Goal: Communication & Community: Answer question/provide support

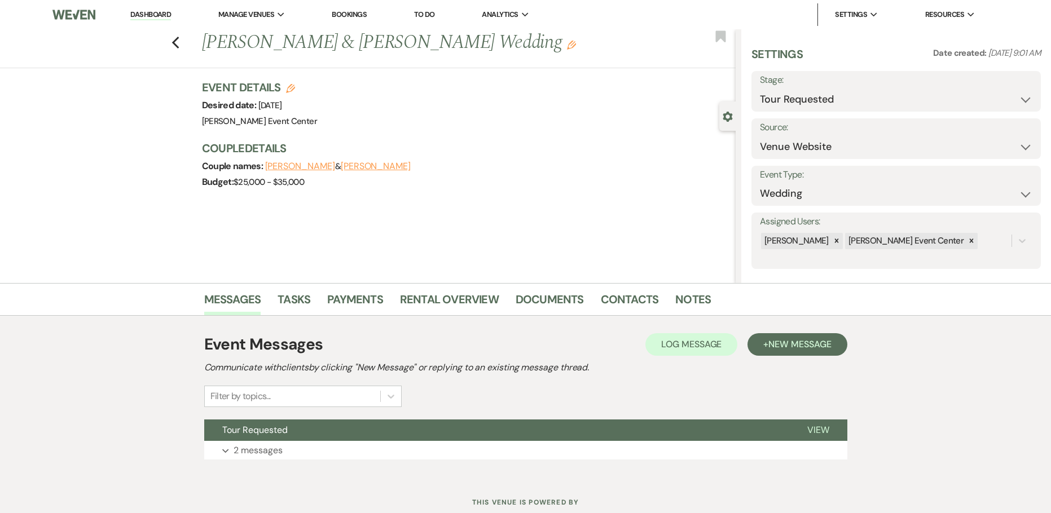
select select "2"
select select "5"
click at [798, 98] on select "Inquiry Follow Up Tour Requested Tour Confirmed Toured Proposal Sent Booked Lost" at bounding box center [896, 100] width 273 height 22
select select "5"
click at [760, 89] on select "Inquiry Follow Up Tour Requested Tour Confirmed Toured Proposal Sent Booked Lost" at bounding box center [896, 100] width 273 height 22
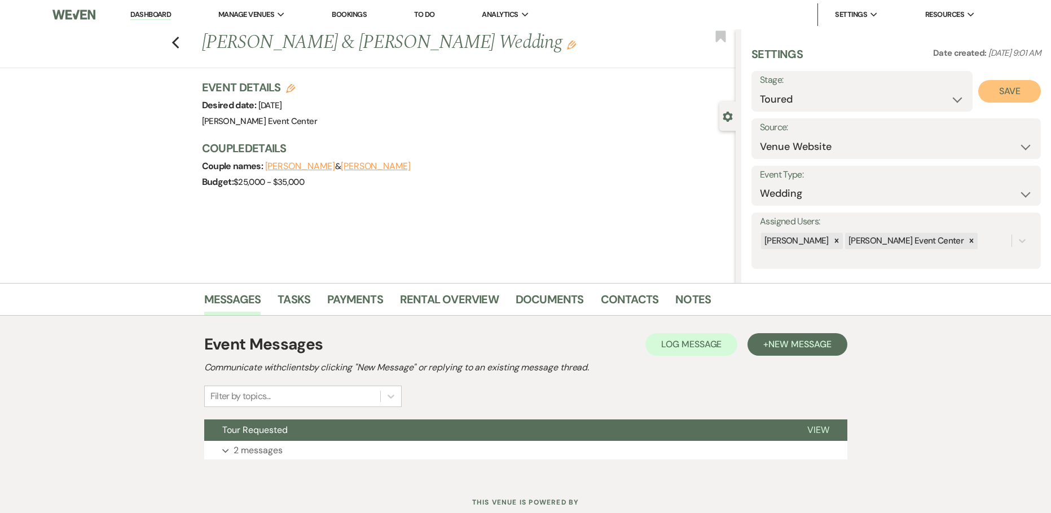
click at [994, 92] on button "Save" at bounding box center [1009, 91] width 63 height 23
click at [679, 301] on link "Notes" at bounding box center [693, 303] width 36 height 25
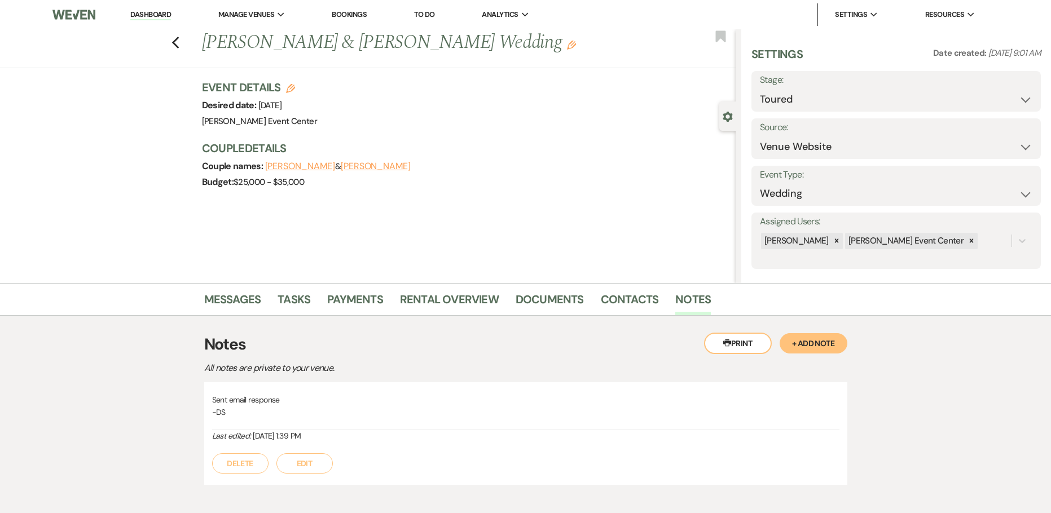
click at [798, 338] on button "+ Add Note" at bounding box center [814, 343] width 68 height 20
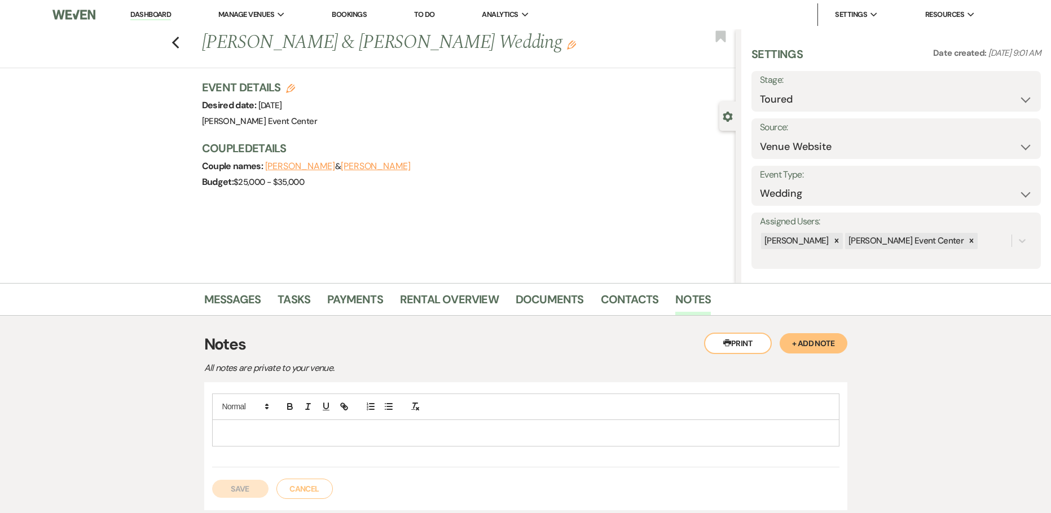
click at [344, 425] on div at bounding box center [526, 433] width 626 height 26
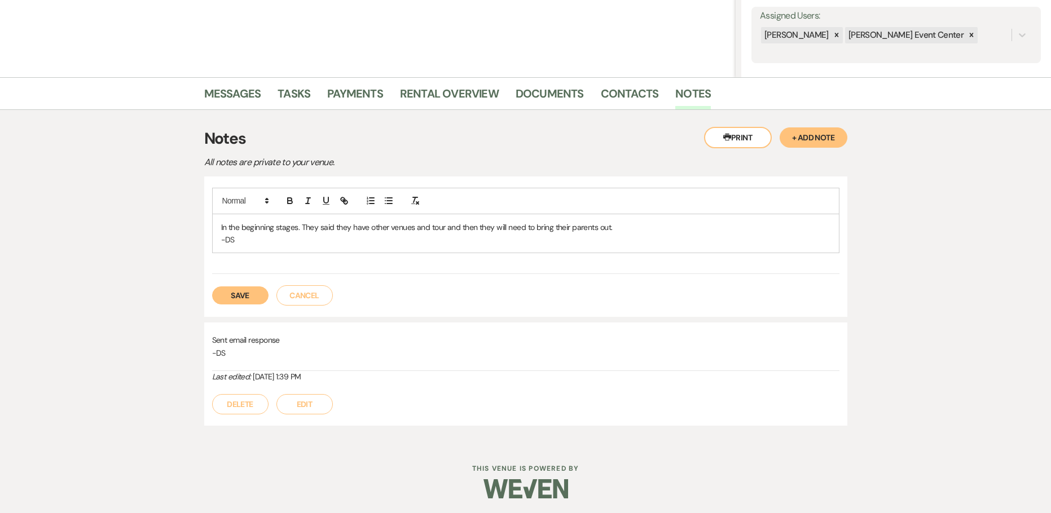
scroll to position [208, 0]
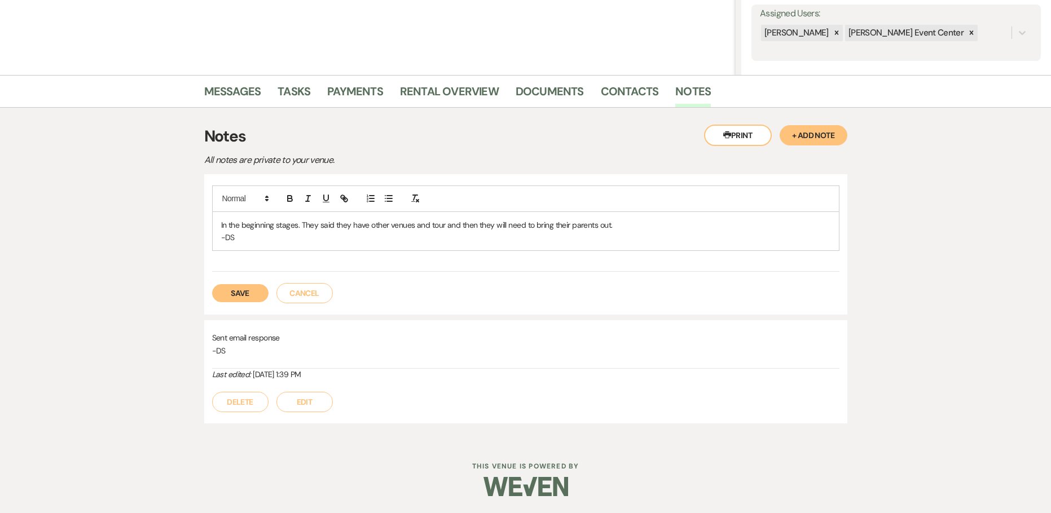
click at [229, 296] on button "Save" at bounding box center [240, 293] width 56 height 18
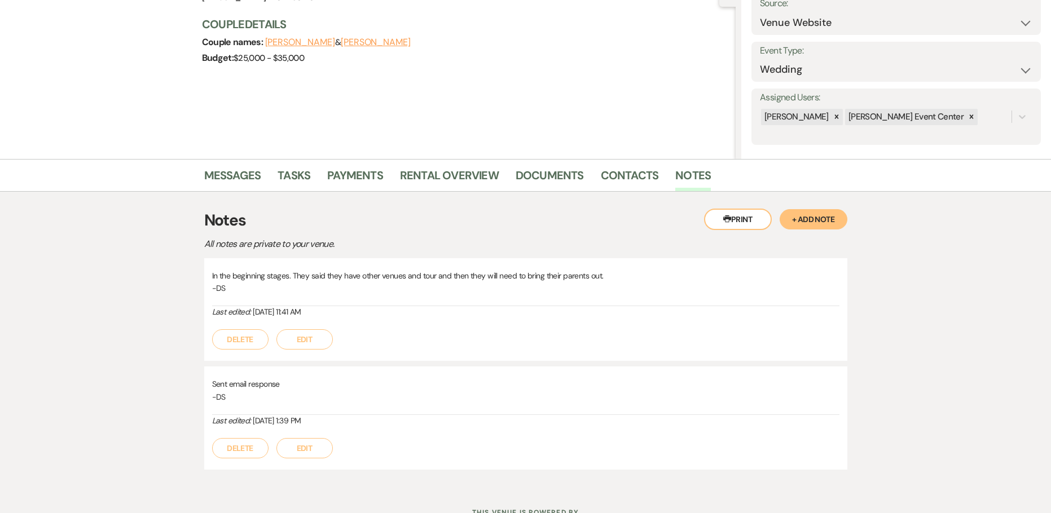
scroll to position [0, 0]
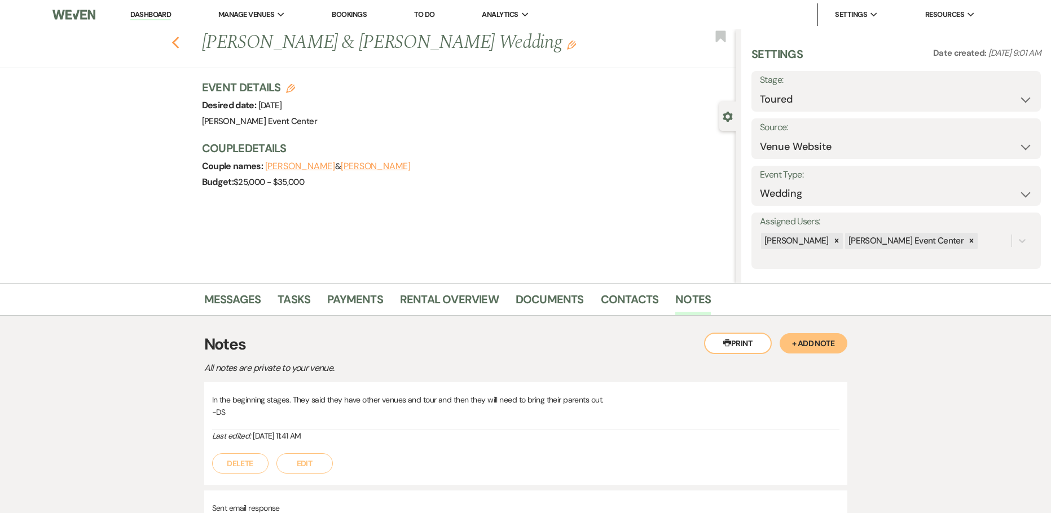
click at [179, 45] on use "button" at bounding box center [175, 43] width 7 height 12
select select "5"
select select "8"
select select "5"
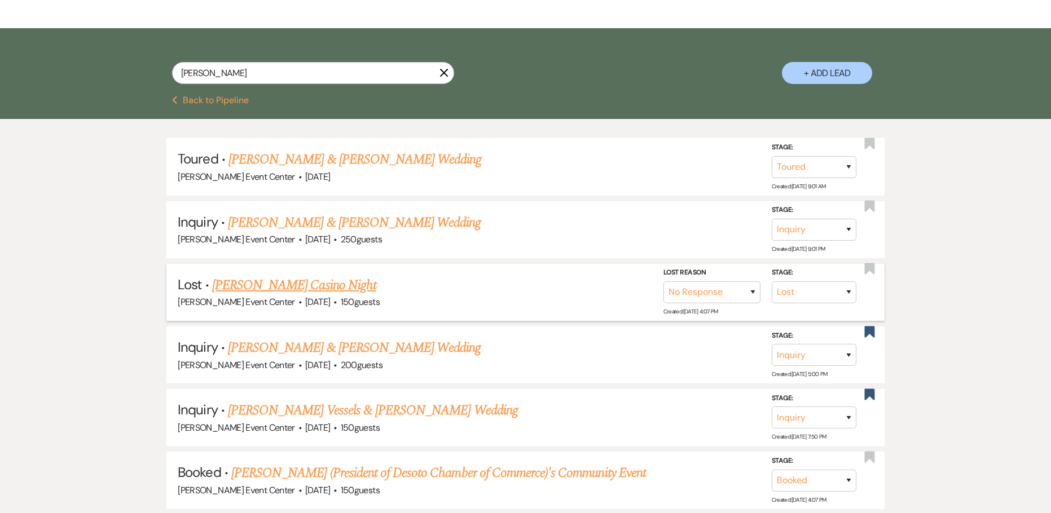
scroll to position [226, 0]
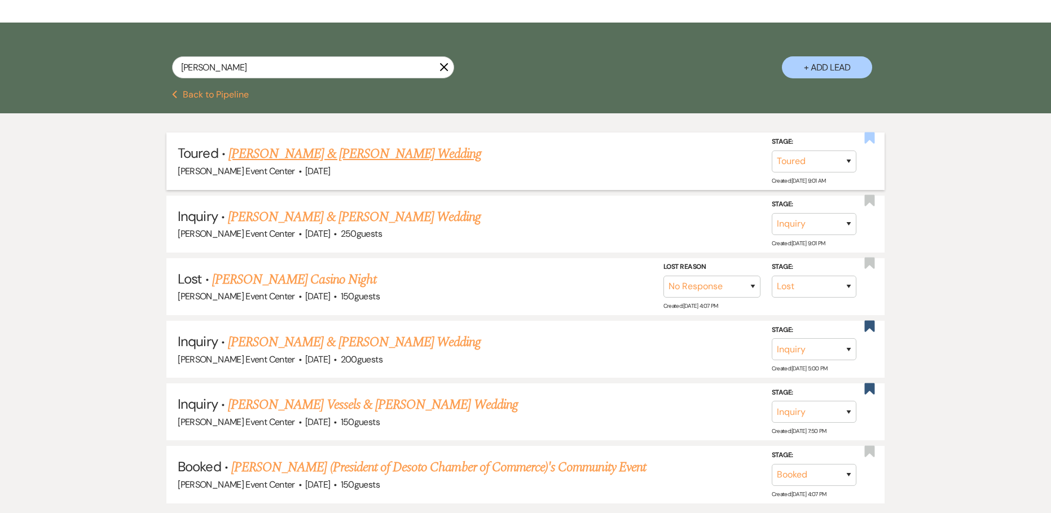
click at [864, 132] on use "button" at bounding box center [869, 137] width 10 height 11
click at [871, 132] on use "button" at bounding box center [869, 137] width 10 height 11
click at [869, 195] on use "button" at bounding box center [869, 200] width 10 height 11
click at [851, 213] on select "Inquiry Follow Up Tour Requested Tour Confirmed Toured Proposal Sent Booked Lost" at bounding box center [814, 224] width 85 height 22
select select "8"
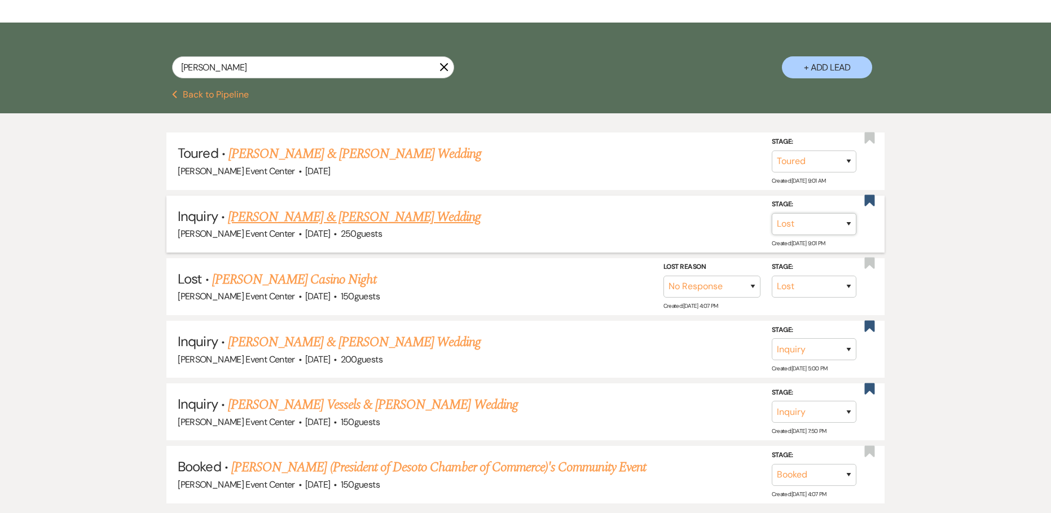
click at [772, 213] on select "Inquiry Follow Up Tour Requested Tour Confirmed Toured Proposal Sent Booked Lost" at bounding box center [814, 224] width 85 height 22
click at [680, 213] on select "Booked Elsewhere Budget Date Unavailable No Response Not a Good Match Capacity …" at bounding box center [655, 224] width 97 height 22
select select "4"
click at [607, 213] on select "Booked Elsewhere Budget Date Unavailable No Response Not a Good Match Capacity …" at bounding box center [655, 224] width 97 height 22
click at [834, 213] on button "Save" at bounding box center [834, 224] width 56 height 23
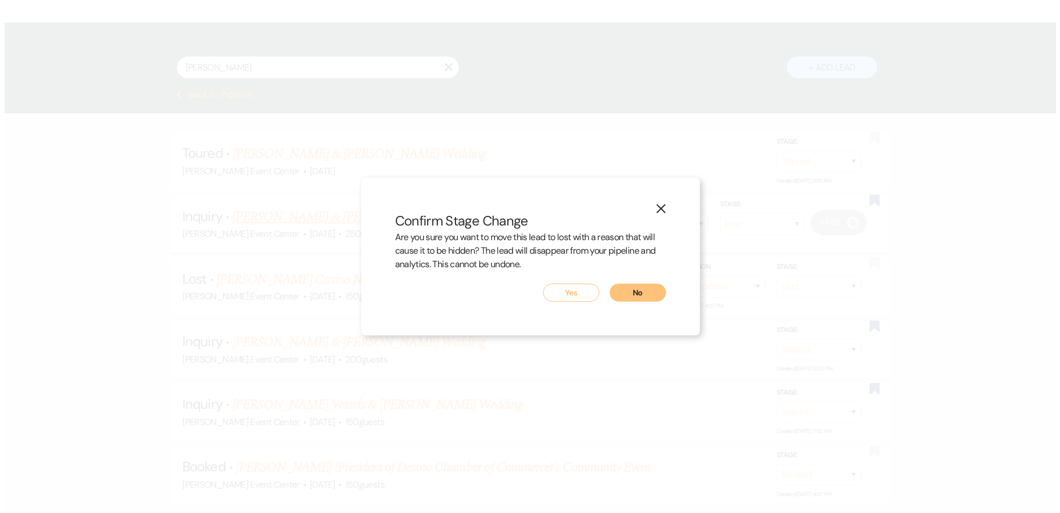
scroll to position [227, 0]
click at [573, 301] on button "Yes" at bounding box center [570, 293] width 56 height 18
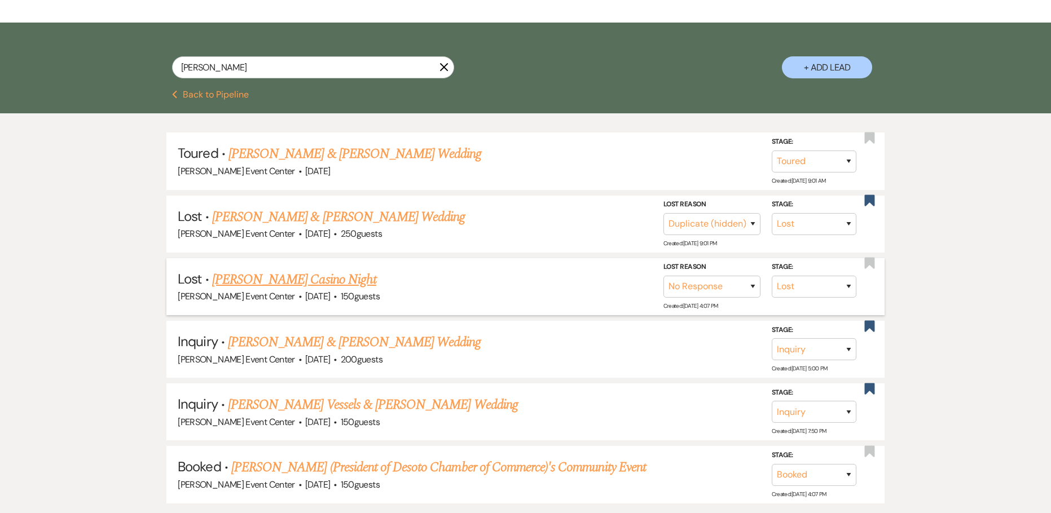
click at [575, 288] on li "Lost · Angela Thompson's Casino Night Artis Event Center · Oct 31, 2025 · 150 g…" at bounding box center [525, 286] width 718 height 57
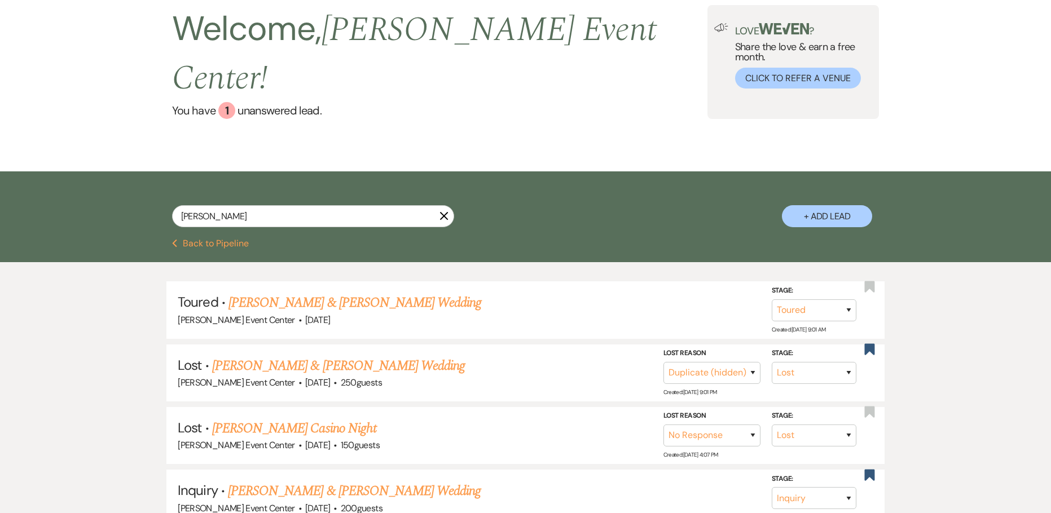
scroll to position [0, 0]
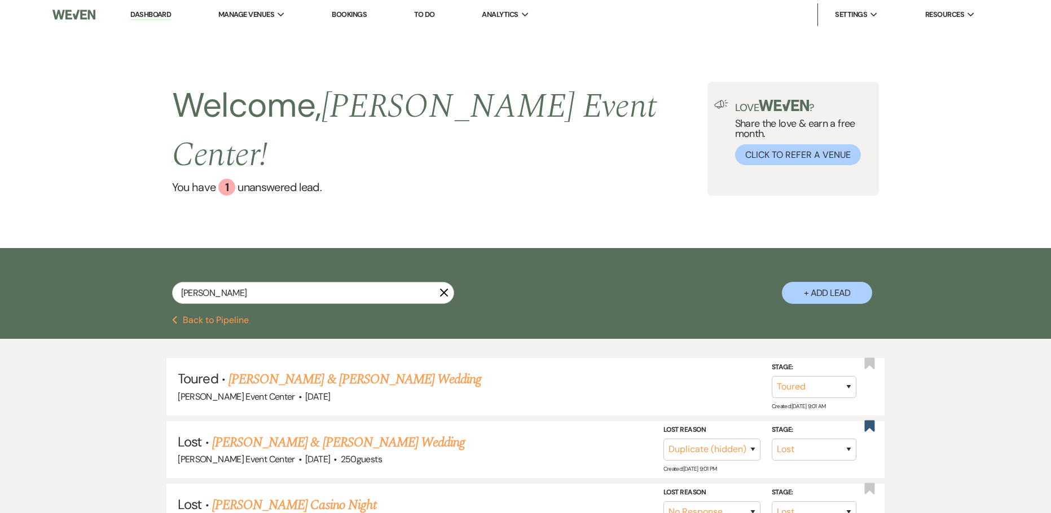
click at [441, 288] on icon "X" at bounding box center [443, 292] width 9 height 9
select select "2"
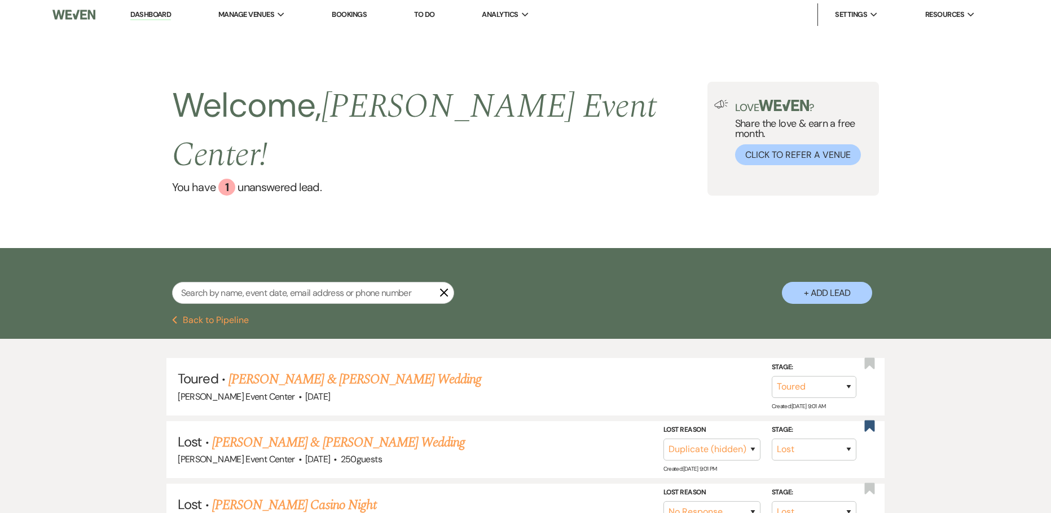
select select "2"
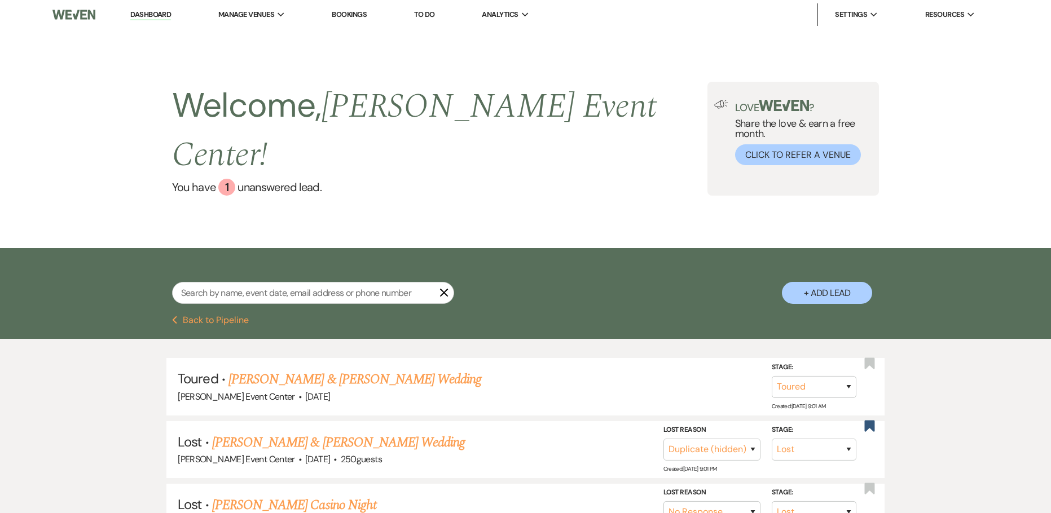
select select "2"
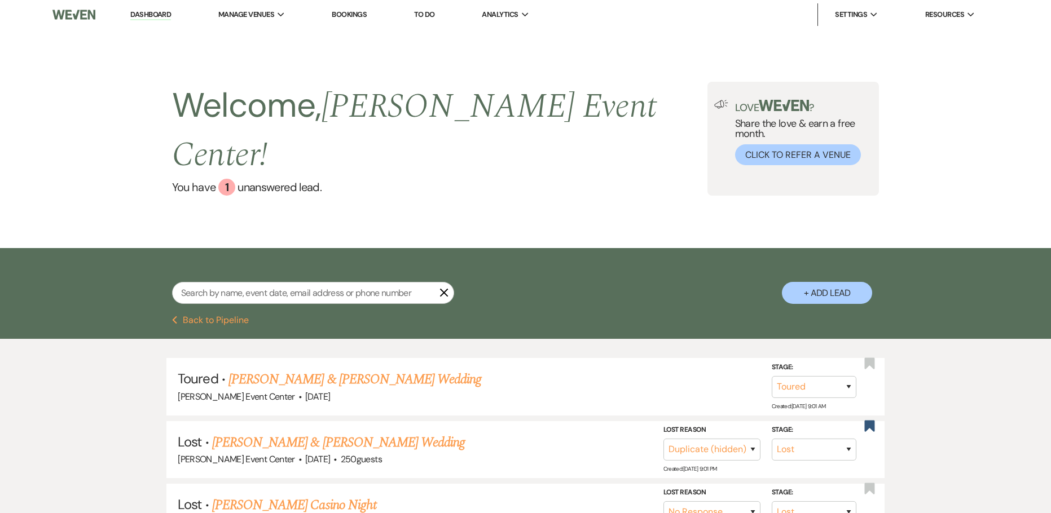
select select "2"
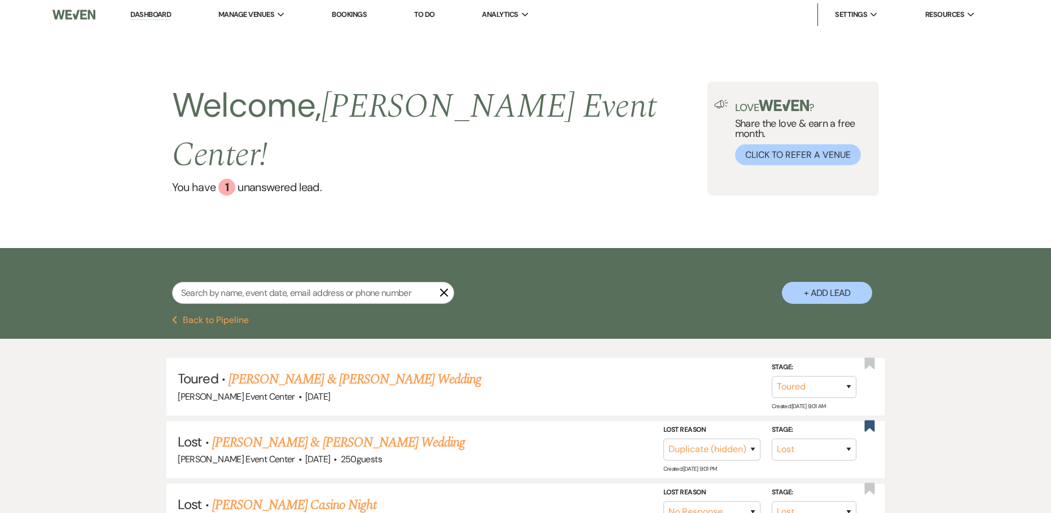
select select "2"
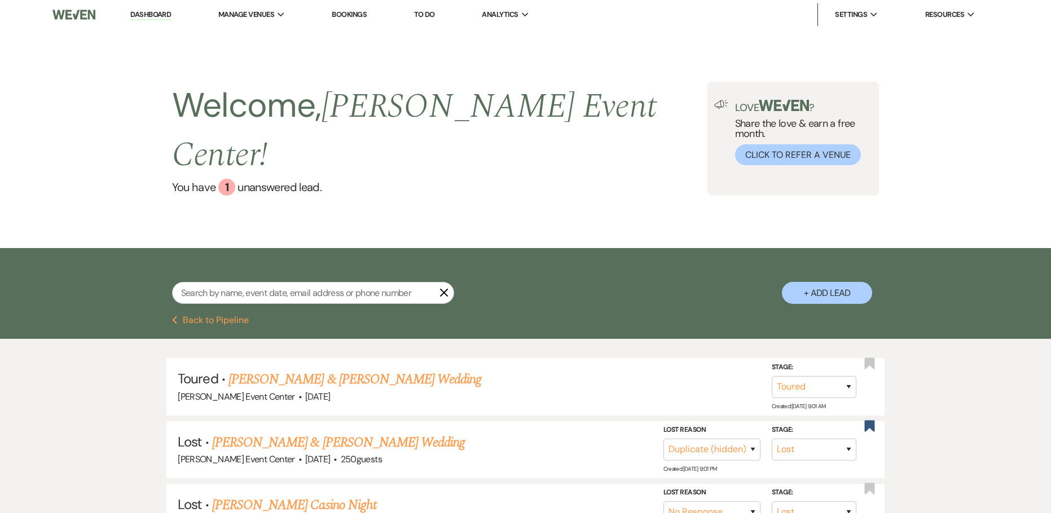
select select "2"
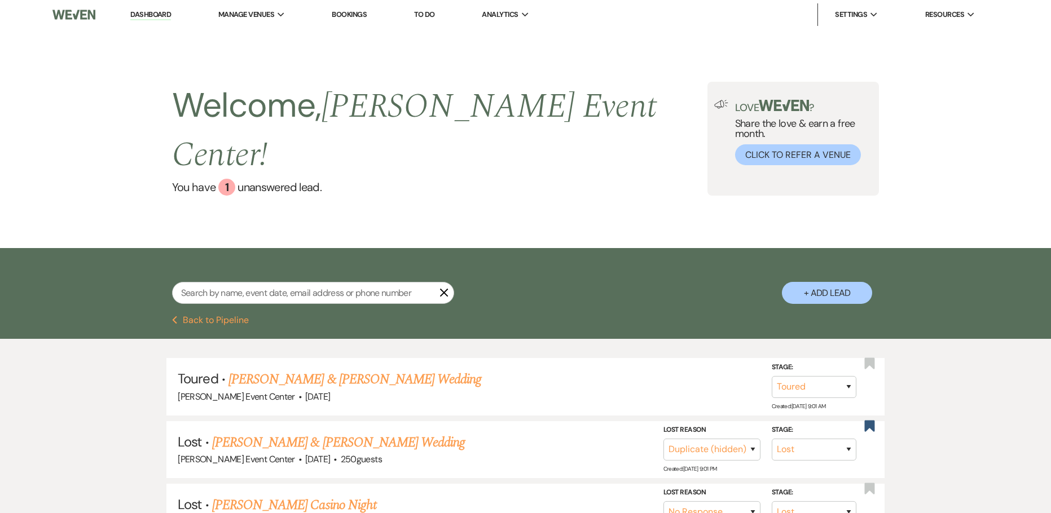
select select "2"
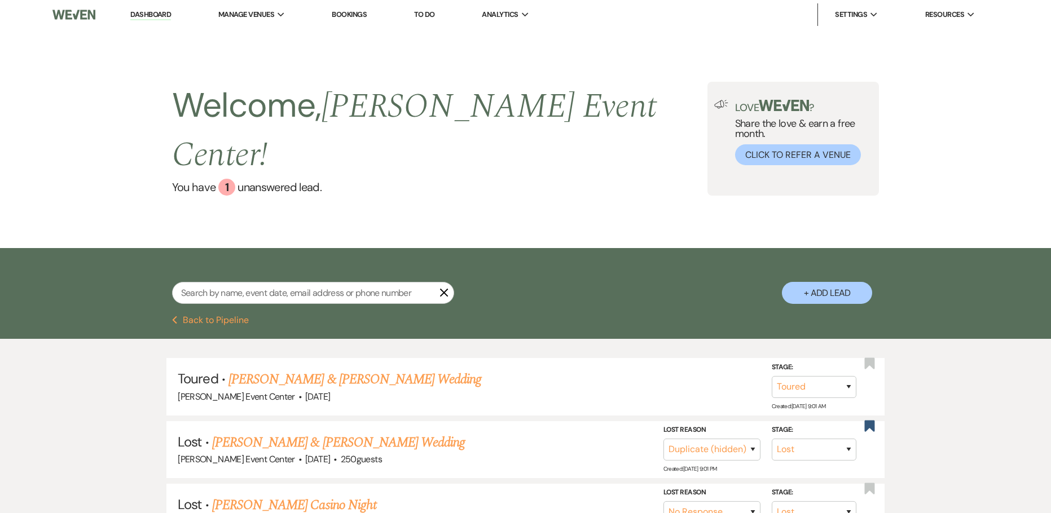
select select "2"
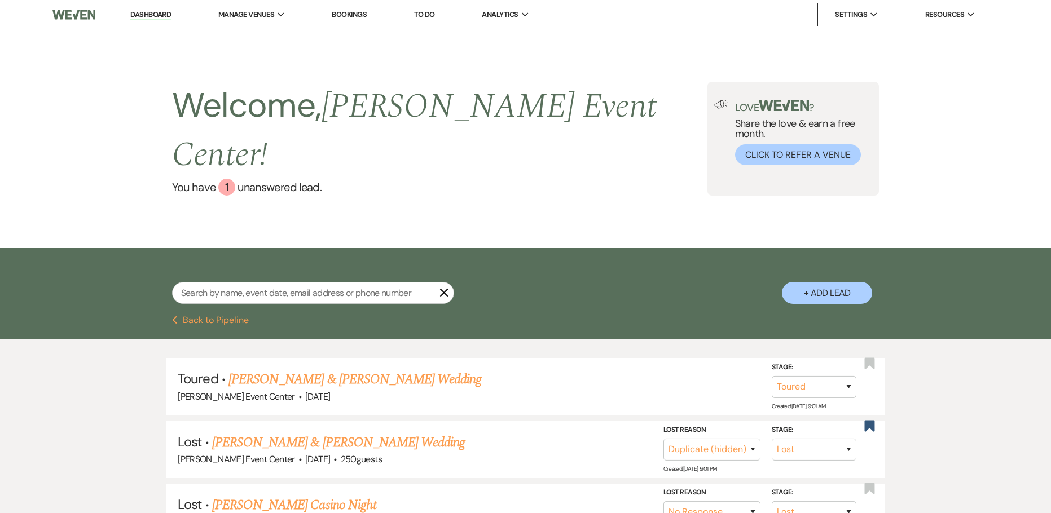
select select "2"
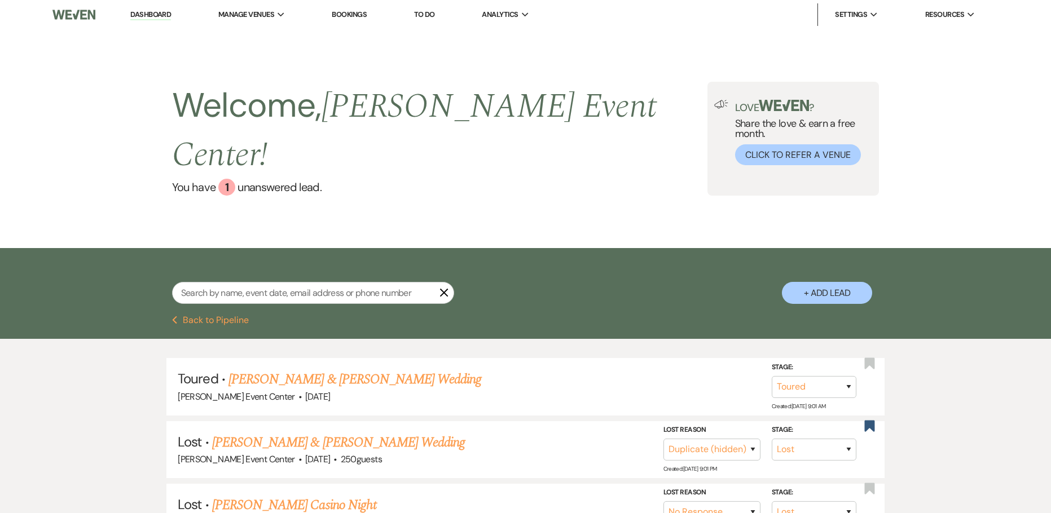
select select "2"
select select "5"
select select "2"
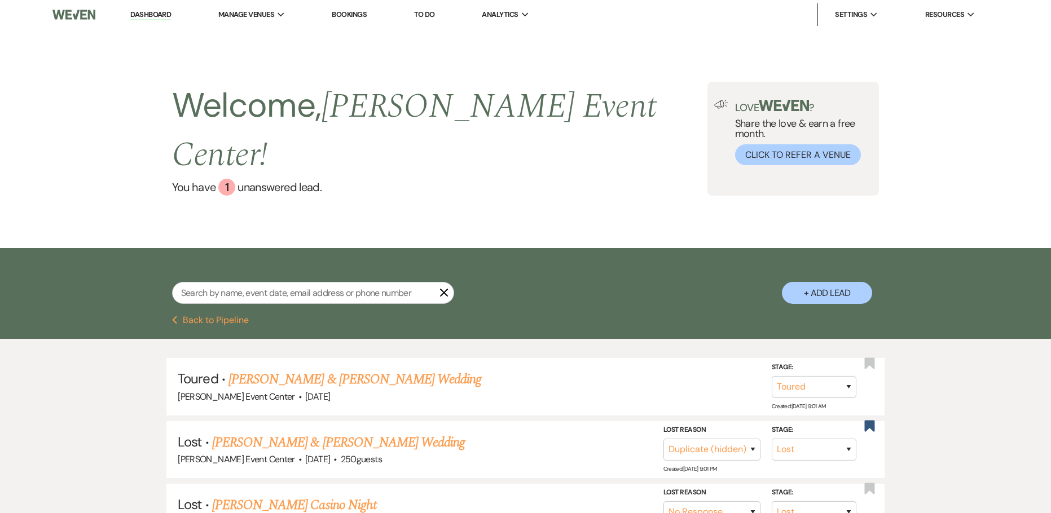
select select "2"
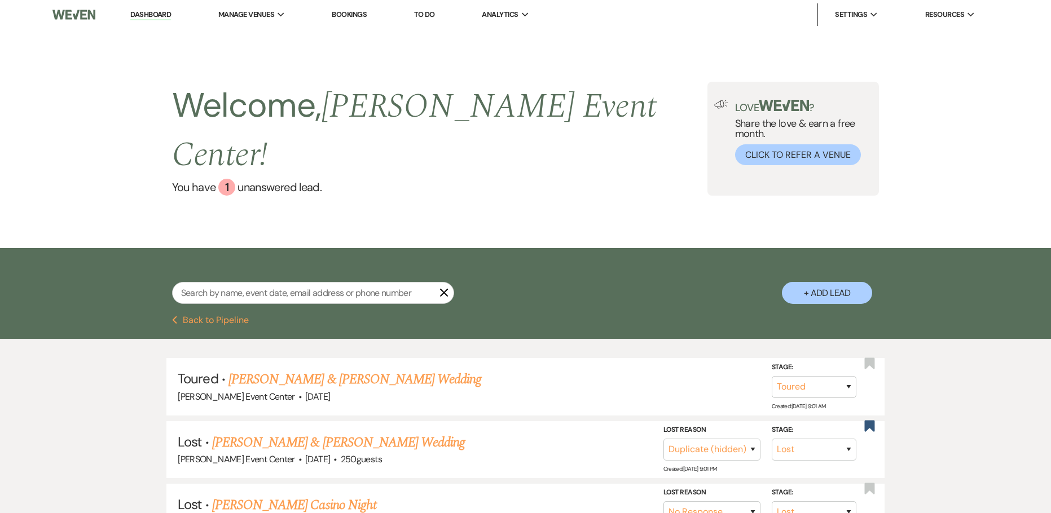
select select "2"
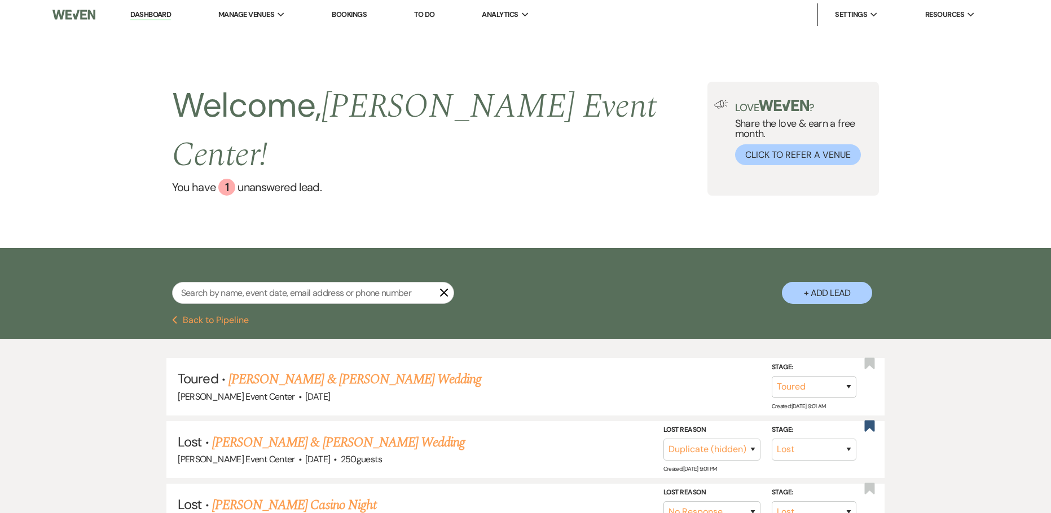
select select "2"
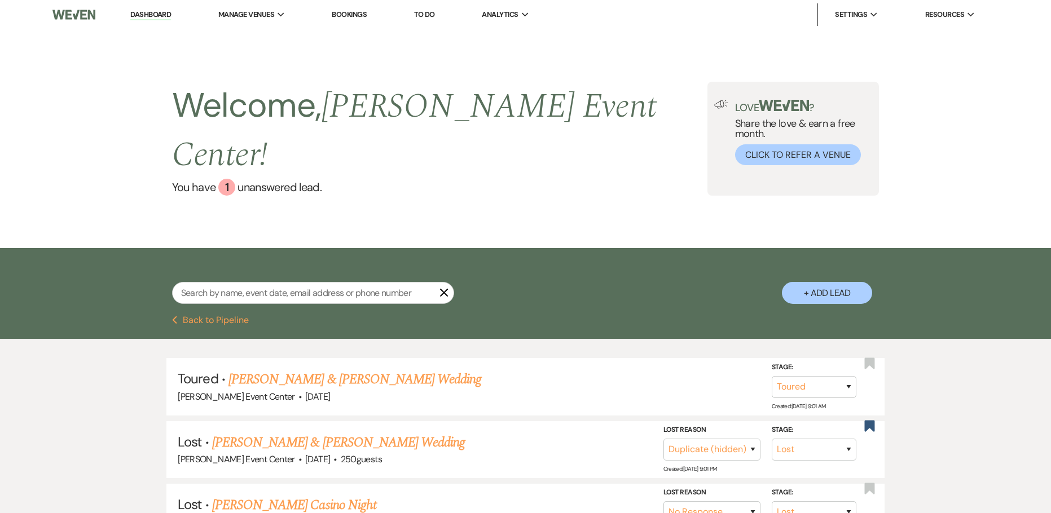
select select "2"
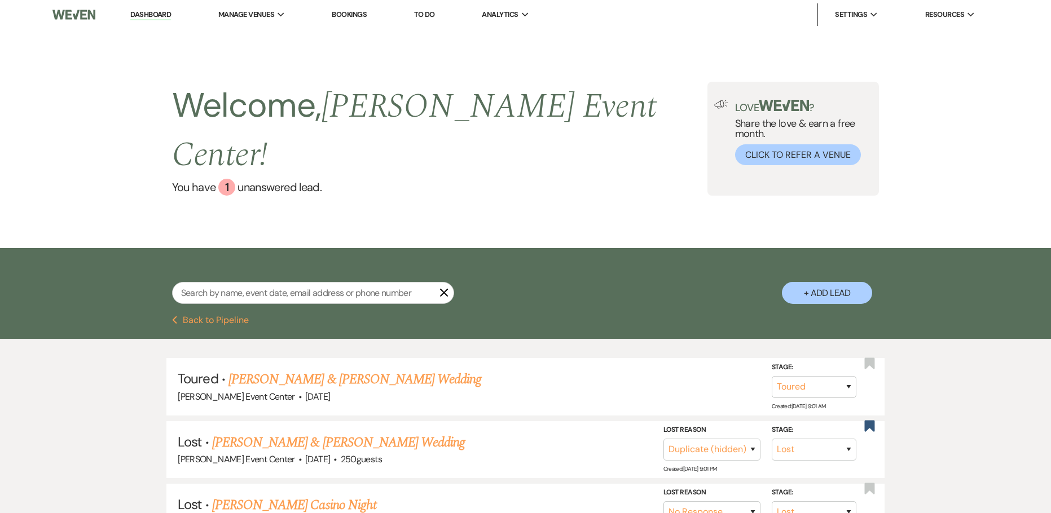
select select "2"
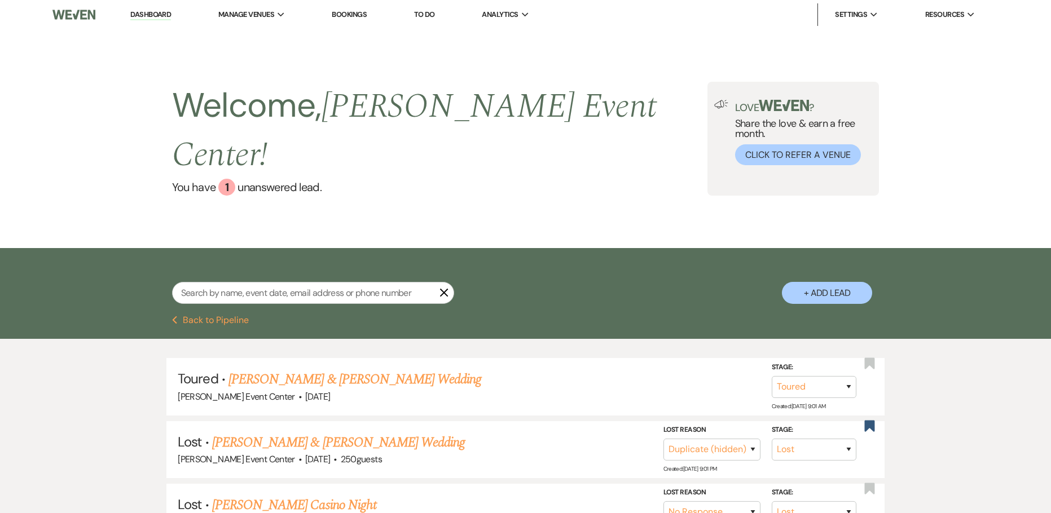
select select "2"
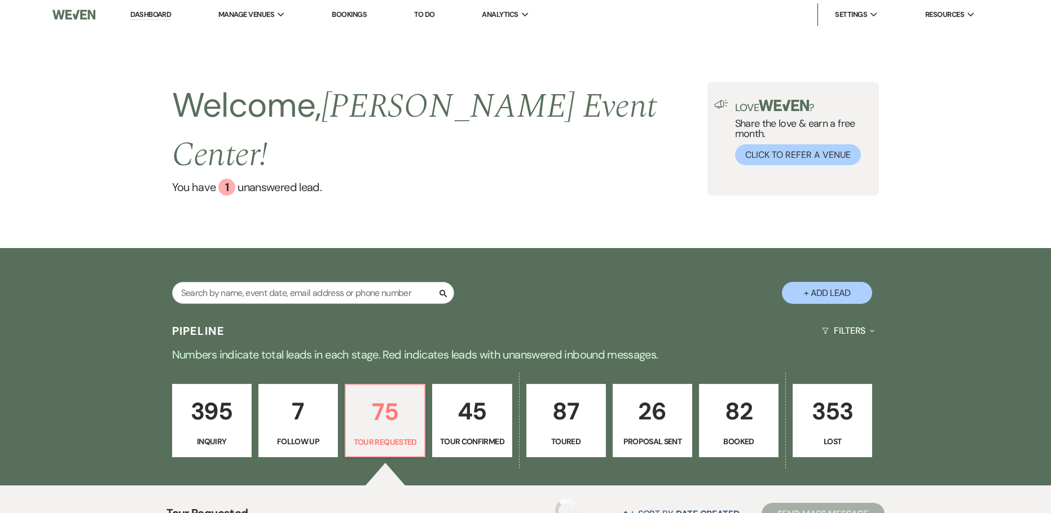
scroll to position [226, 0]
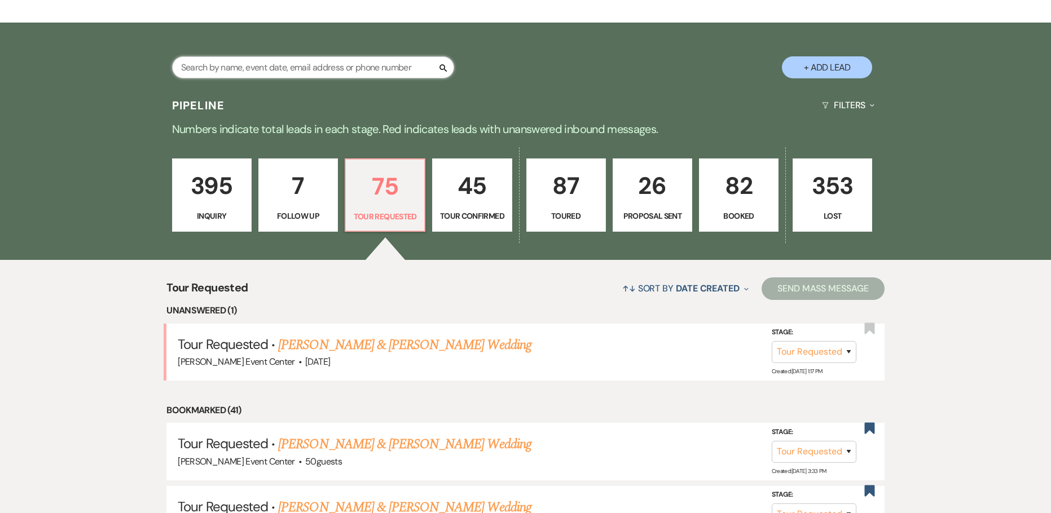
click at [288, 56] on input "text" at bounding box center [313, 67] width 282 height 22
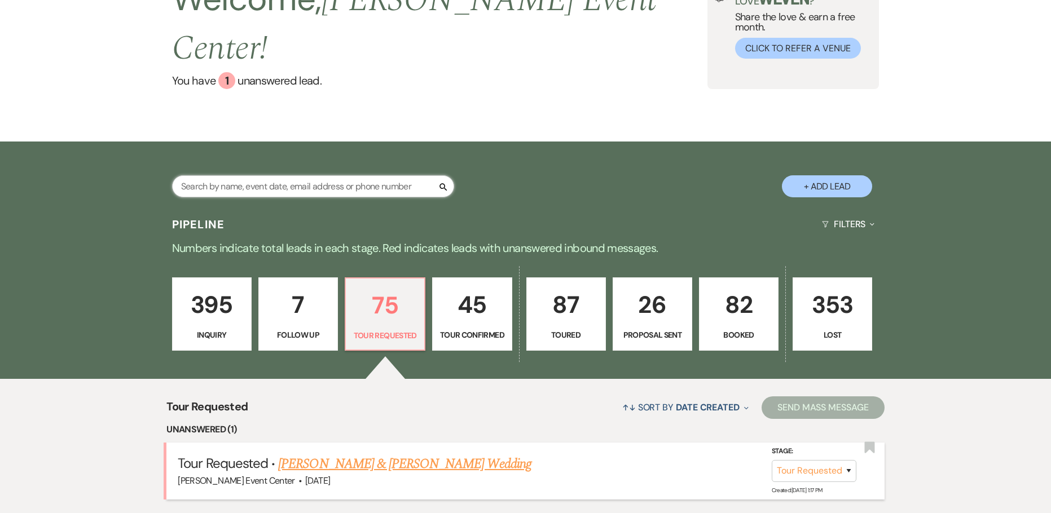
scroll to position [113, 0]
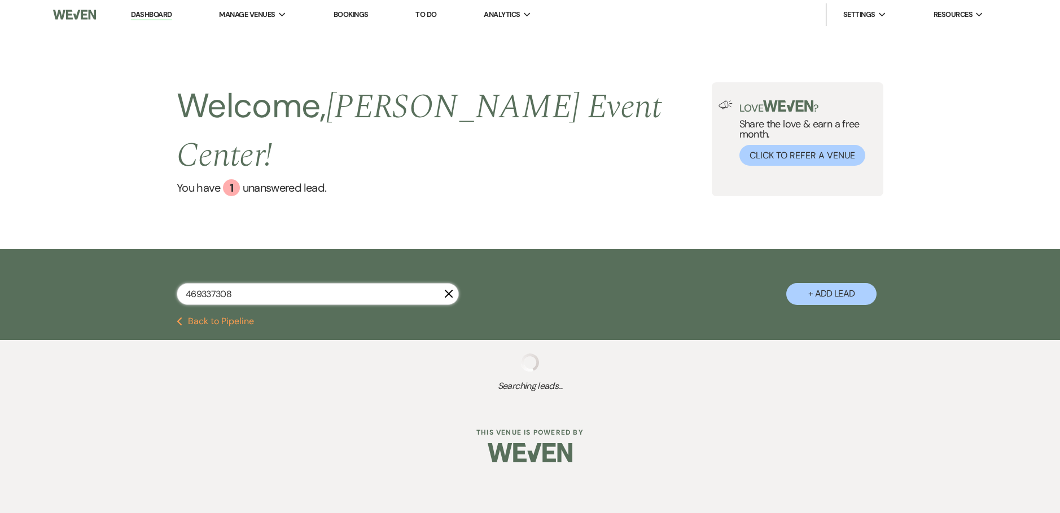
type input "4693373089"
select select "5"
select select "2"
select select "5"
select select "2"
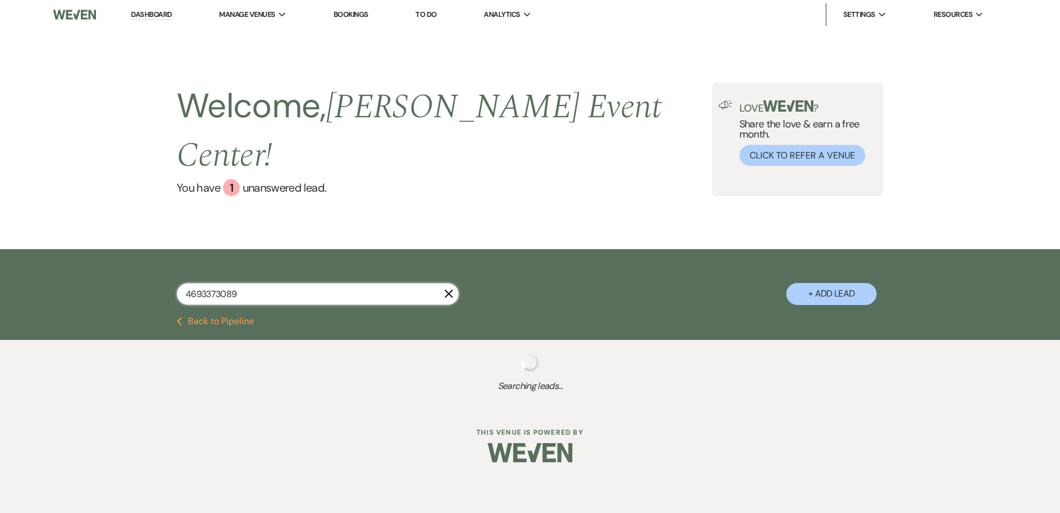
select select "5"
select select "8"
select select "4"
select select "6"
select select "2"
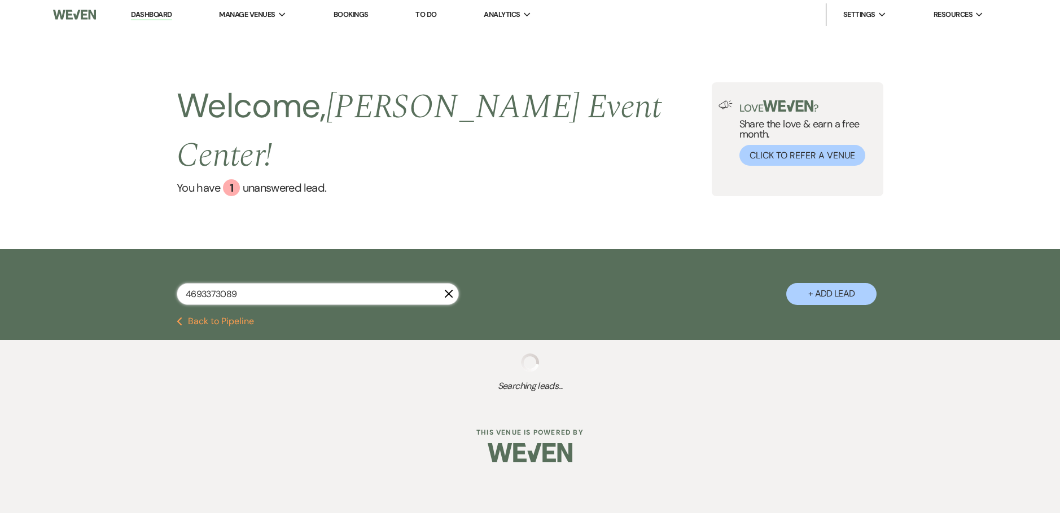
select select "2"
select select "5"
select select "8"
select select "4"
select select "8"
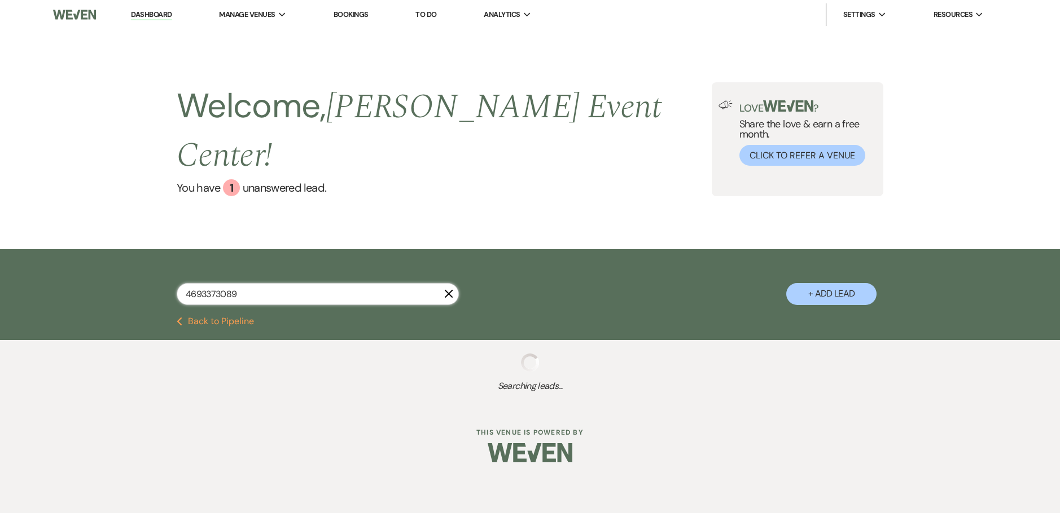
select select "1"
select select "2"
select select "8"
select select "4"
select select "8"
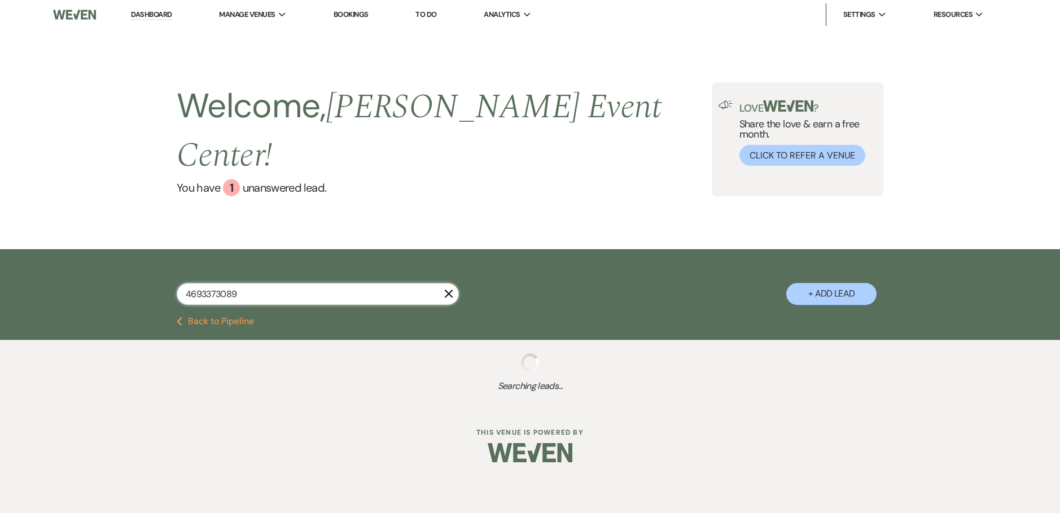
select select "4"
select select "5"
select select "8"
select select "11"
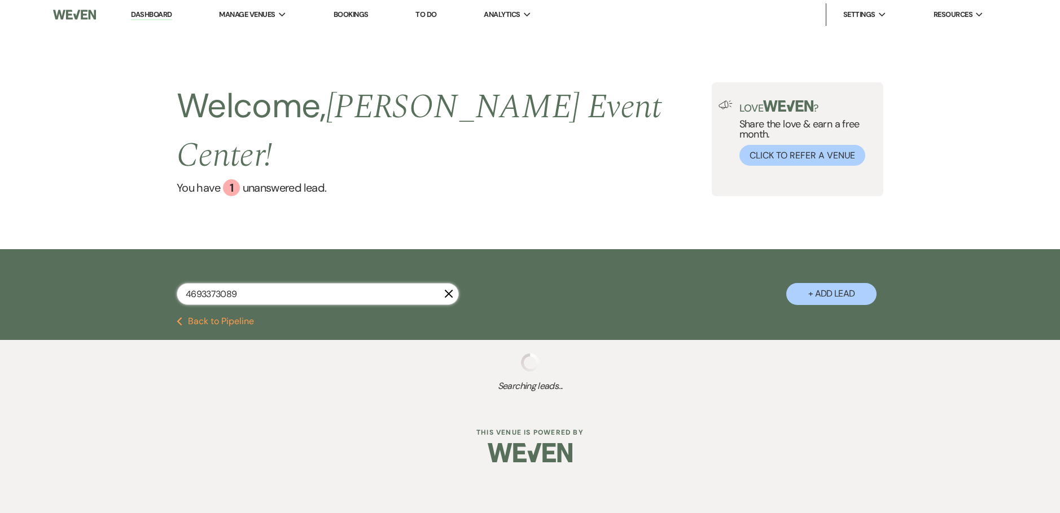
select select "8"
select select "1"
select select "2"
select select "5"
select select "8"
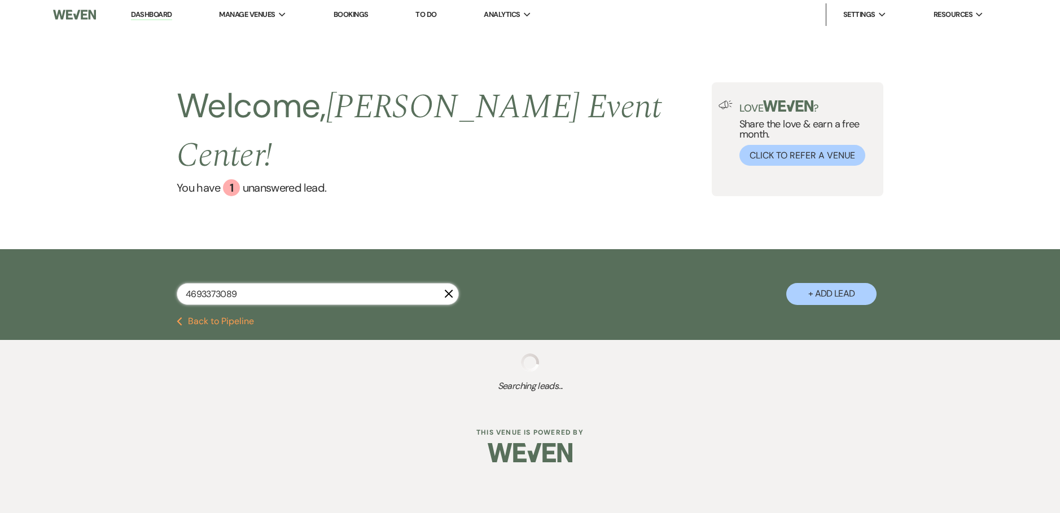
select select "6"
select select "4"
select select "8"
select select "4"
select select "5"
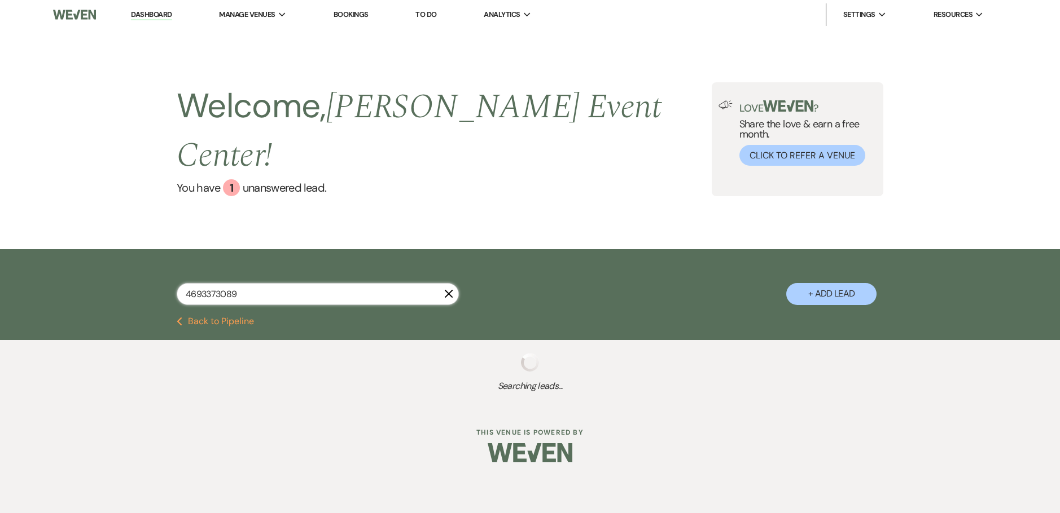
select select "4"
select select "8"
select select "6"
select select "8"
select select "4"
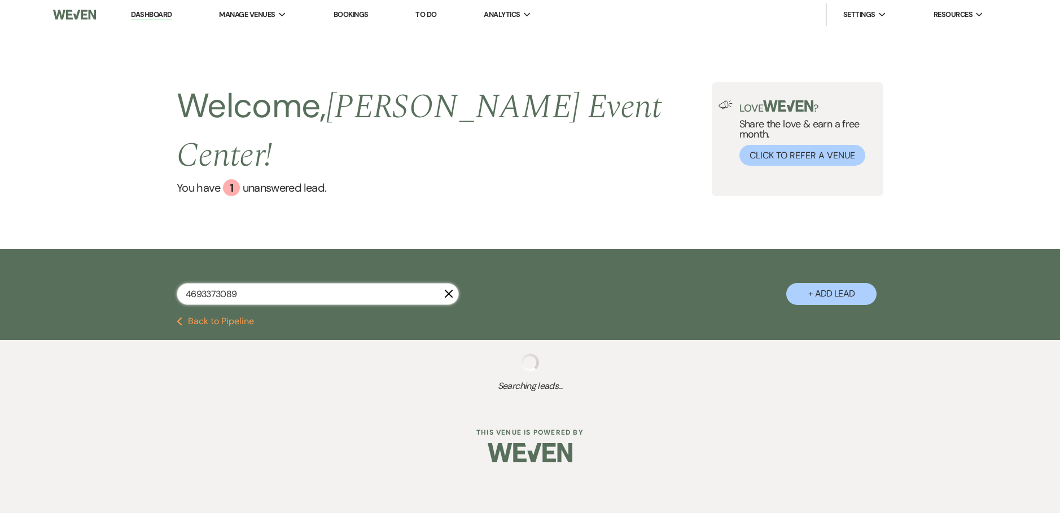
select select "8"
select select "6"
select select "5"
select select "6"
select select "4"
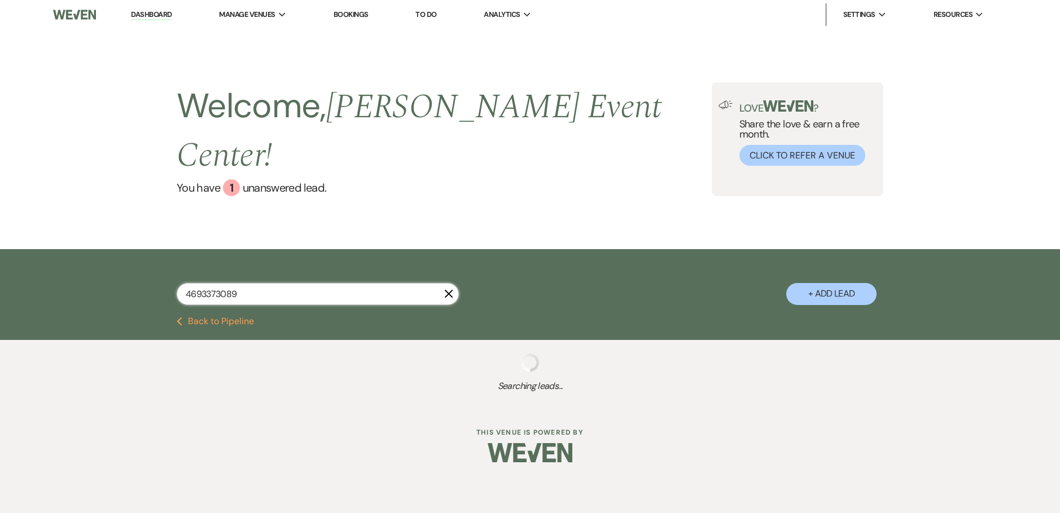
select select "6"
select select "5"
select select "6"
select select "4"
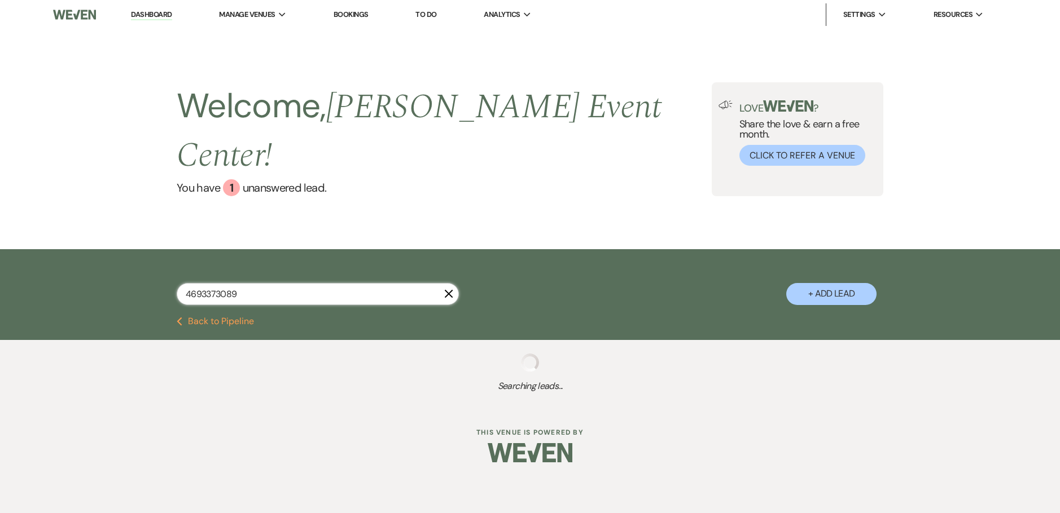
select select "8"
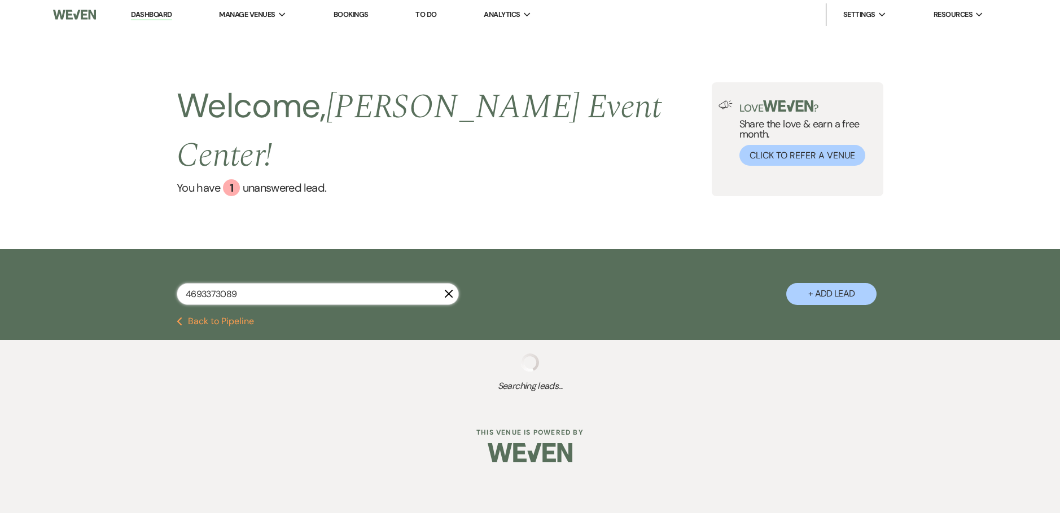
select select "4"
select select "6"
select select "9"
select select "8"
select select "6"
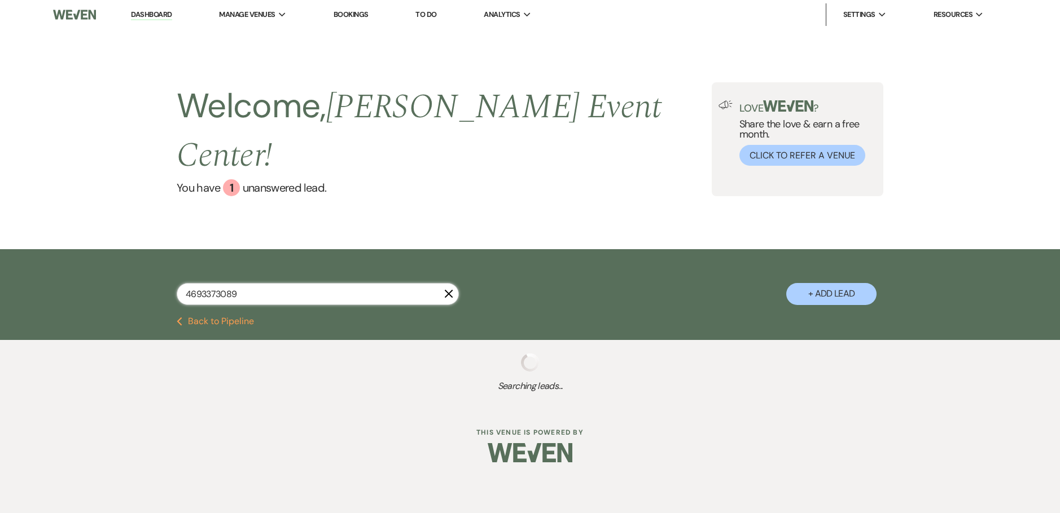
select select "8"
select select "6"
select select "8"
select select "1"
select select "8"
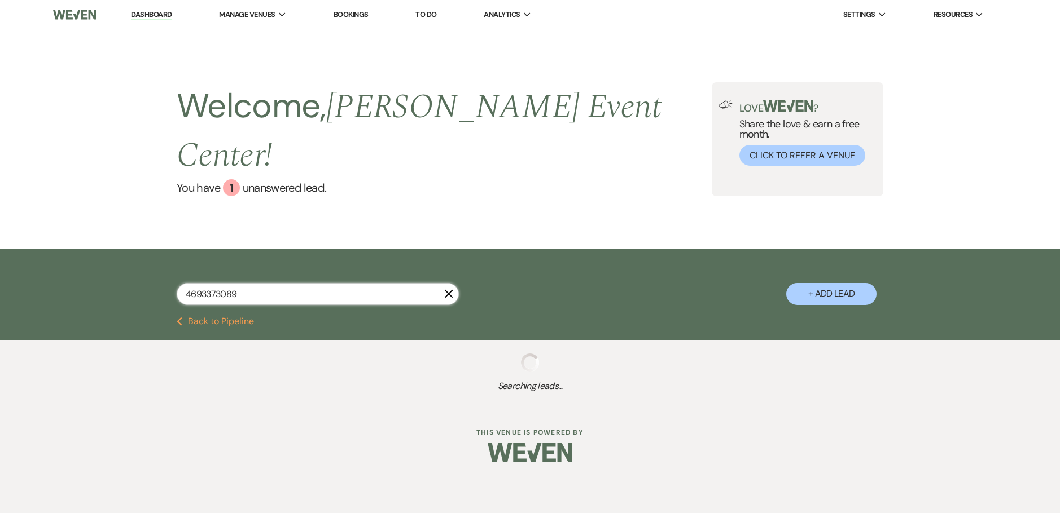
select select "8"
select select "6"
select select "2"
select select "8"
select select "5"
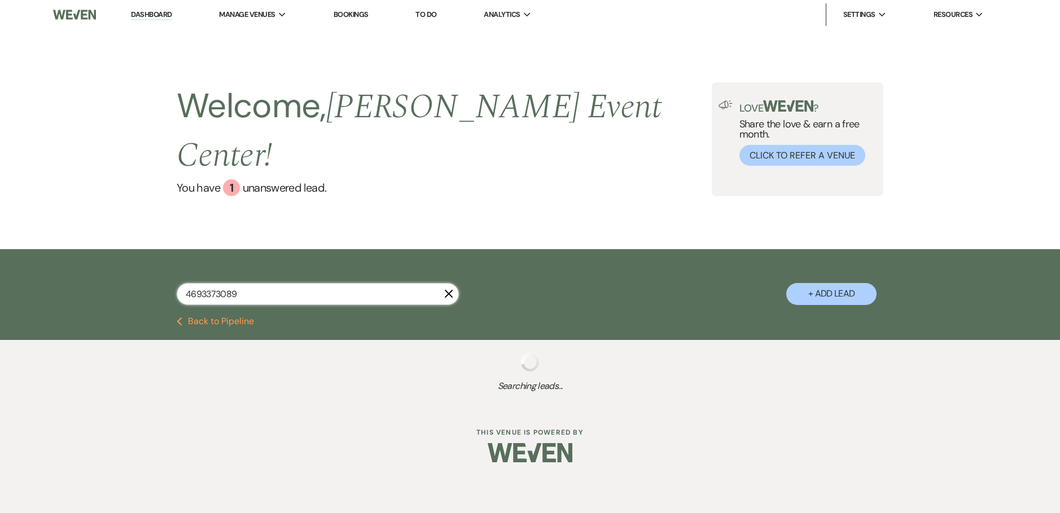
select select "8"
select select "4"
select select "8"
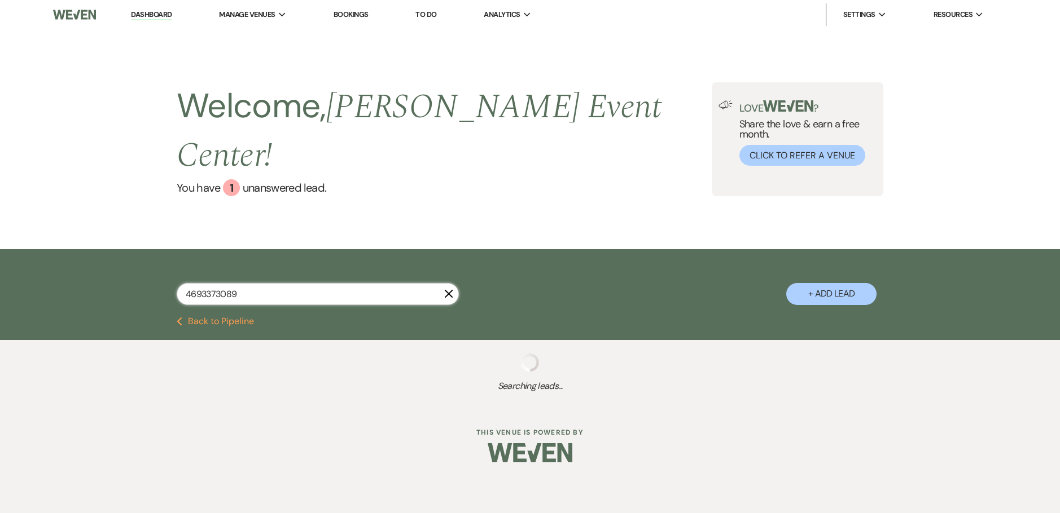
select select "8"
select select "6"
select select "8"
select select "2"
select select "8"
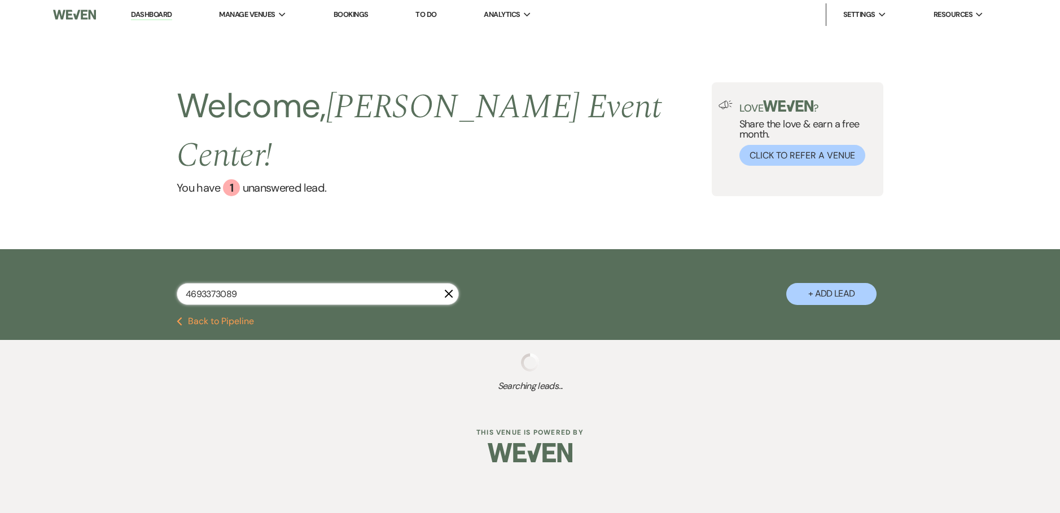
select select "2"
select select "8"
select select "1"
select select "8"
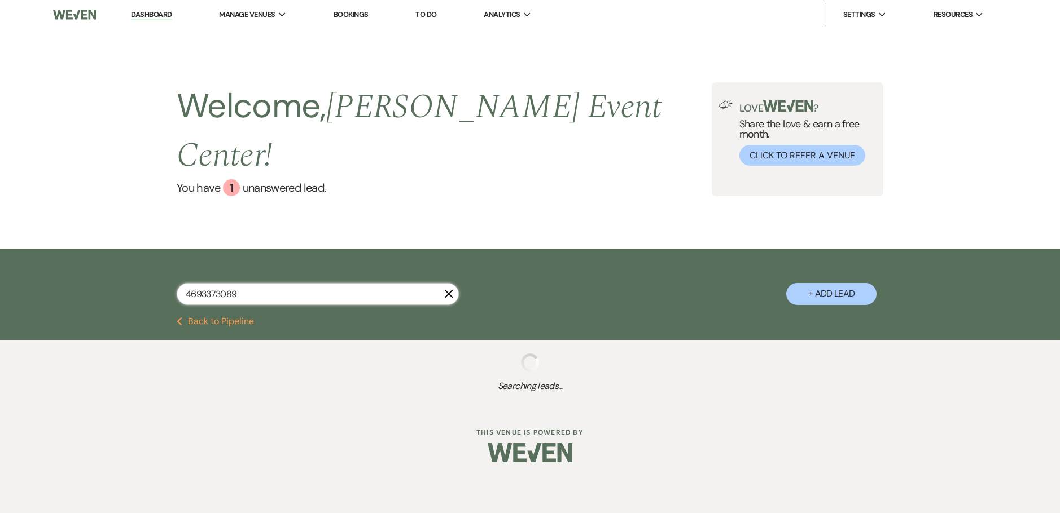
select select "8"
select select "5"
select select "8"
select select "6"
select select "5"
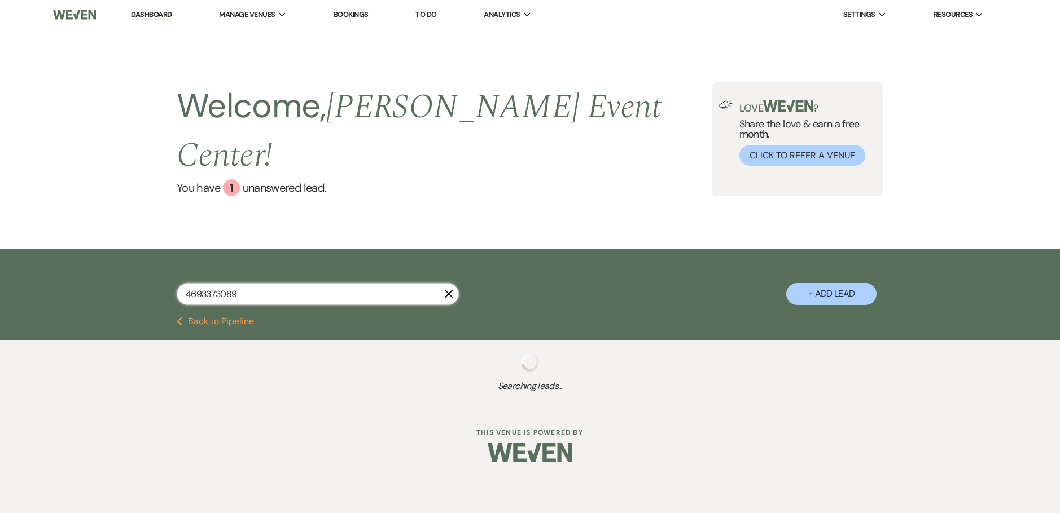
select select "5"
select select "4"
select select "5"
select select "4"
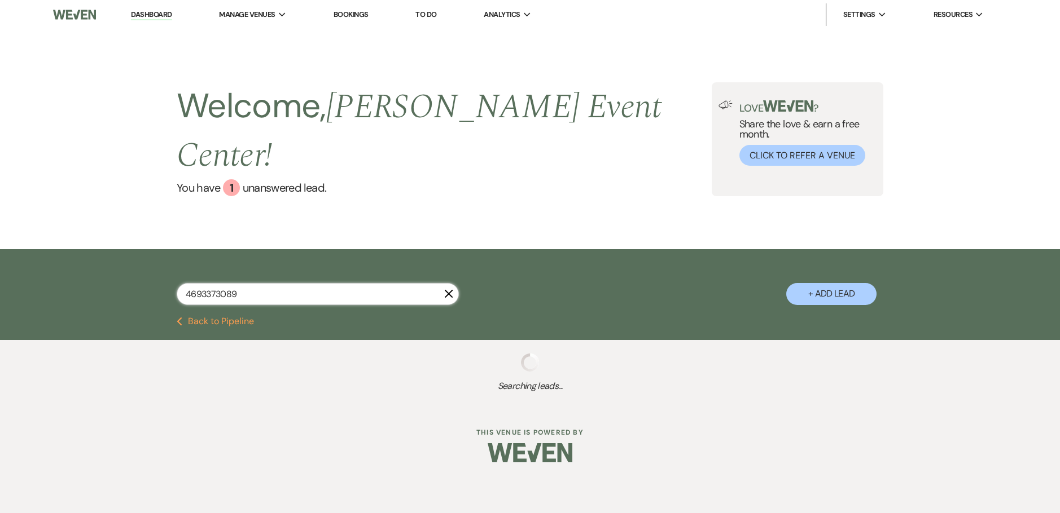
select select "4"
select select "8"
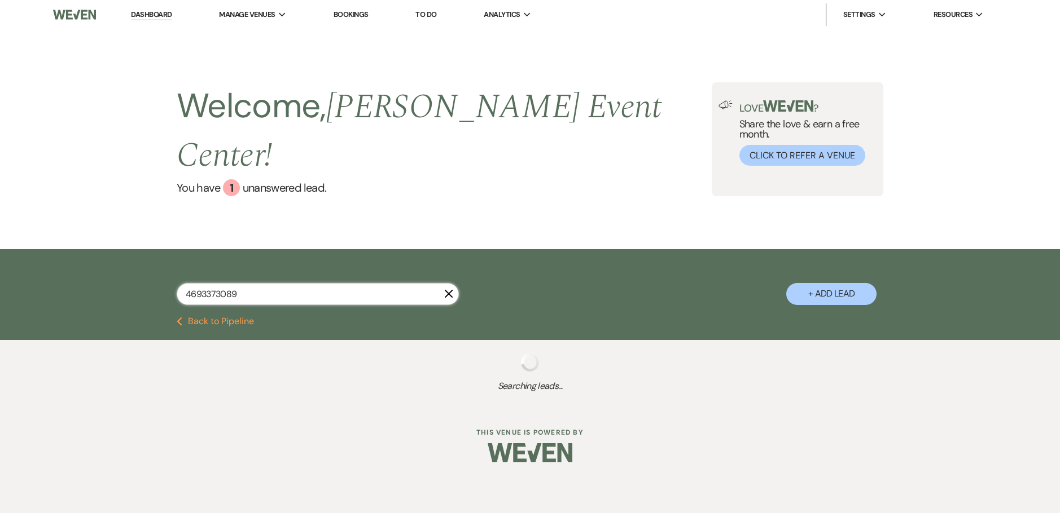
select select "7"
select select "5"
select select "8"
select select "9"
select select "5"
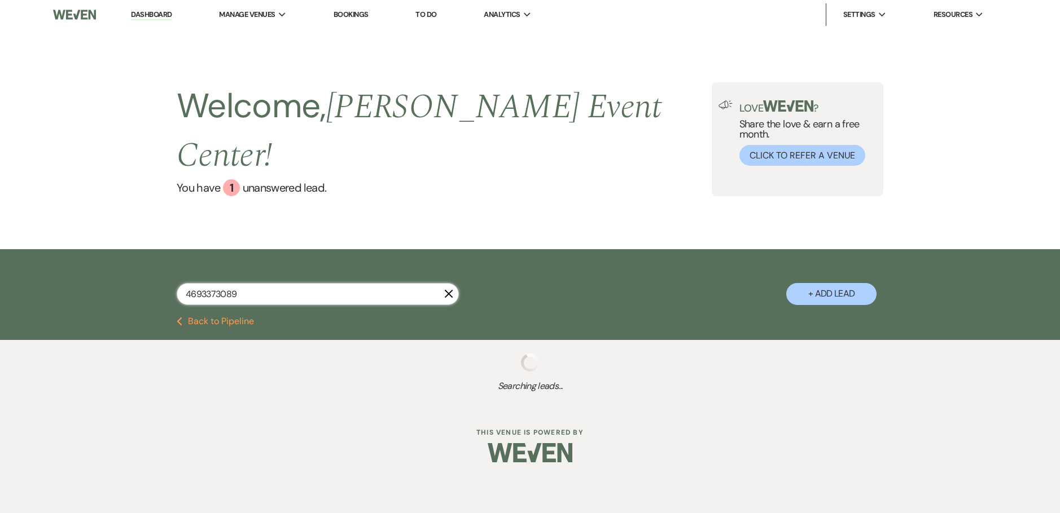
select select "2"
select select "8"
select select "5"
select select "8"
select select "5"
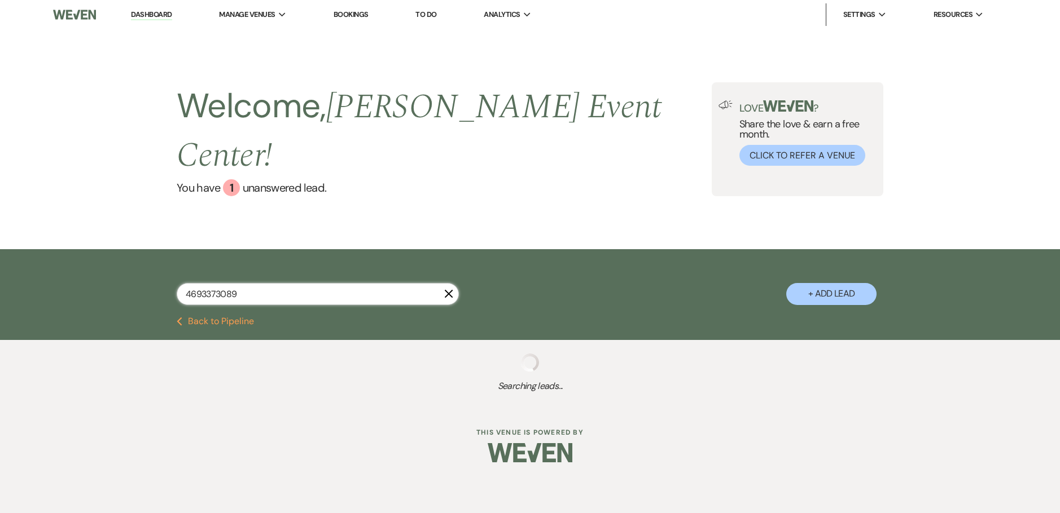
select select "2"
select select "5"
select select "8"
select select "6"
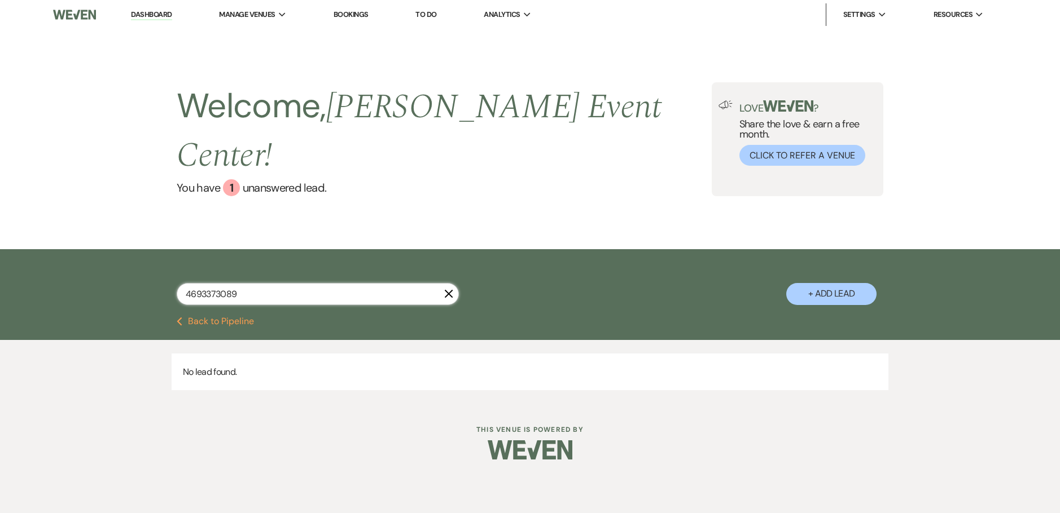
drag, startPoint x: 248, startPoint y: 265, endPoint x: 11, endPoint y: 243, distance: 238.5
click at [49, 249] on div "4693373089 X + Add Lead" at bounding box center [530, 283] width 1060 height 68
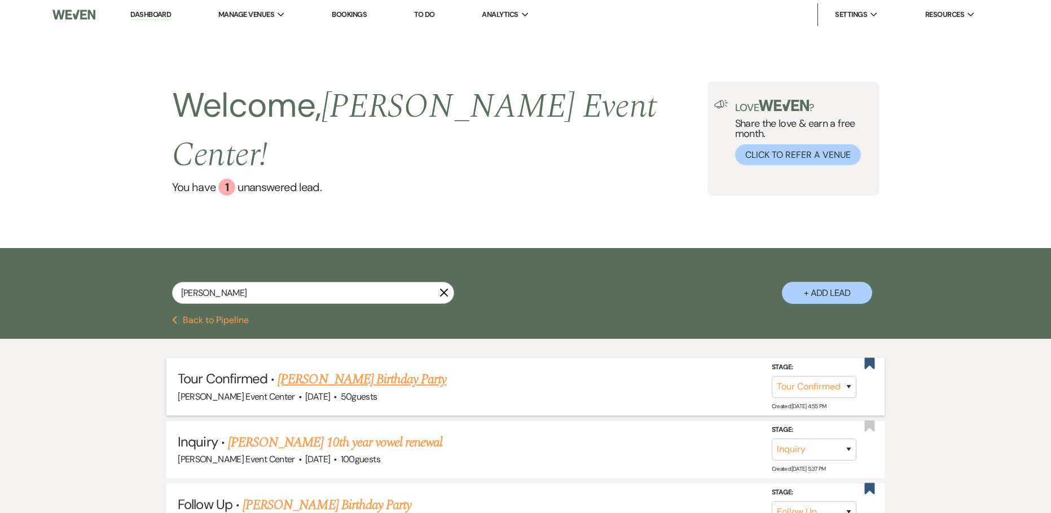
click at [342, 370] on link "Ashley Williams's Birthday Party" at bounding box center [362, 380] width 169 height 20
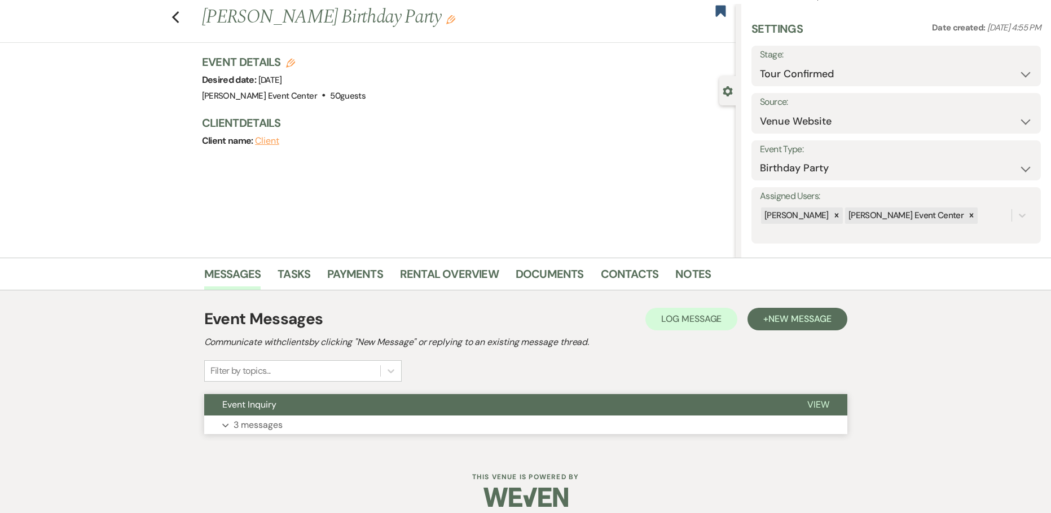
scroll to position [36, 0]
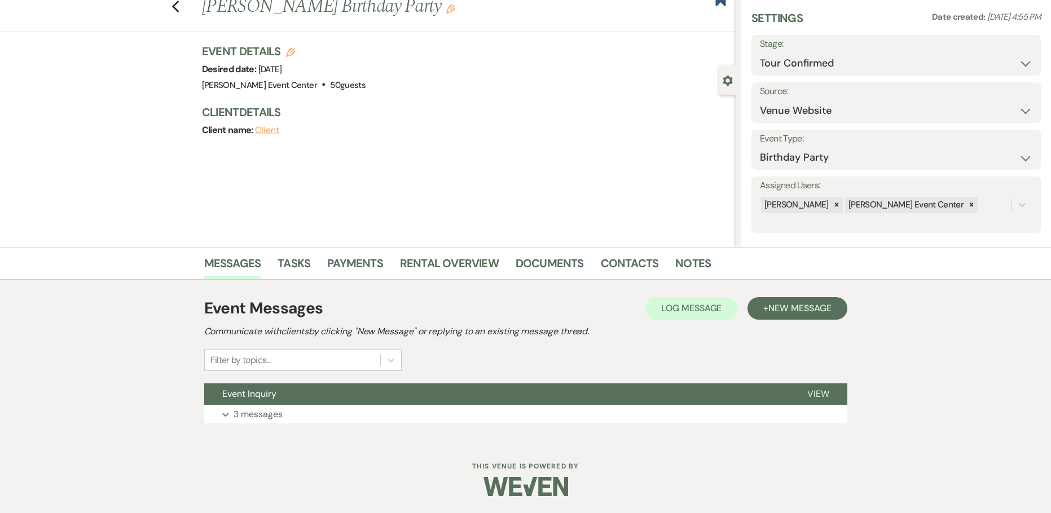
click at [275, 427] on div "Event Messages Log Log Message + New Message Communicate with clients by clicki…" at bounding box center [525, 360] width 643 height 138
click at [276, 417] on p "3 messages" at bounding box center [258, 414] width 49 height 15
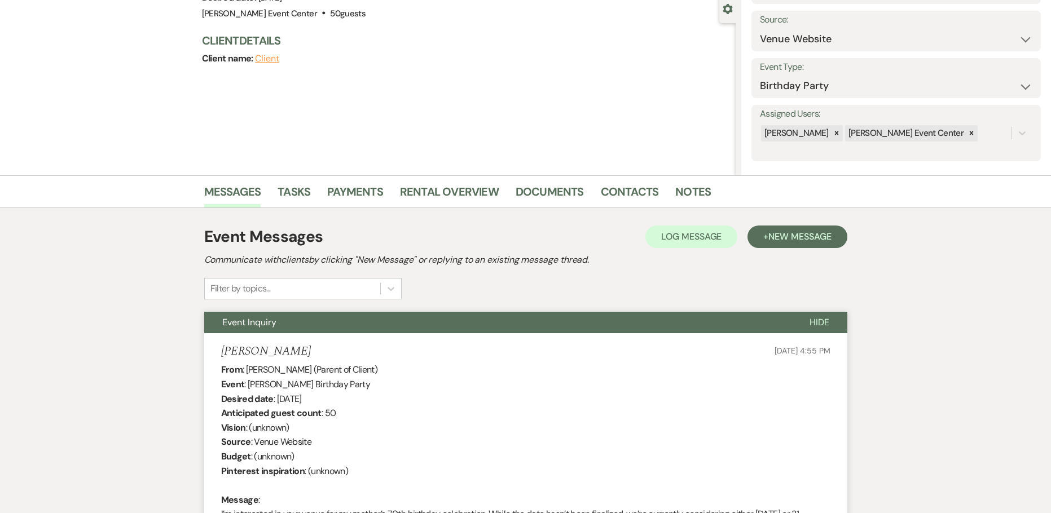
scroll to position [0, 0]
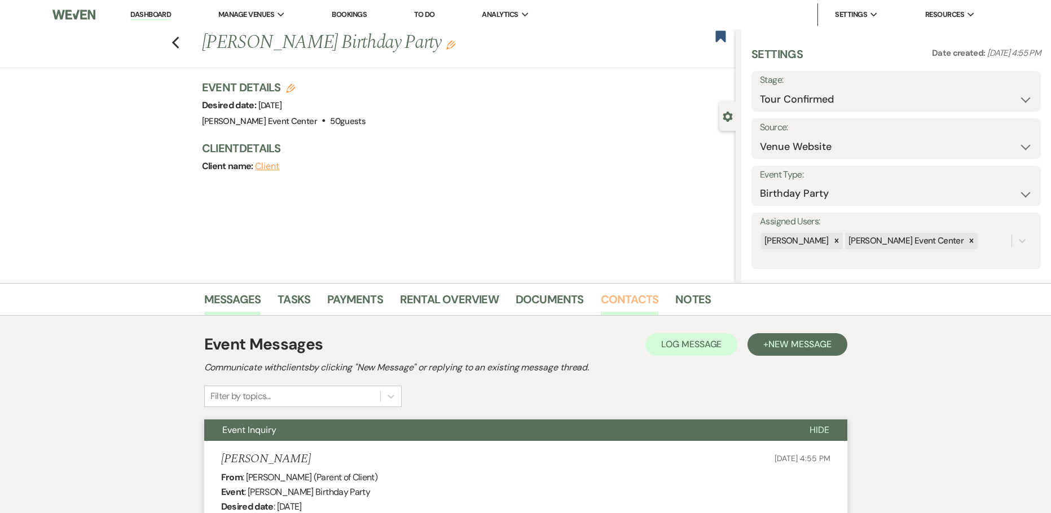
click at [640, 300] on link "Contacts" at bounding box center [630, 303] width 58 height 25
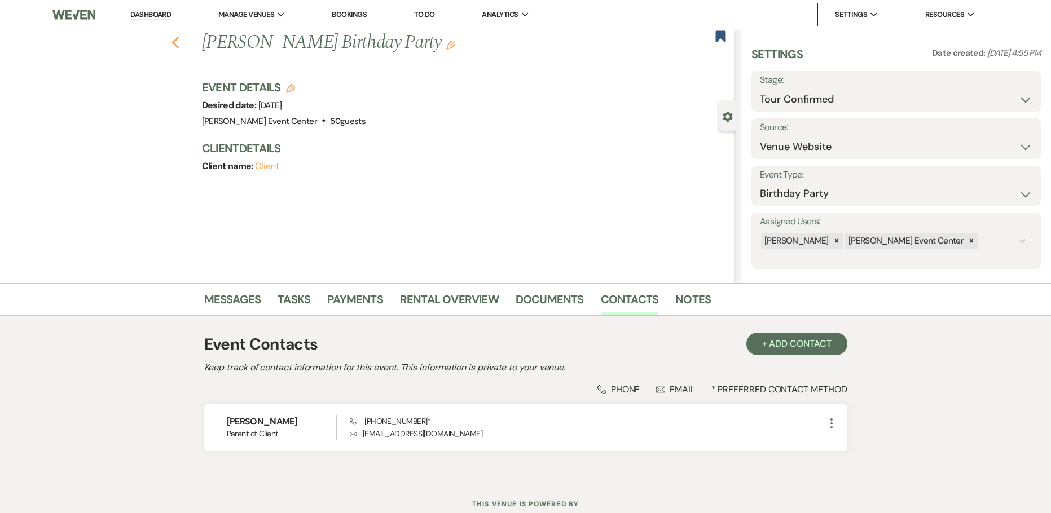
click at [179, 47] on use "button" at bounding box center [175, 43] width 7 height 12
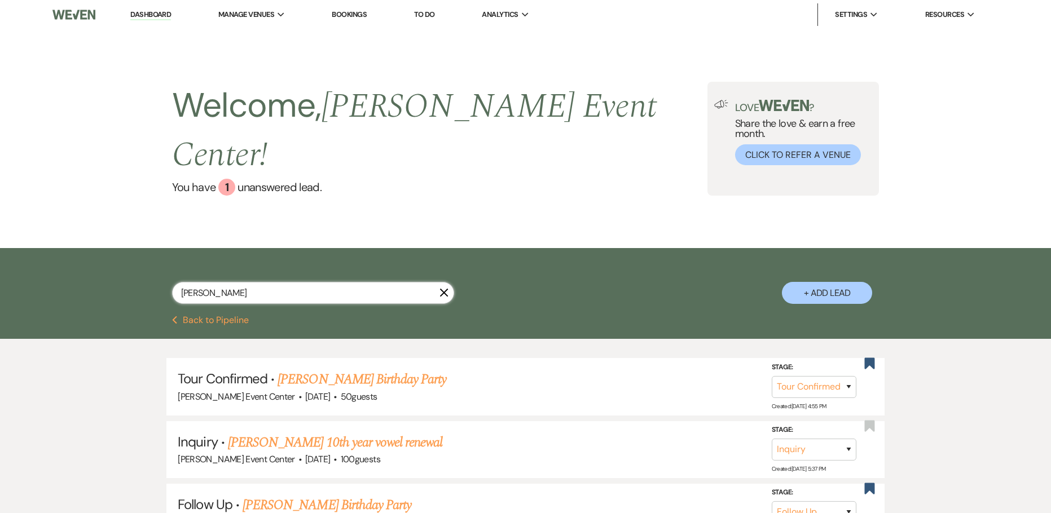
drag, startPoint x: -13, startPoint y: 213, endPoint x: 37, endPoint y: 219, distance: 50.6
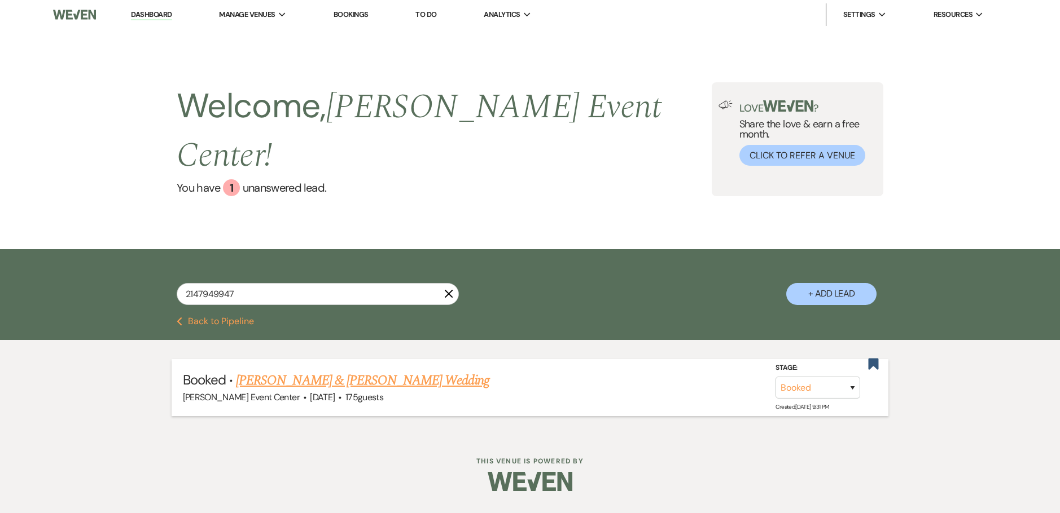
click at [401, 371] on link "[PERSON_NAME] & [PERSON_NAME] Wedding" at bounding box center [362, 381] width 253 height 20
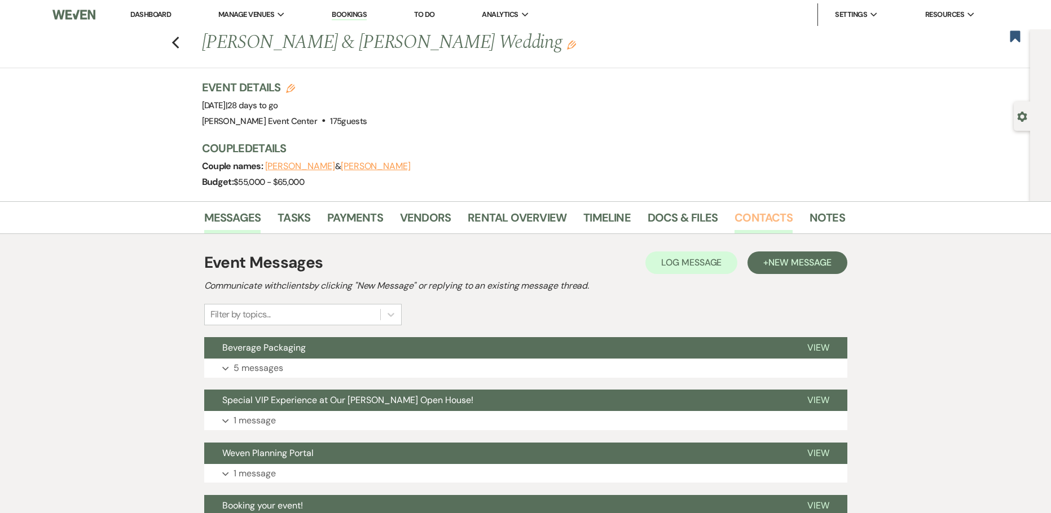
click at [751, 225] on link "Contacts" at bounding box center [764, 221] width 58 height 25
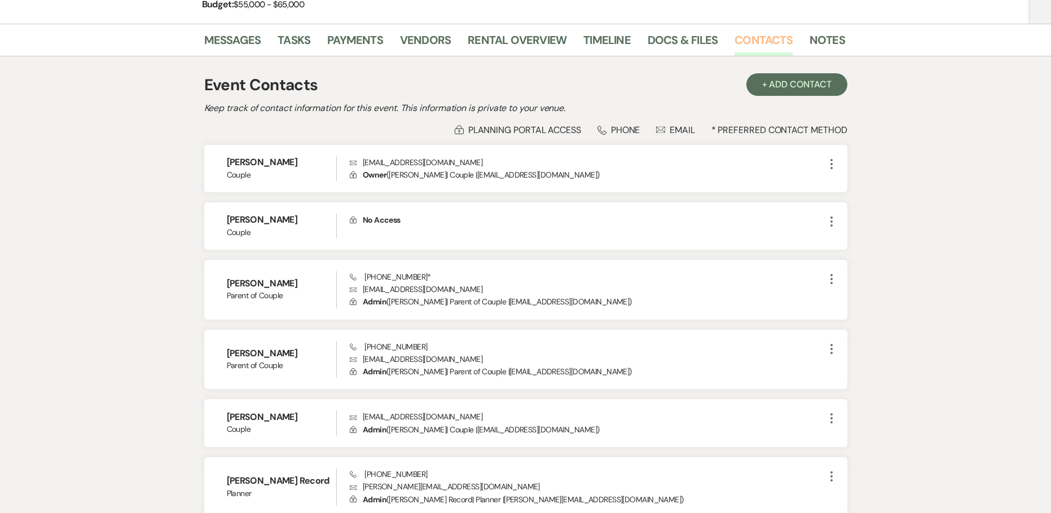
scroll to position [169, 0]
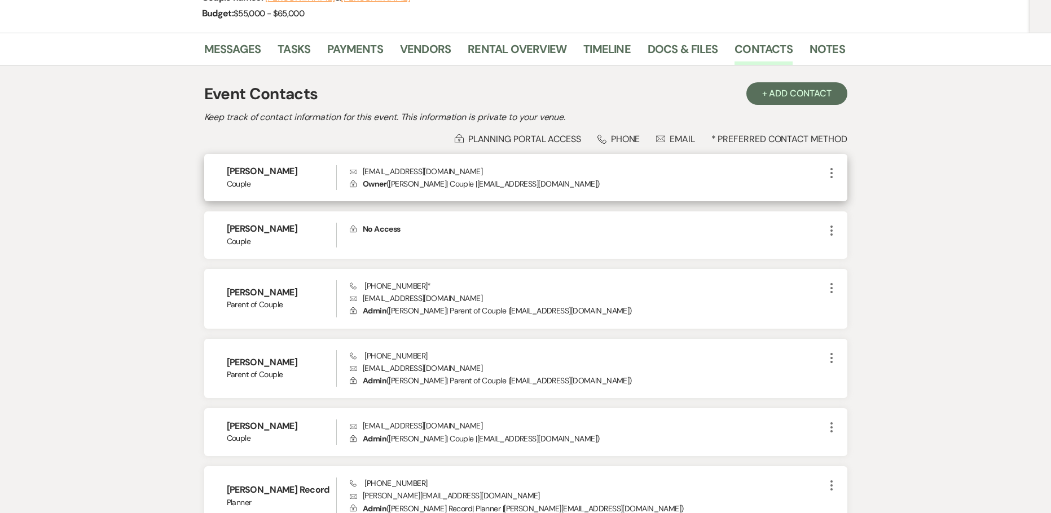
drag, startPoint x: 473, startPoint y: 171, endPoint x: 335, endPoint y: 168, distance: 138.3
click at [330, 171] on div "Ashley Williams Couple Envelope ashleyvwilliams91@gmail.com Lock Owner ( Ashley…" at bounding box center [525, 178] width 643 height 48
click at [503, 165] on p "Envelope ashleyvwilliams91@gmail.com" at bounding box center [587, 171] width 474 height 12
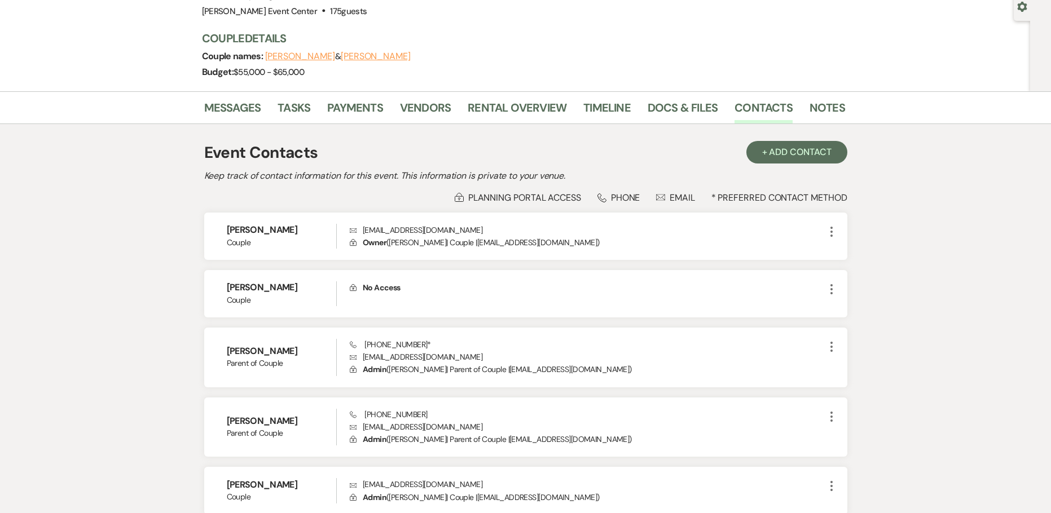
scroll to position [56, 0]
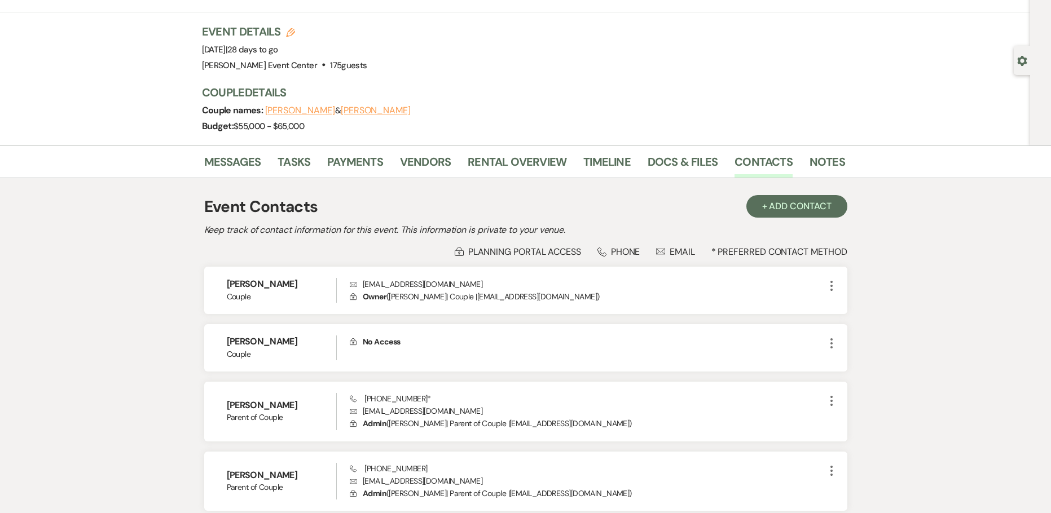
click at [314, 162] on li "Tasks" at bounding box center [303, 164] width 50 height 27
click at [306, 165] on link "Tasks" at bounding box center [294, 165] width 33 height 25
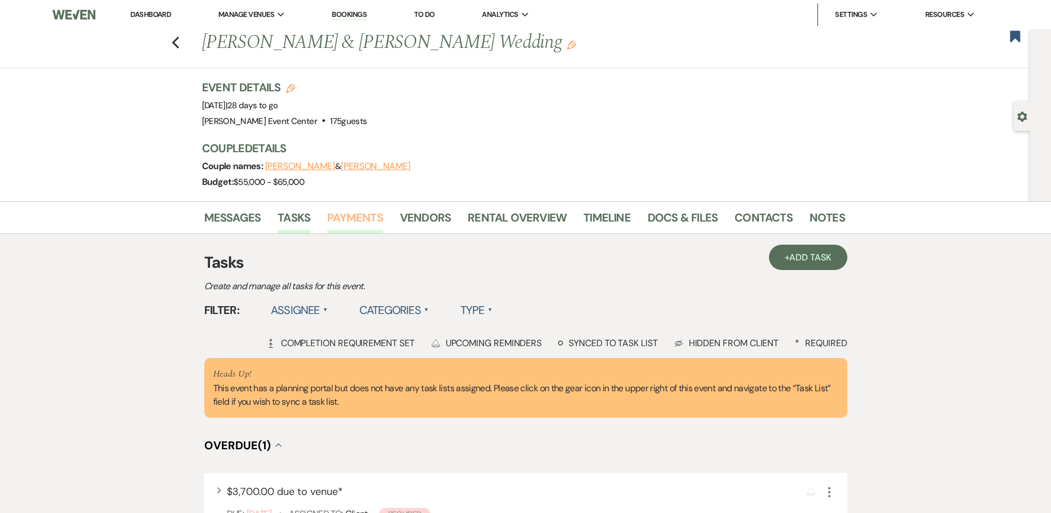
click at [364, 216] on link "Payments" at bounding box center [355, 221] width 56 height 25
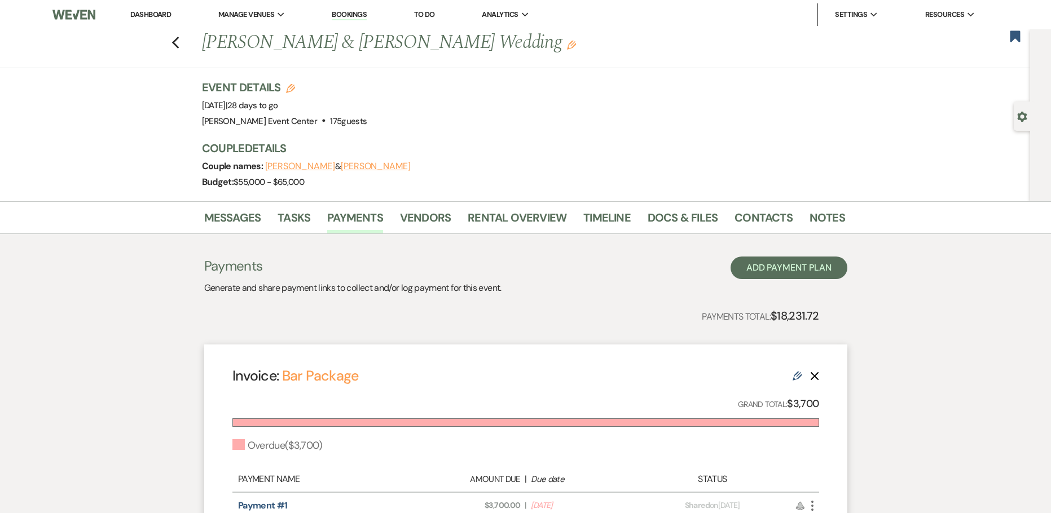
drag, startPoint x: 276, startPoint y: 218, endPoint x: 262, endPoint y: 218, distance: 14.1
click at [268, 218] on li "Messages" at bounding box center [241, 219] width 74 height 27
click at [240, 218] on link "Messages" at bounding box center [232, 221] width 57 height 25
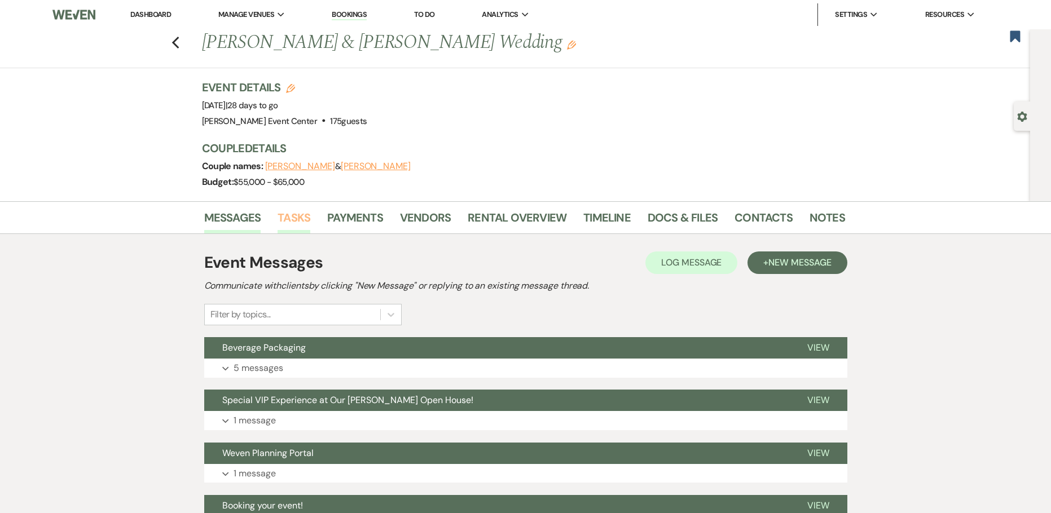
click at [289, 216] on link "Tasks" at bounding box center [294, 221] width 33 height 25
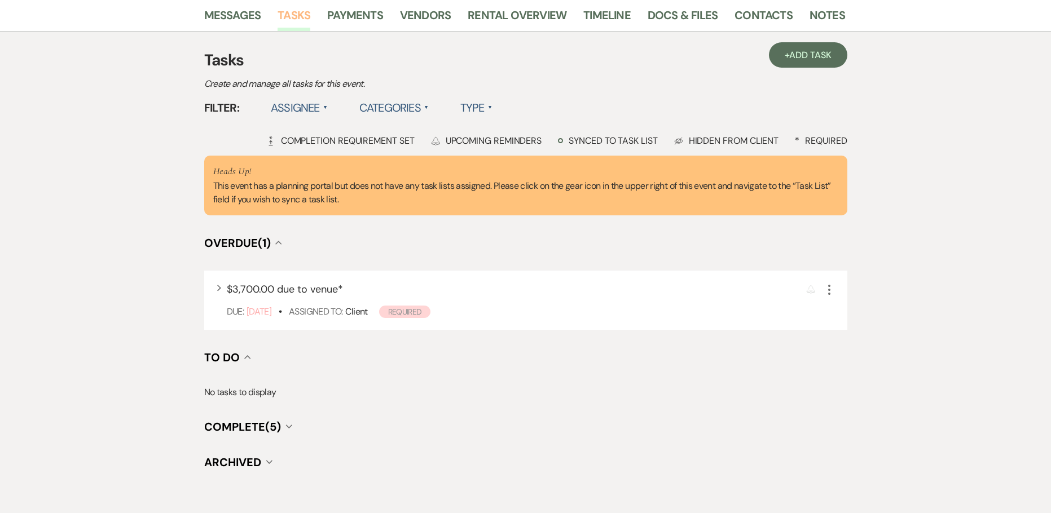
scroll to position [151, 0]
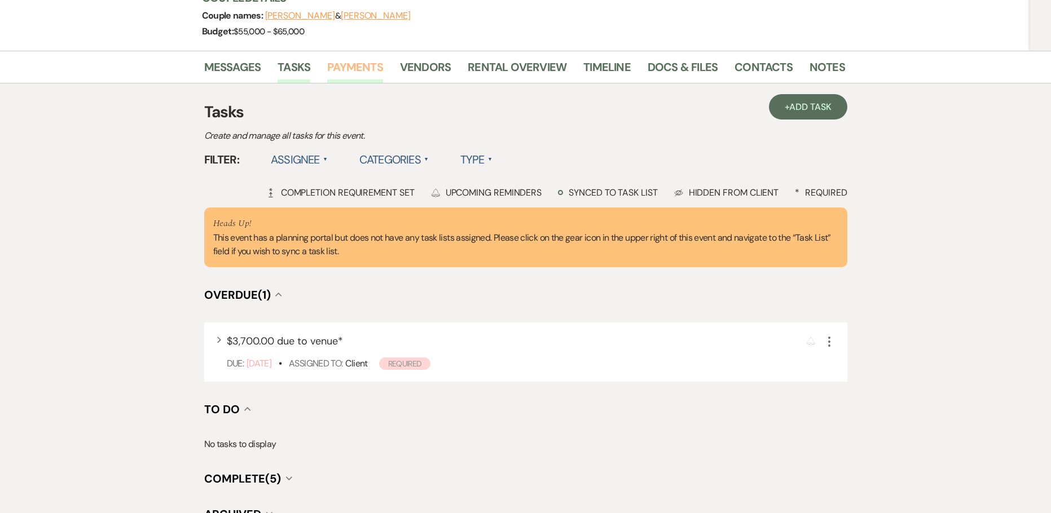
click at [327, 72] on link "Payments" at bounding box center [355, 70] width 56 height 25
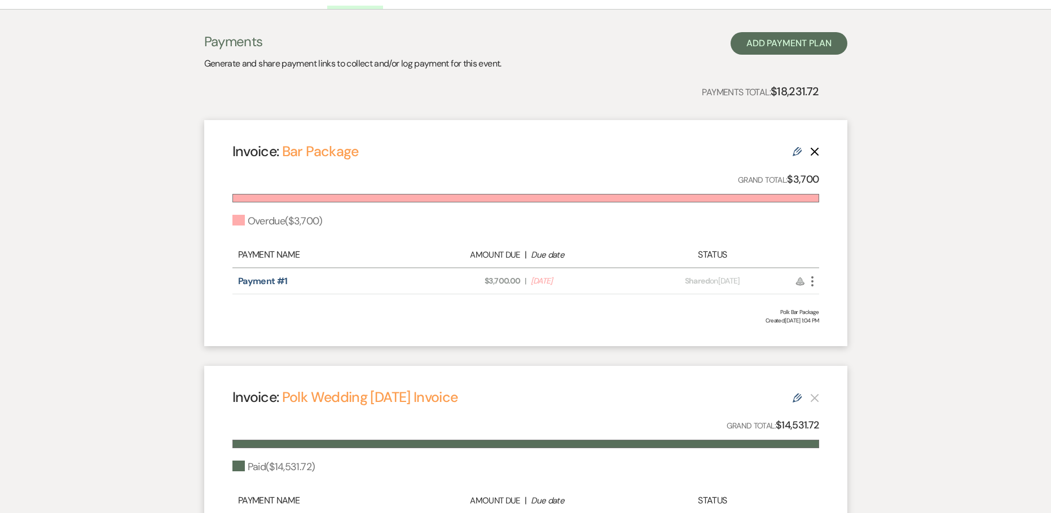
scroll to position [226, 0]
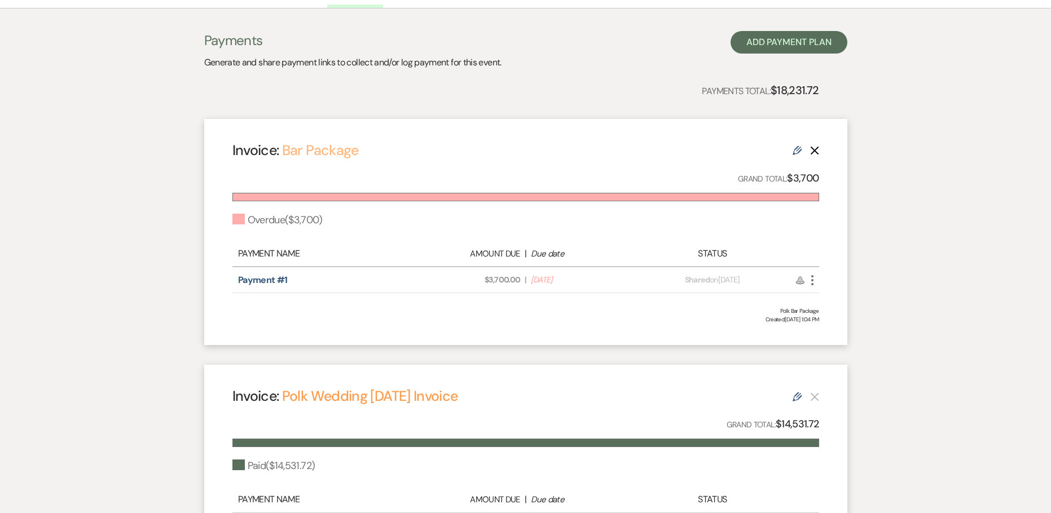
click at [327, 148] on link "Bar Package" at bounding box center [320, 150] width 77 height 19
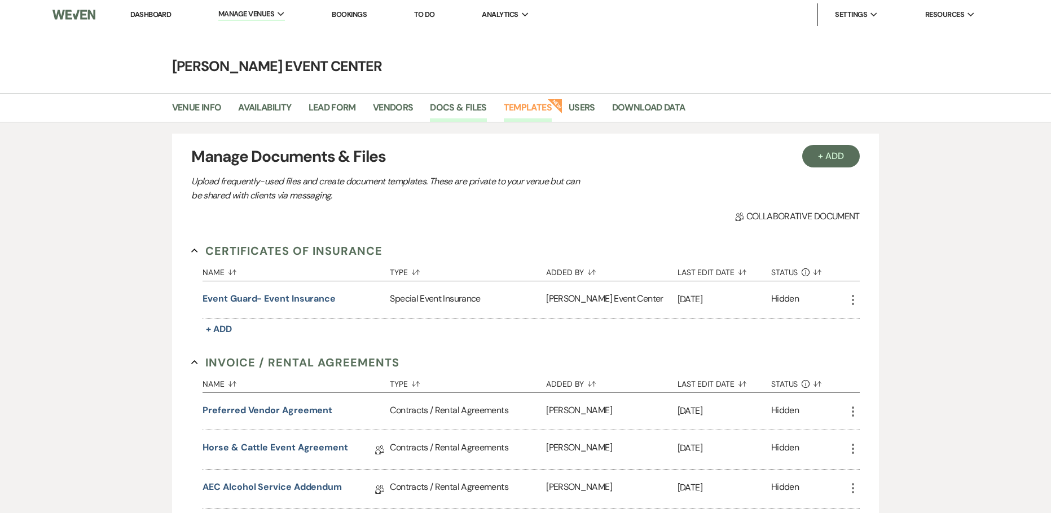
click at [514, 102] on link "Templates" at bounding box center [528, 110] width 48 height 21
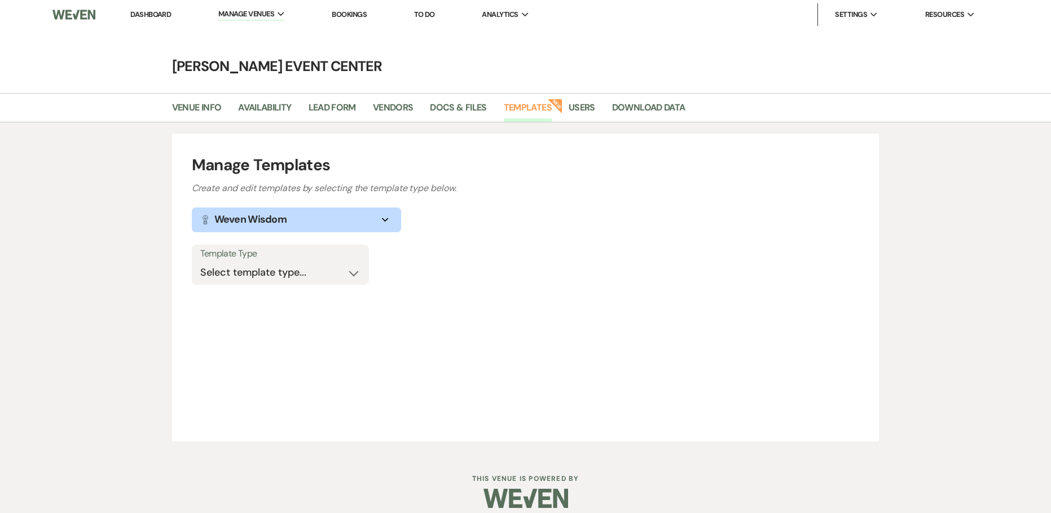
click at [386, 225] on button "Lightbulb Weven Wisdom Expand" at bounding box center [296, 220] width 209 height 25
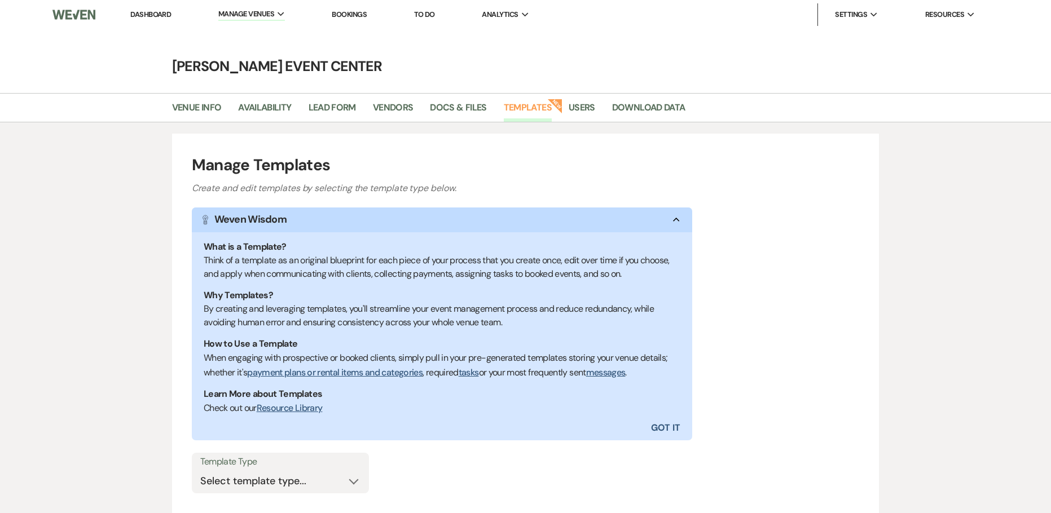
click at [677, 218] on icon "Collapse" at bounding box center [677, 220] width 14 height 5
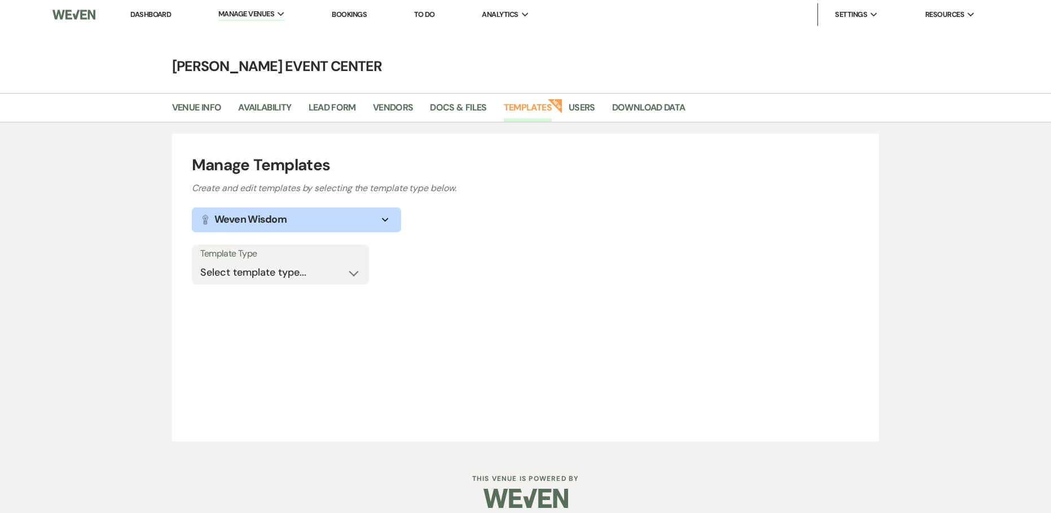
scroll to position [12, 0]
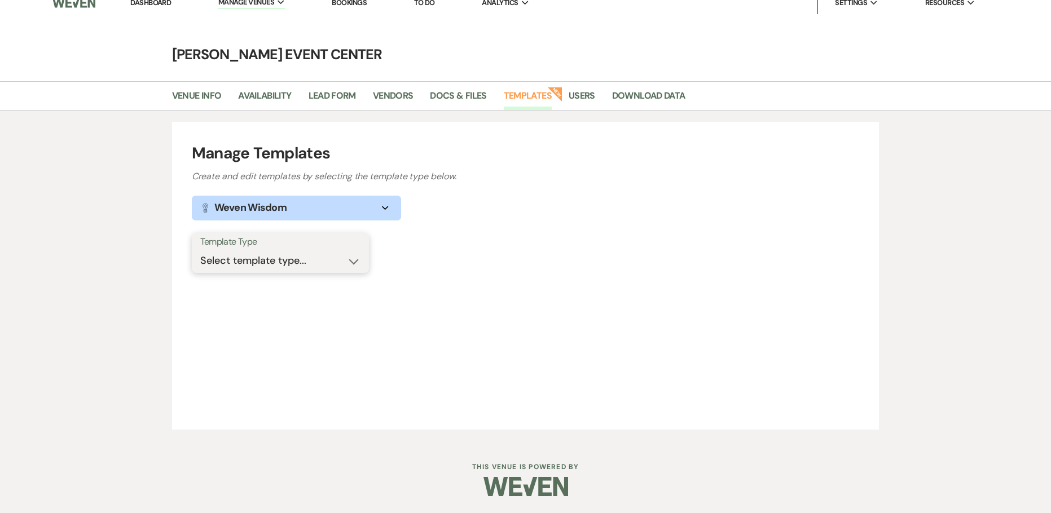
click at [302, 259] on select "Select template type... Task List Message Templates Payment Plan Inventory Item…" at bounding box center [280, 261] width 160 height 22
click at [301, 258] on select "Select template type... Task List Message Templates Payment Plan Inventory Item…" at bounding box center [280, 261] width 160 height 22
select select "Message Templates"
click at [200, 250] on select "Select template type... Task List Message Templates Payment Plan Inventory Item…" at bounding box center [280, 261] width 160 height 22
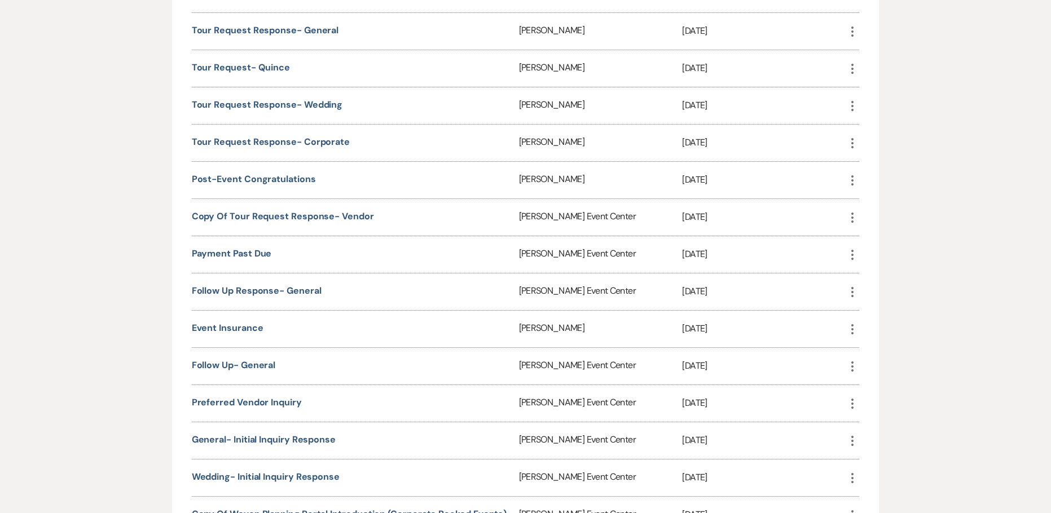
scroll to position [481, 0]
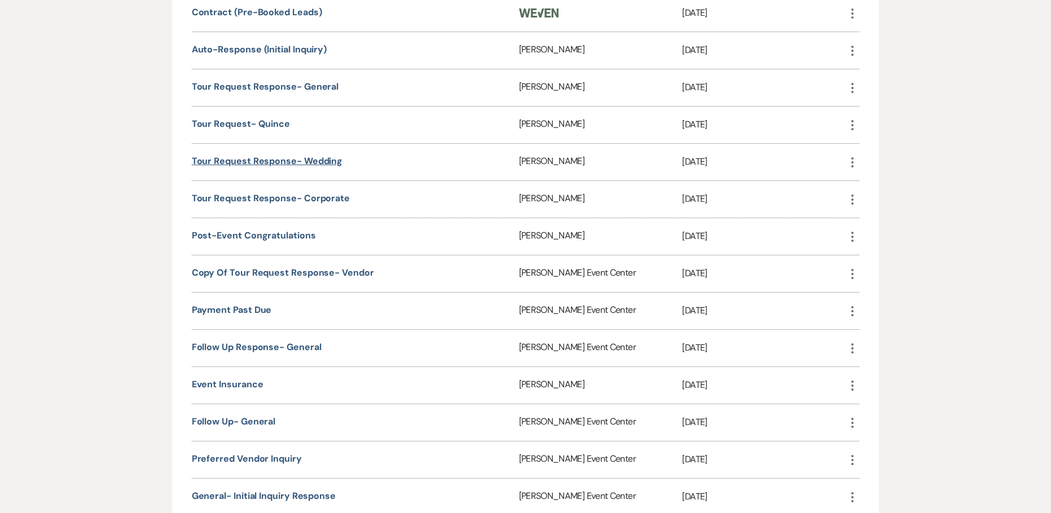
click at [301, 162] on link "Tour Request Response- Wedding" at bounding box center [267, 161] width 151 height 12
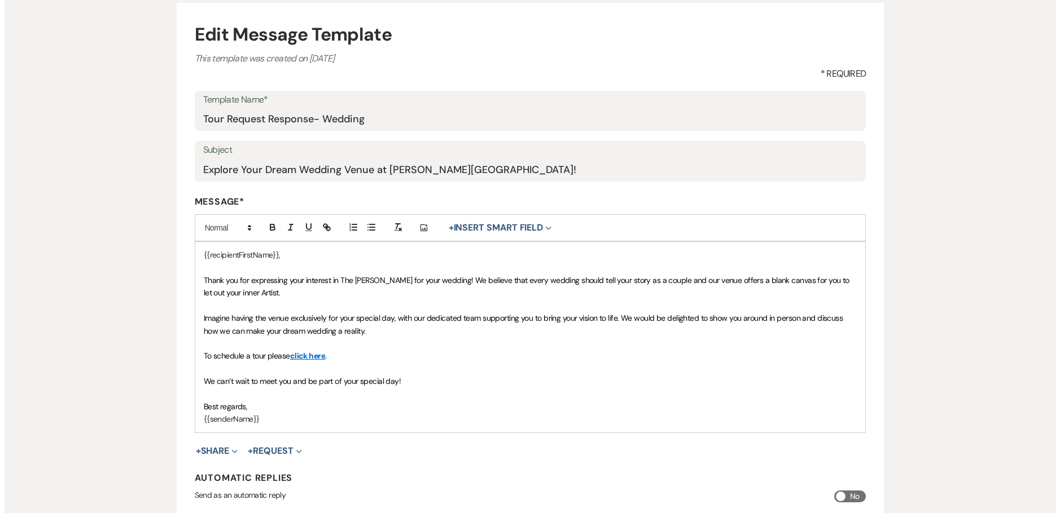
scroll to position [232, 0]
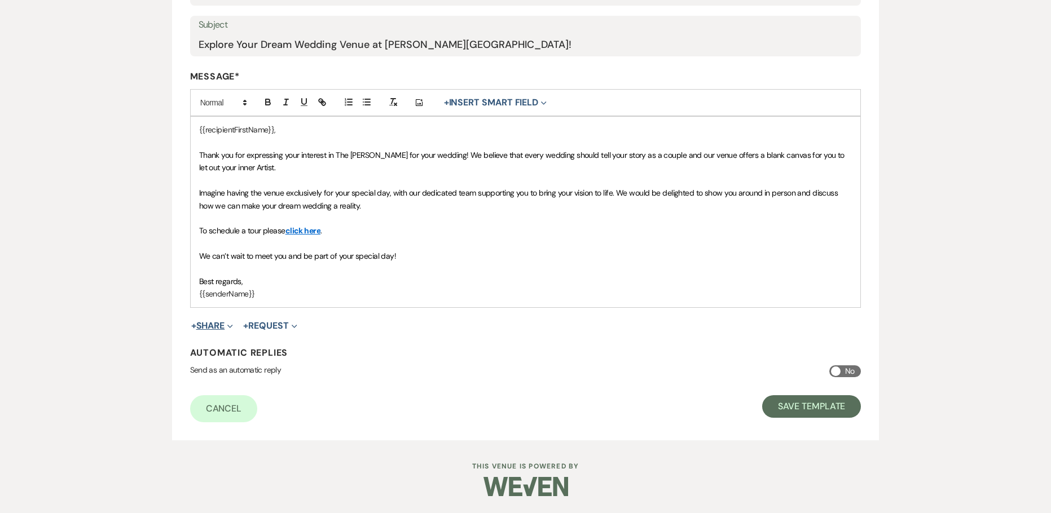
click at [223, 327] on button "+ Share Expand" at bounding box center [212, 326] width 42 height 9
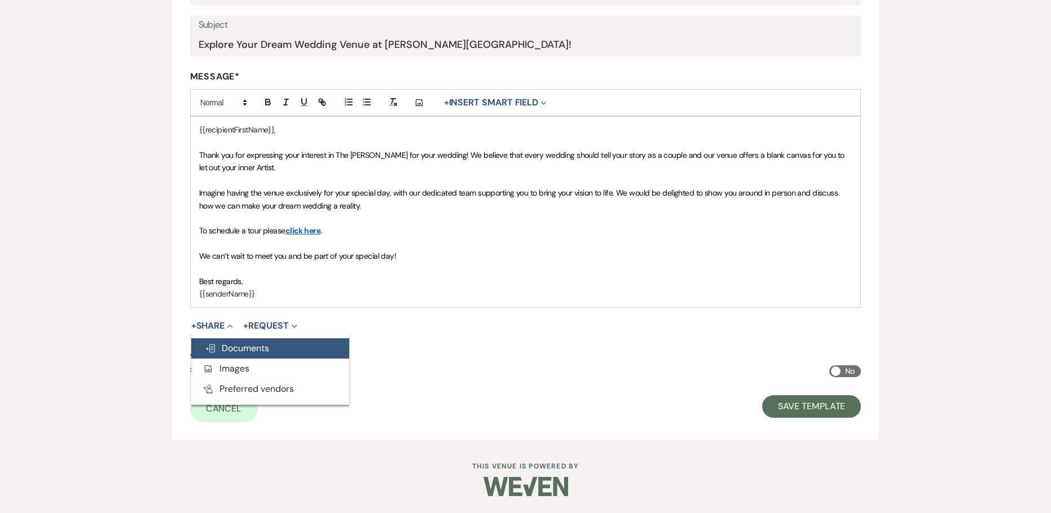
click at [233, 340] on button "Doc Upload Documents" at bounding box center [270, 349] width 158 height 20
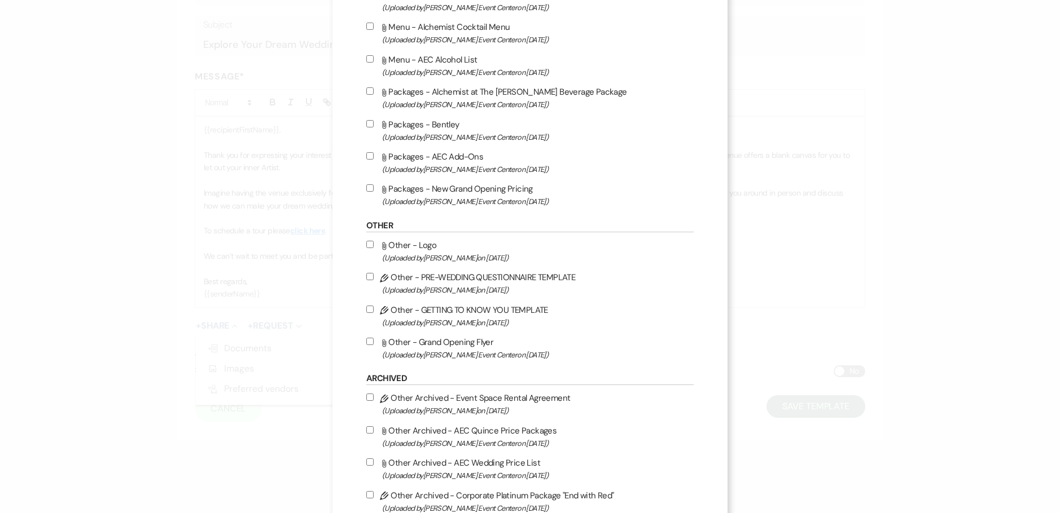
scroll to position [2031, 0]
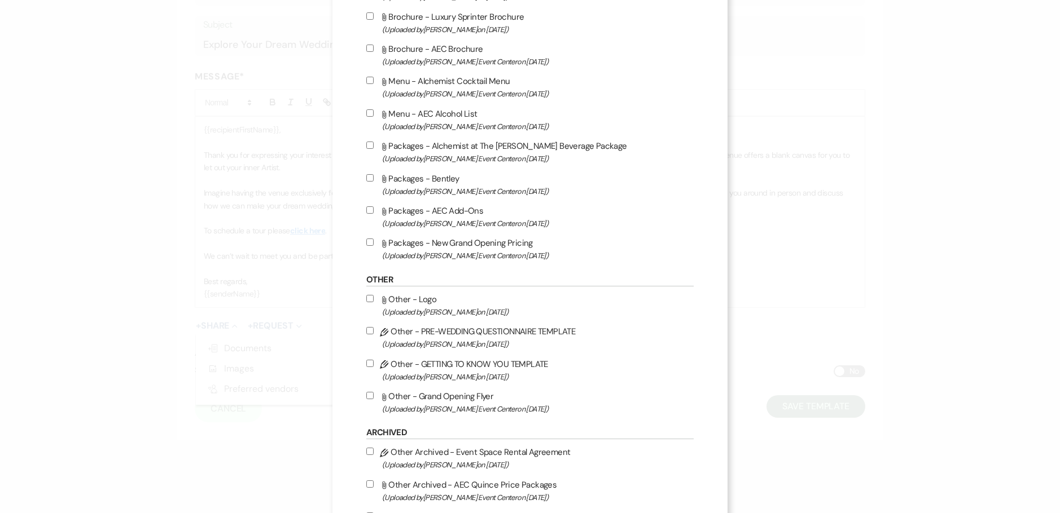
click at [367, 238] on label "Attach File Packages - New Grand Opening Pricing (Uploaded by Artis Event Cente…" at bounding box center [529, 249] width 327 height 27
click at [367, 239] on input "Attach File Packages - New Grand Opening Pricing (Uploaded by Artis Event Cente…" at bounding box center [369, 242] width 7 height 7
checkbox input "true"
click at [366, 213] on input "Attach File Packages - AEC Add-Ons (Uploaded by Artis Event Center on Feb 13th,…" at bounding box center [369, 209] width 7 height 7
checkbox input "true"
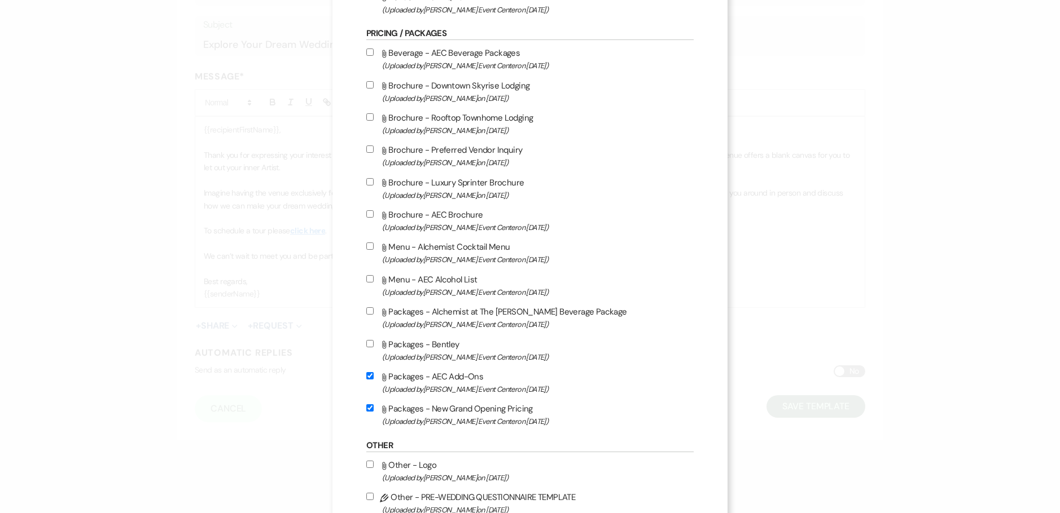
scroll to position [1862, 0]
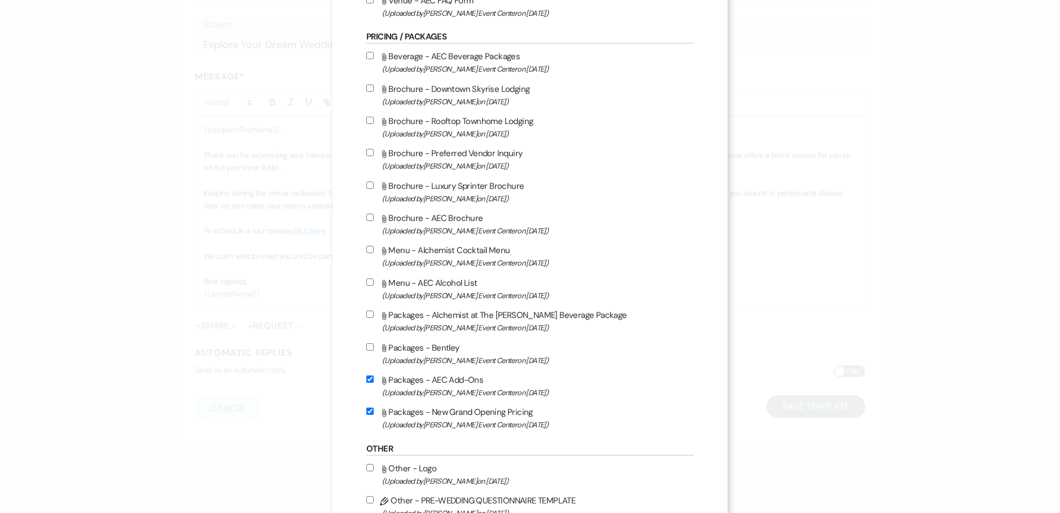
click at [366, 55] on input "Attach File Beverage - AEC Beverage Packages (Uploaded by [PERSON_NAME] Event C…" at bounding box center [369, 55] width 7 height 7
checkbox input "true"
click at [366, 312] on input "Attach File Packages - Alchemist at The [PERSON_NAME] Beverage Package (Uploade…" at bounding box center [369, 314] width 7 height 7
checkbox input "true"
click at [366, 283] on input "Attach File Menu - AEC Alcohol List (Uploaded by [PERSON_NAME] Event Center on …" at bounding box center [369, 282] width 7 height 7
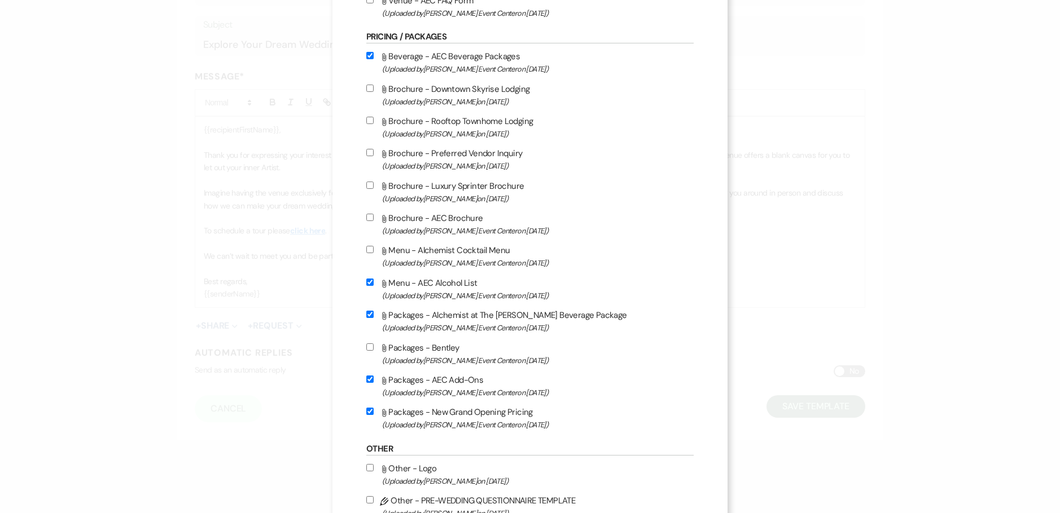
checkbox input "true"
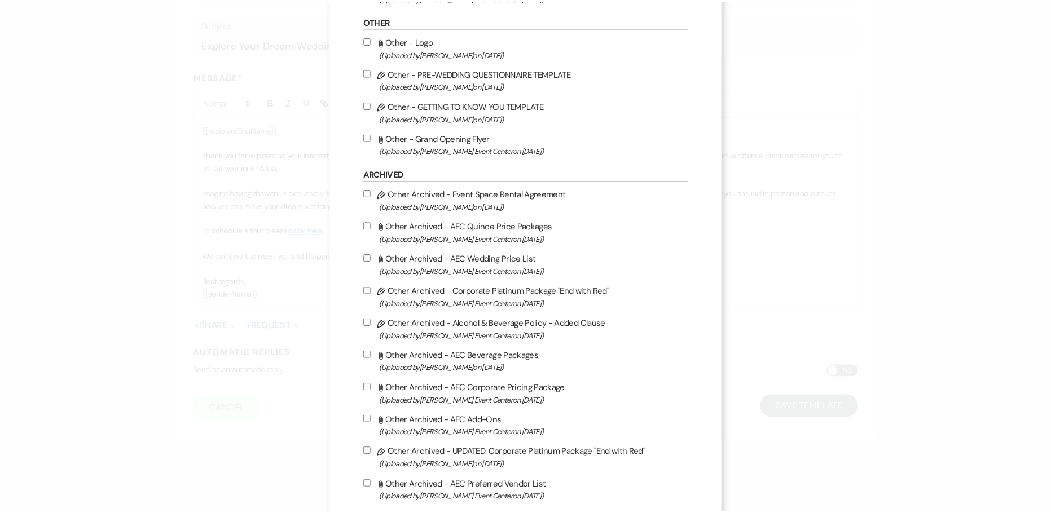
scroll to position [2446, 0]
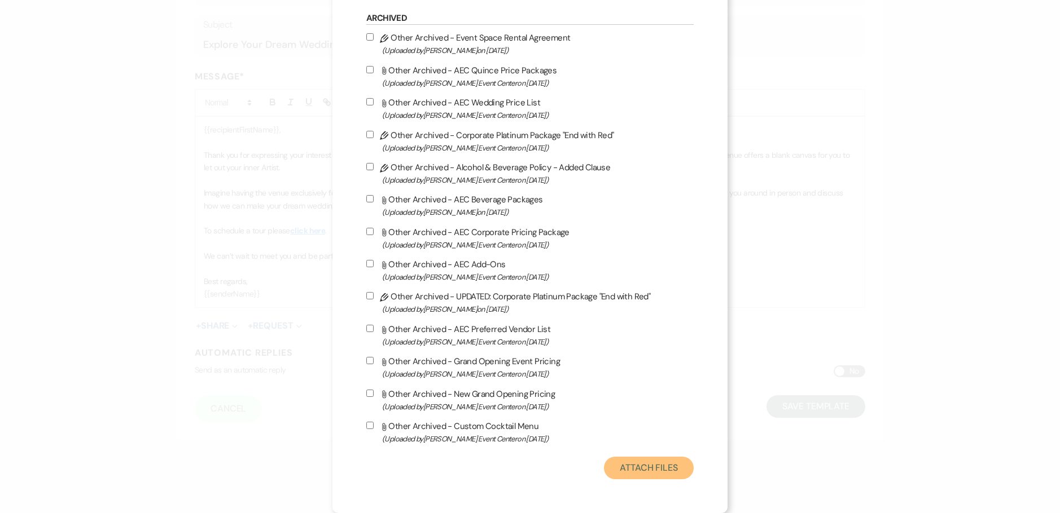
click at [669, 465] on button "Attach Files" at bounding box center [649, 468] width 90 height 23
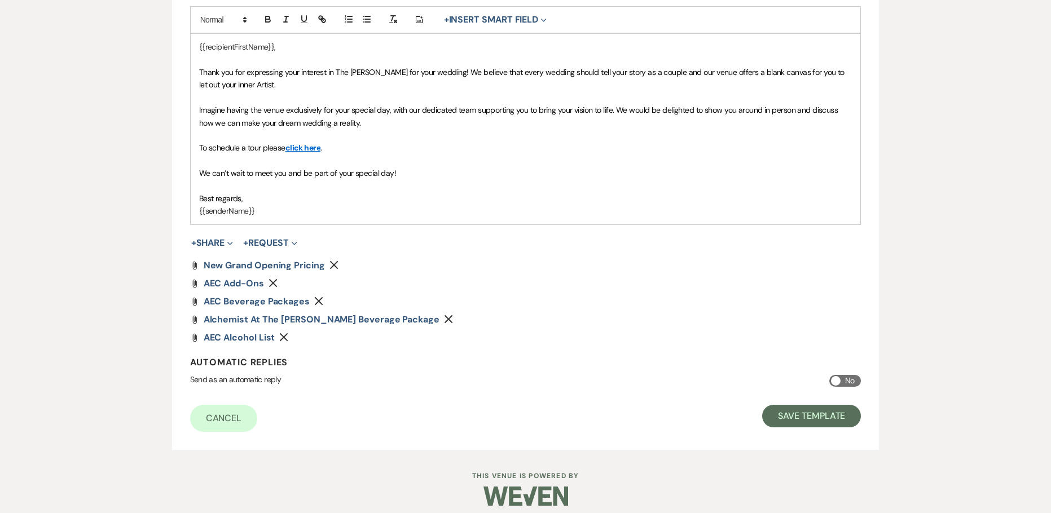
scroll to position [324, 0]
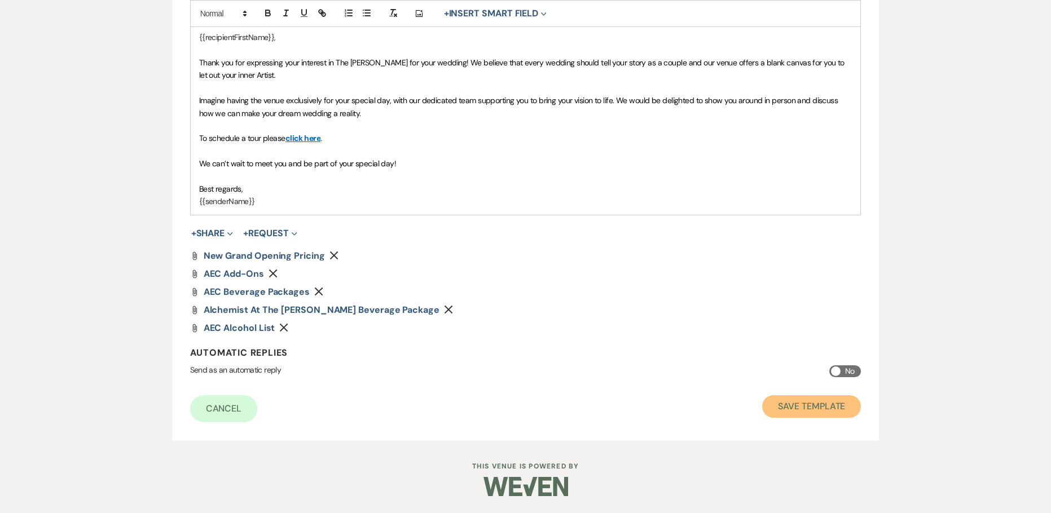
click at [814, 410] on button "Save Template" at bounding box center [811, 406] width 99 height 23
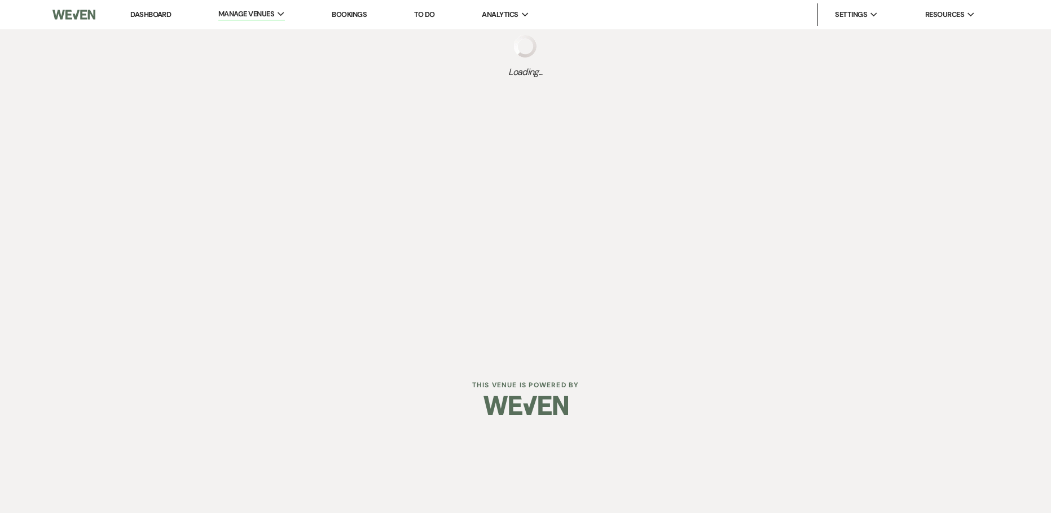
select select "Message Templates"
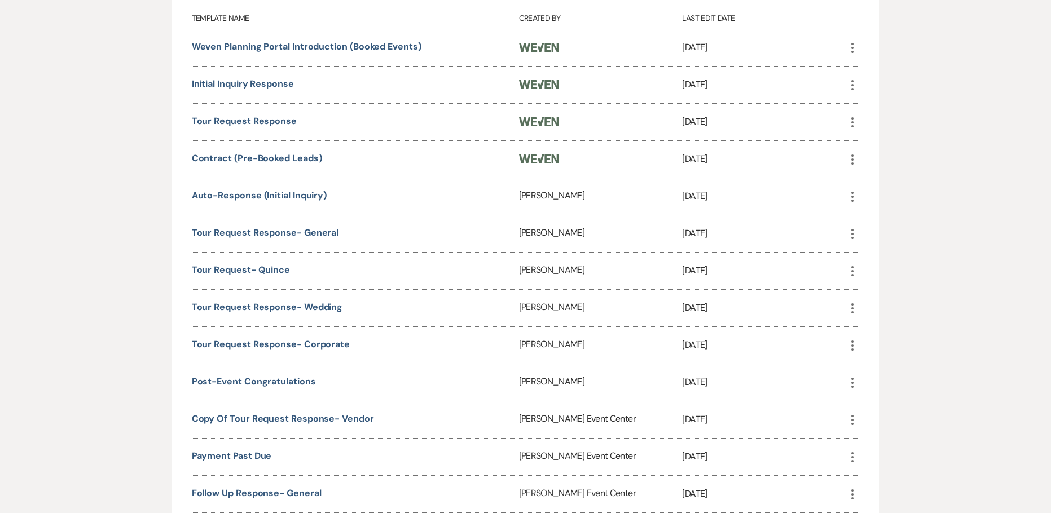
scroll to position [339, 0]
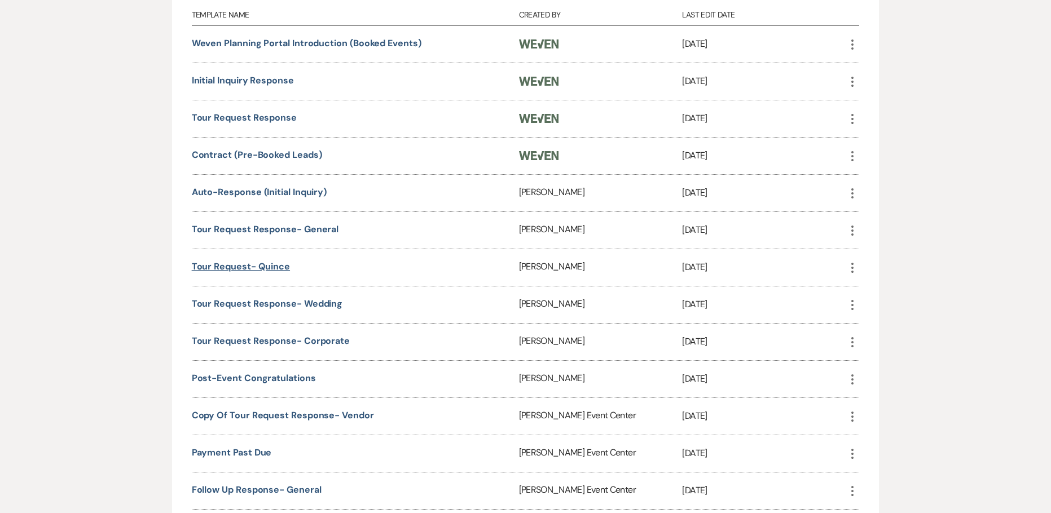
click at [238, 266] on link "Tour Request- Quince" at bounding box center [241, 267] width 98 height 12
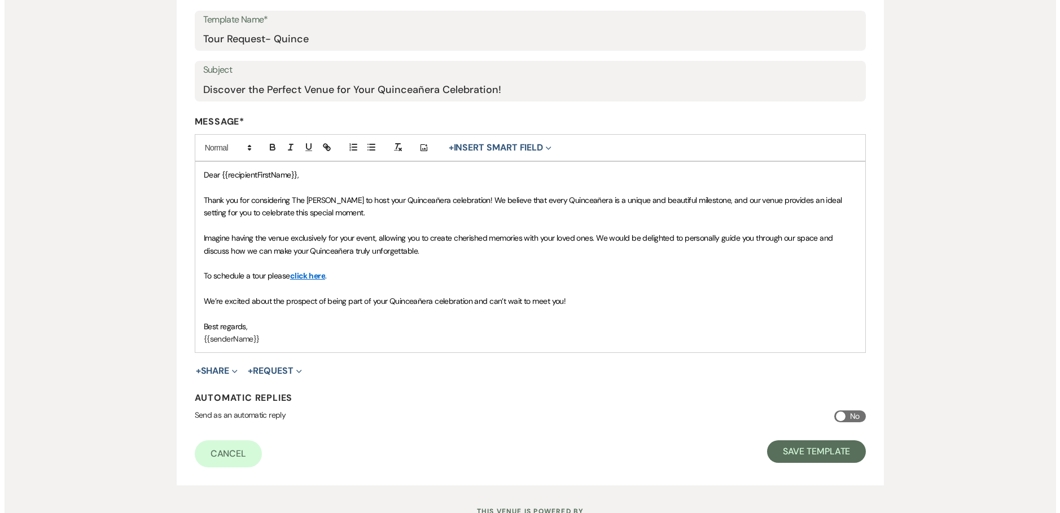
scroll to position [232, 0]
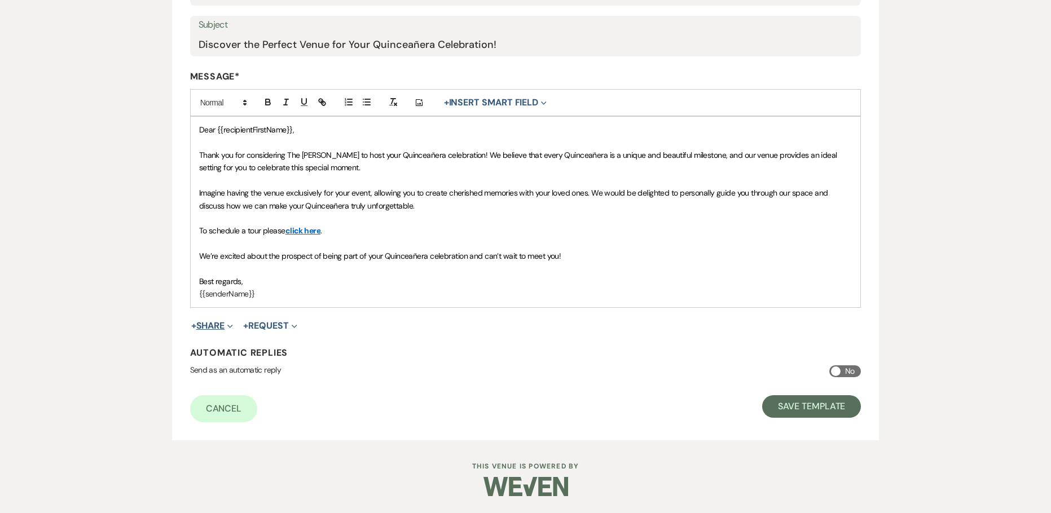
click at [209, 322] on button "+ Share Expand" at bounding box center [212, 326] width 42 height 9
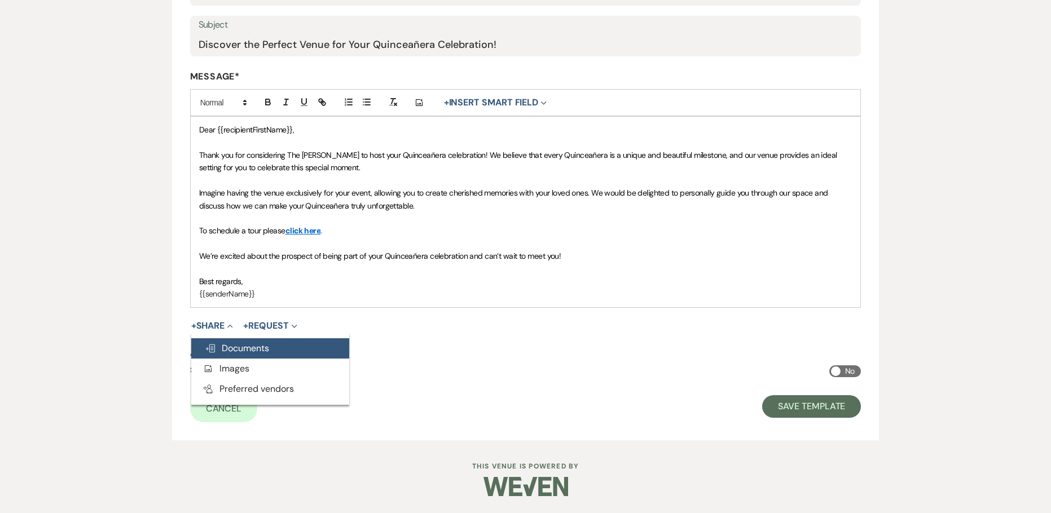
click at [216, 344] on span "Doc Upload Documents" at bounding box center [237, 348] width 64 height 12
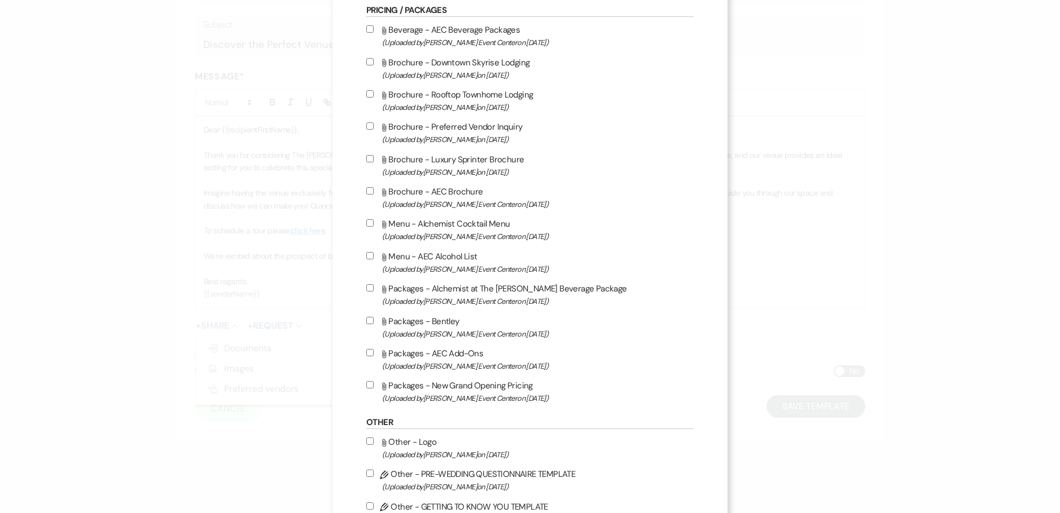
scroll to position [1975, 0]
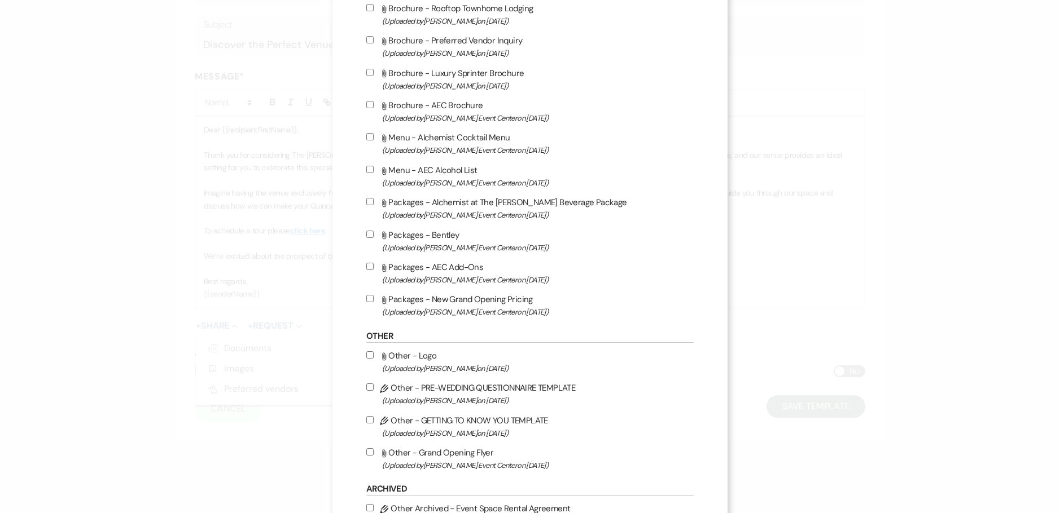
click at [366, 265] on input "Attach File Packages - AEC Add-Ons (Uploaded by Artis Event Center on Feb 13th,…" at bounding box center [369, 266] width 7 height 7
checkbox input "true"
click at [366, 300] on input "Attach File Packages - New Grand Opening Pricing (Uploaded by Artis Event Cente…" at bounding box center [369, 298] width 7 height 7
checkbox input "true"
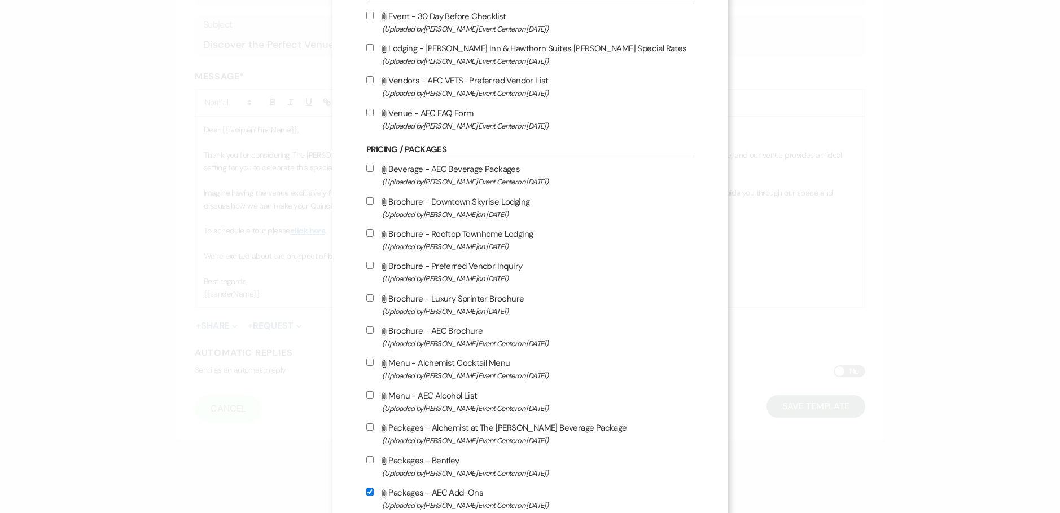
click at [366, 170] on input "Attach File Beverage - AEC Beverage Packages (Uploaded by Artis Event Center on…" at bounding box center [369, 168] width 7 height 7
checkbox input "true"
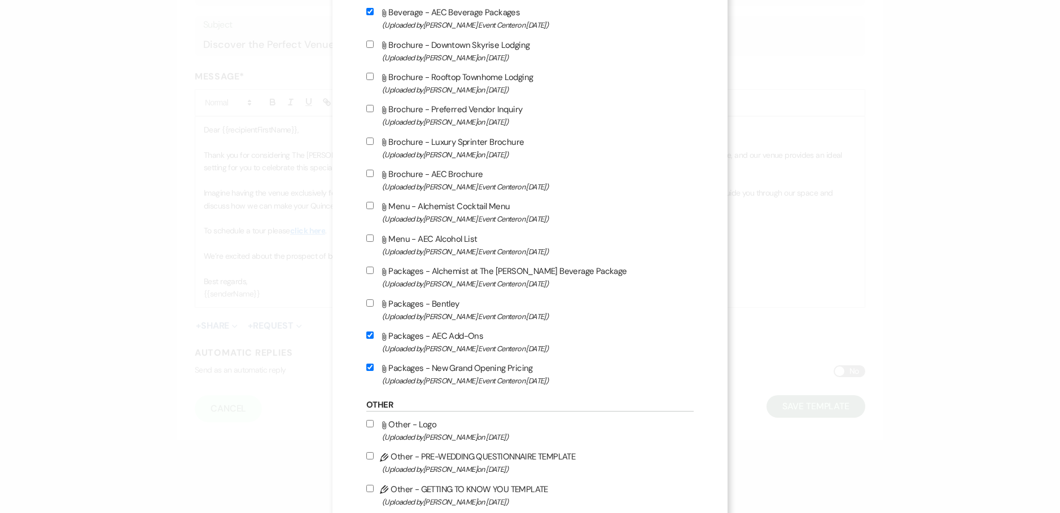
scroll to position [1918, 0]
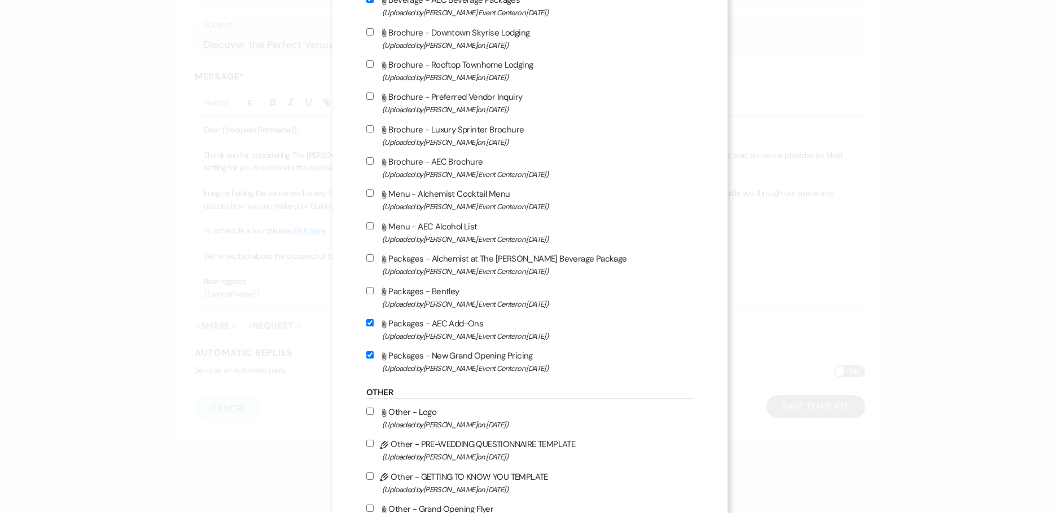
click at [367, 254] on input "Attach File Packages - Alchemist at The Artis Beverage Package (Uploaded by Art…" at bounding box center [369, 257] width 7 height 7
checkbox input "true"
click at [366, 225] on input "Attach File Menu - AEC Alcohol List (Uploaded by Artis Event Center on Jun 10th…" at bounding box center [369, 225] width 7 height 7
checkbox input "true"
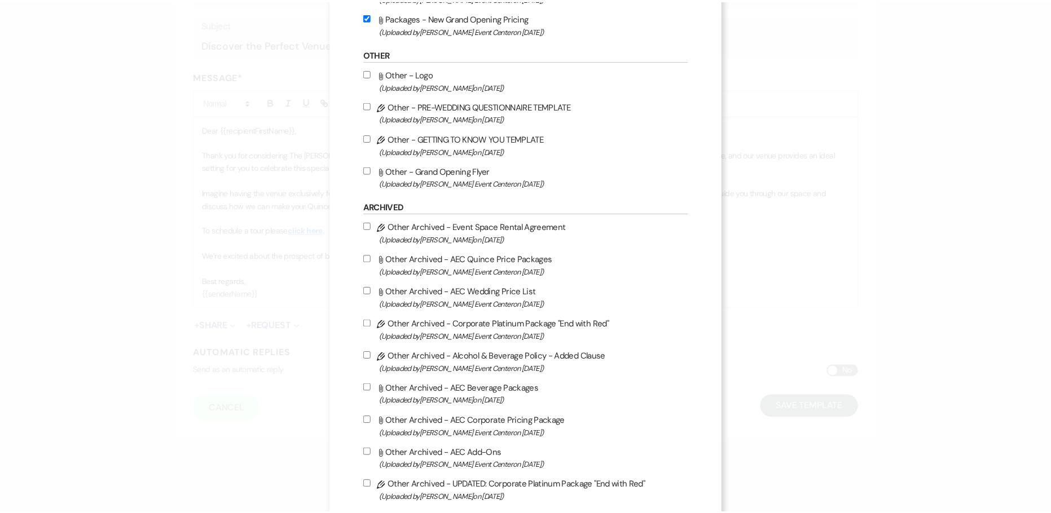
scroll to position [2446, 0]
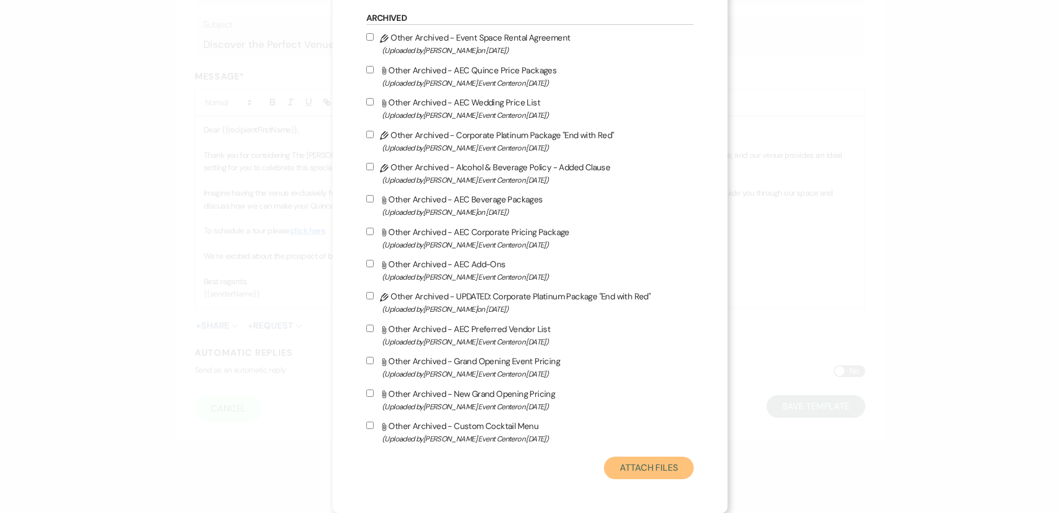
click at [629, 467] on button "Attach Files" at bounding box center [649, 468] width 90 height 23
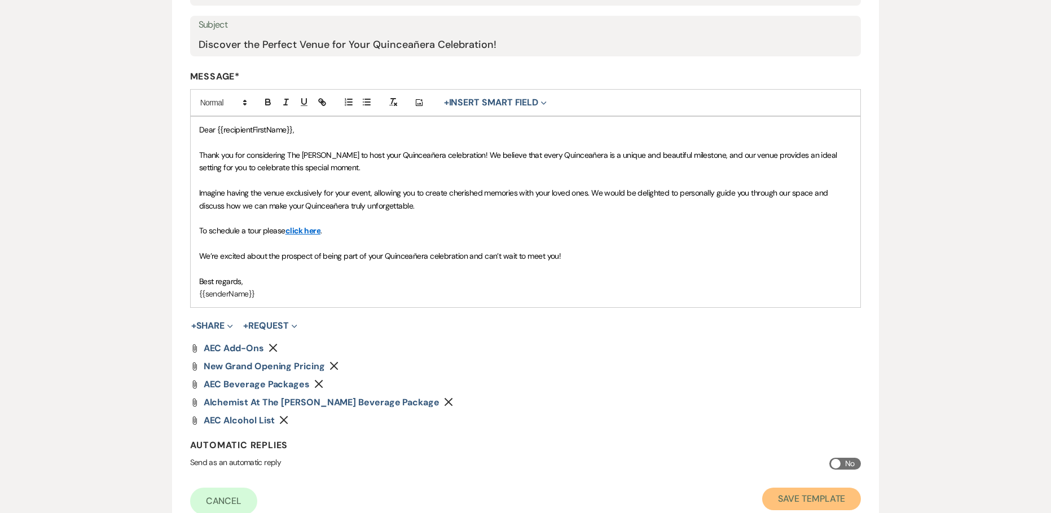
click at [782, 494] on button "Save Template" at bounding box center [811, 499] width 99 height 23
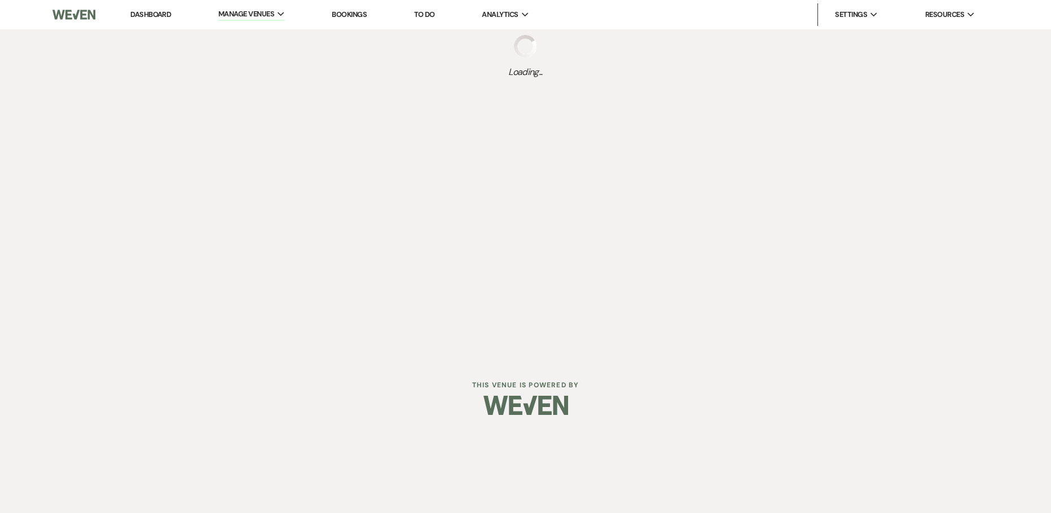
select select "Message Templates"
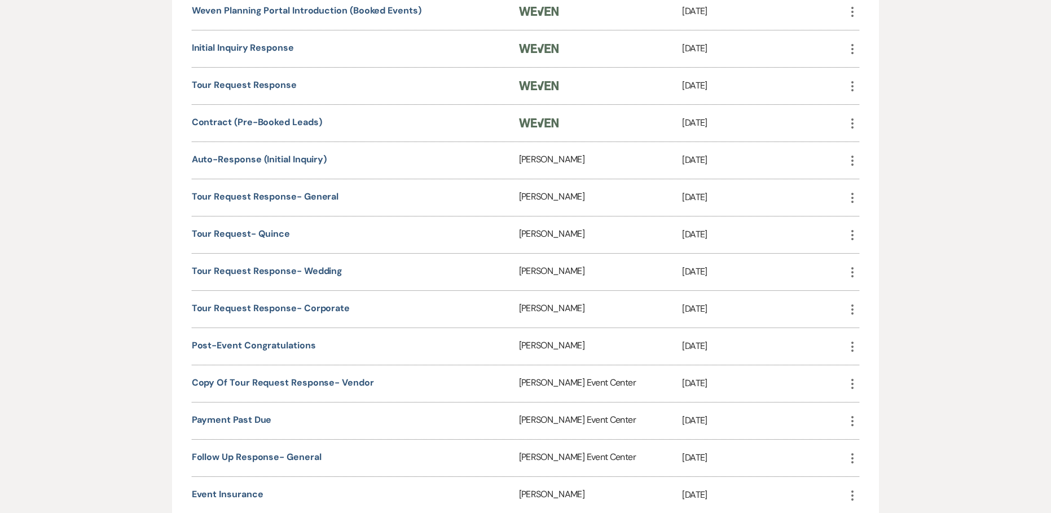
scroll to position [395, 0]
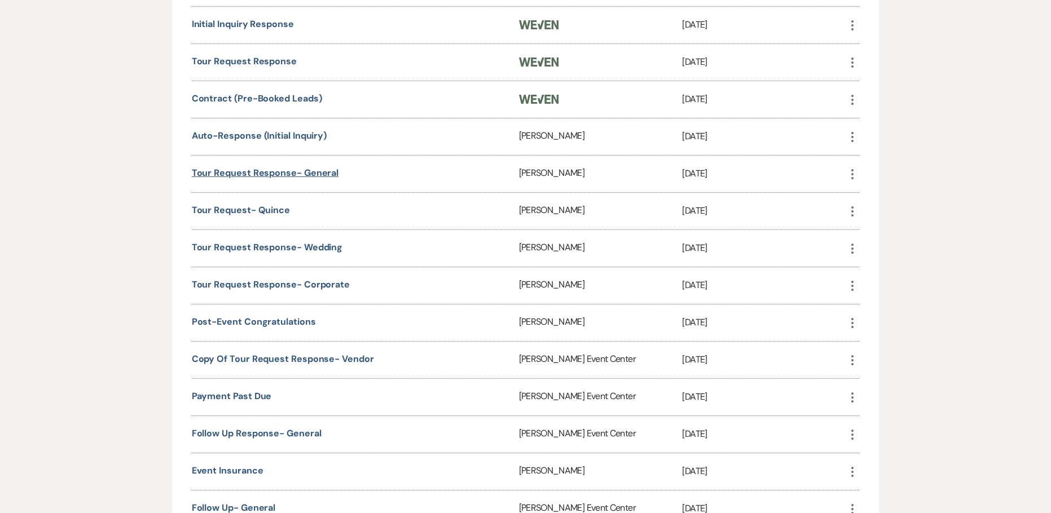
click at [249, 174] on link "Tour Request Response- General" at bounding box center [265, 173] width 147 height 12
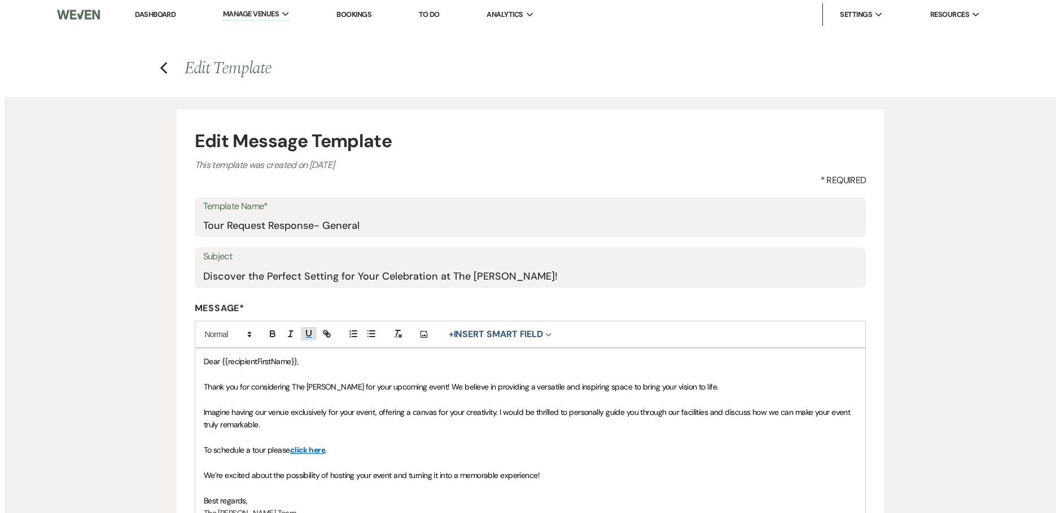
scroll to position [219, 0]
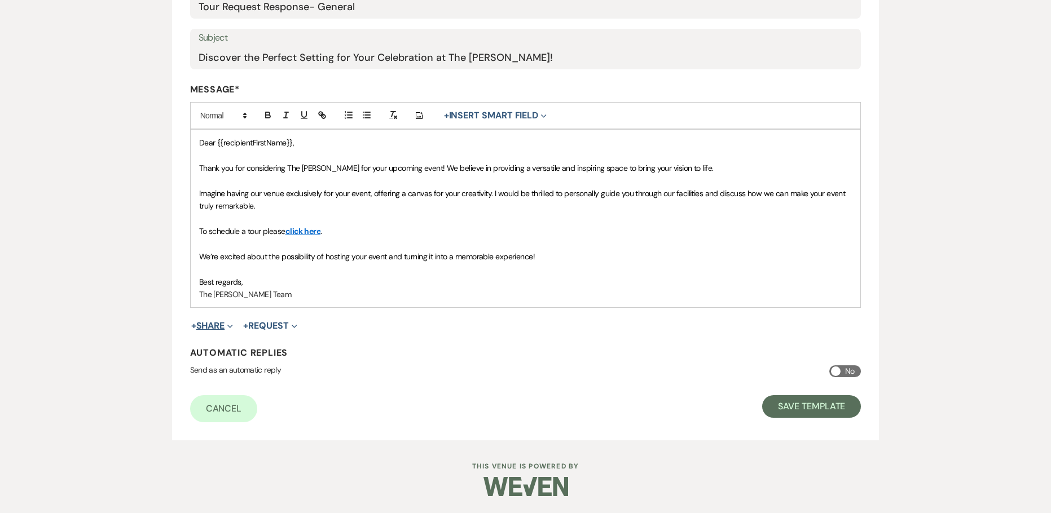
click at [196, 324] on span "+" at bounding box center [193, 326] width 5 height 9
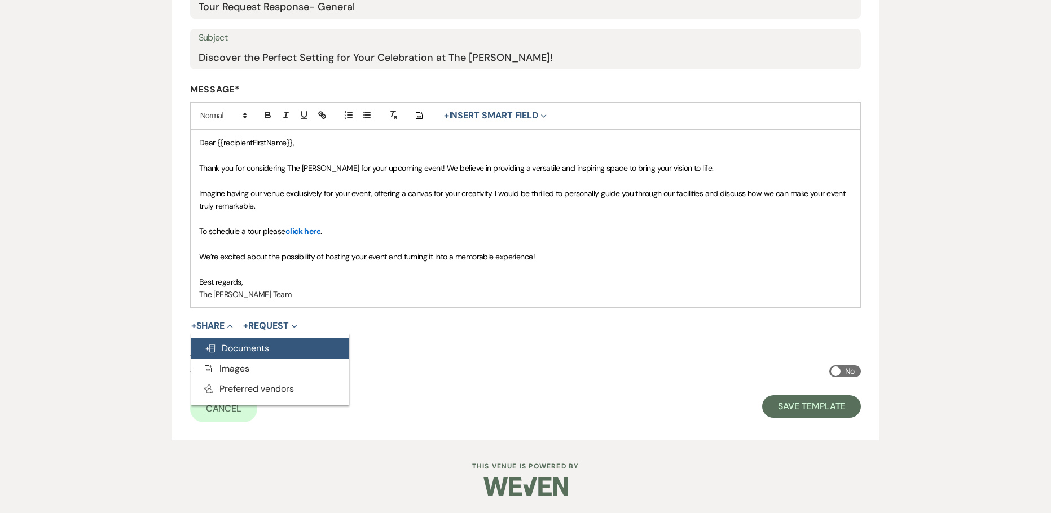
click at [252, 351] on span "Doc Upload Documents" at bounding box center [237, 348] width 64 height 12
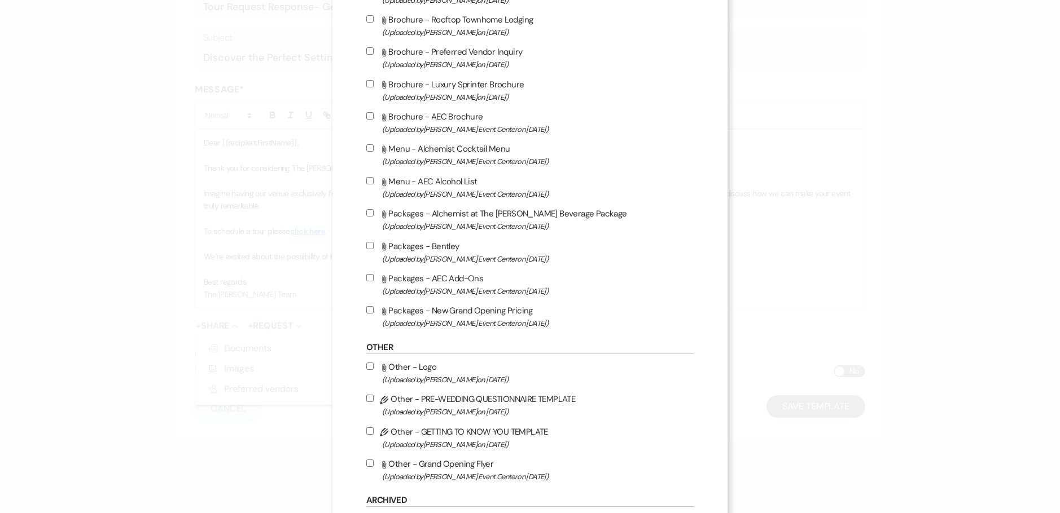
scroll to position [2031, 0]
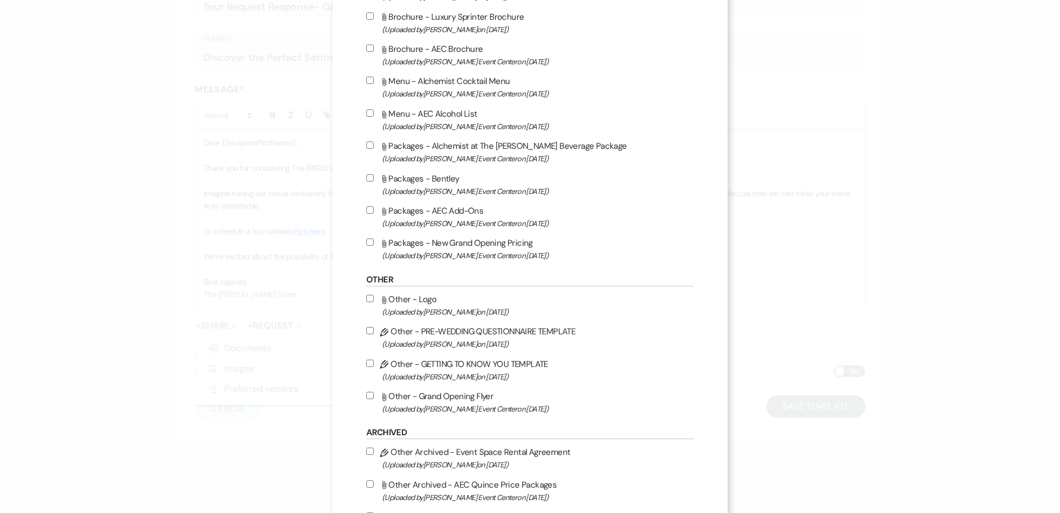
click at [366, 241] on input "Attach File Packages - New Grand Opening Pricing (Uploaded by [PERSON_NAME] Eve…" at bounding box center [369, 242] width 7 height 7
checkbox input "true"
click at [368, 209] on input "Attach File Packages - AEC Add-Ons (Uploaded by [PERSON_NAME] Event Center on […" at bounding box center [369, 209] width 7 height 7
checkbox input "true"
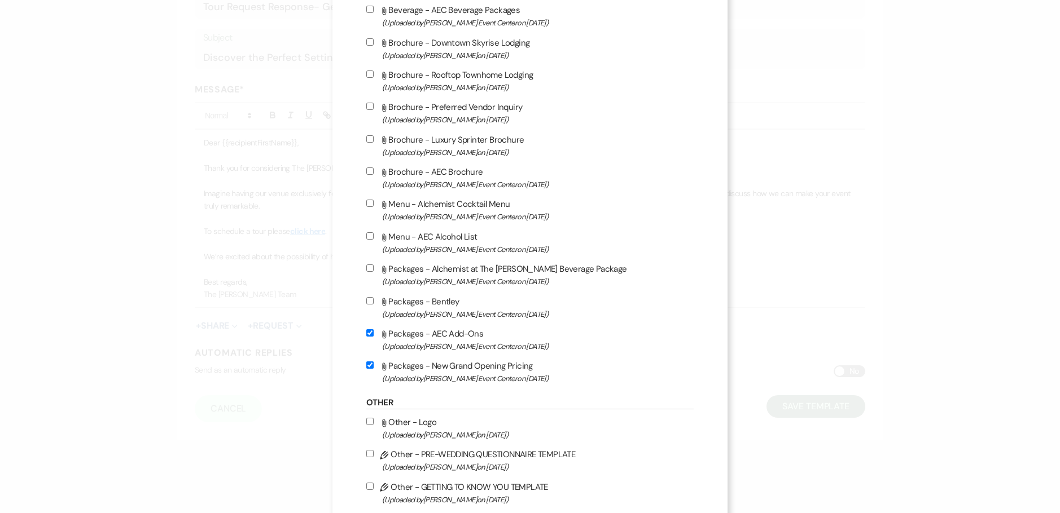
scroll to position [1805, 0]
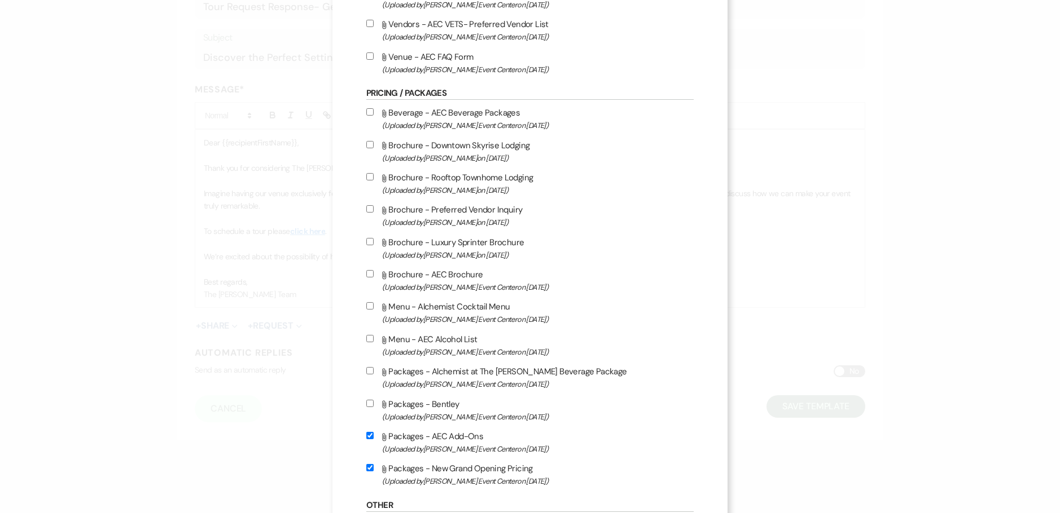
click at [366, 111] on input "Attach File Beverage - AEC Beverage Packages (Uploaded by [PERSON_NAME] Event C…" at bounding box center [369, 111] width 7 height 7
checkbox input "true"
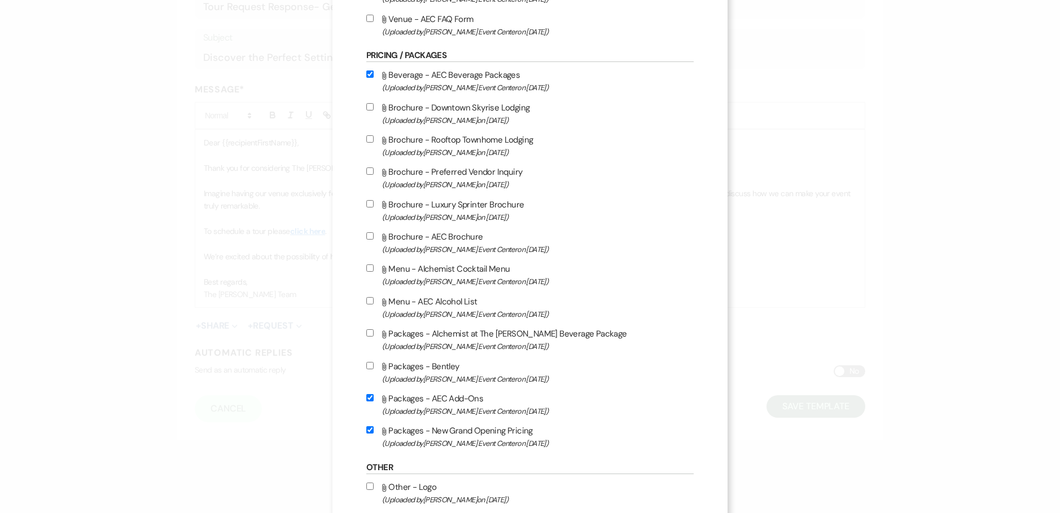
scroll to position [1862, 0]
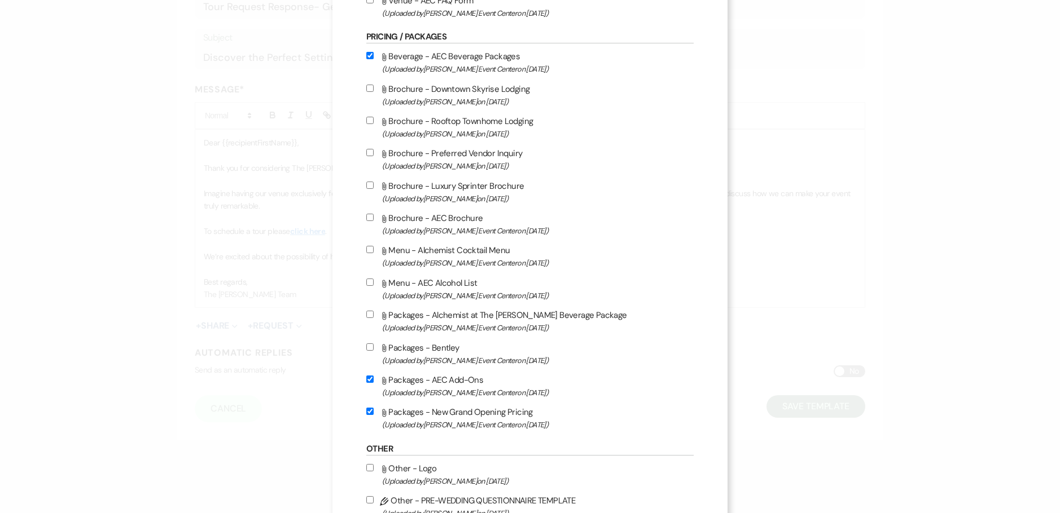
click at [366, 314] on input "Attach File Packages - Alchemist at The [PERSON_NAME] Beverage Package (Uploade…" at bounding box center [369, 314] width 7 height 7
checkbox input "true"
click at [366, 283] on input "Attach File Menu - AEC Alcohol List (Uploaded by [PERSON_NAME] Event Center on …" at bounding box center [369, 282] width 7 height 7
checkbox input "true"
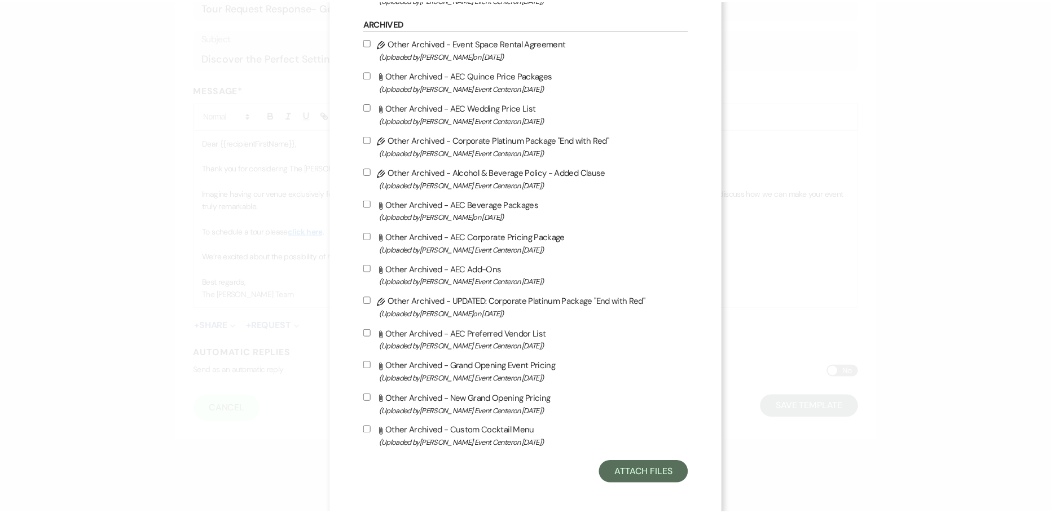
scroll to position [2446, 0]
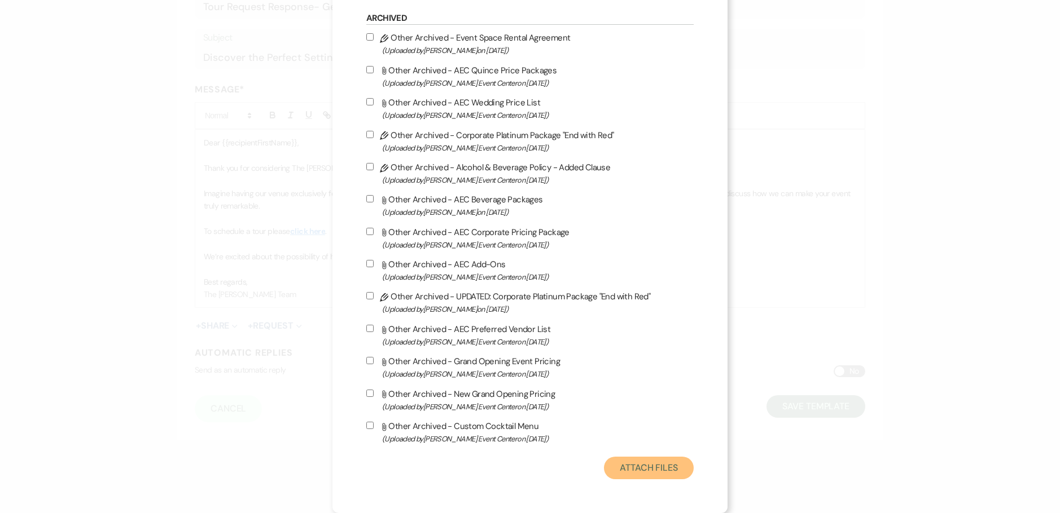
click at [629, 469] on button "Attach Files" at bounding box center [649, 468] width 90 height 23
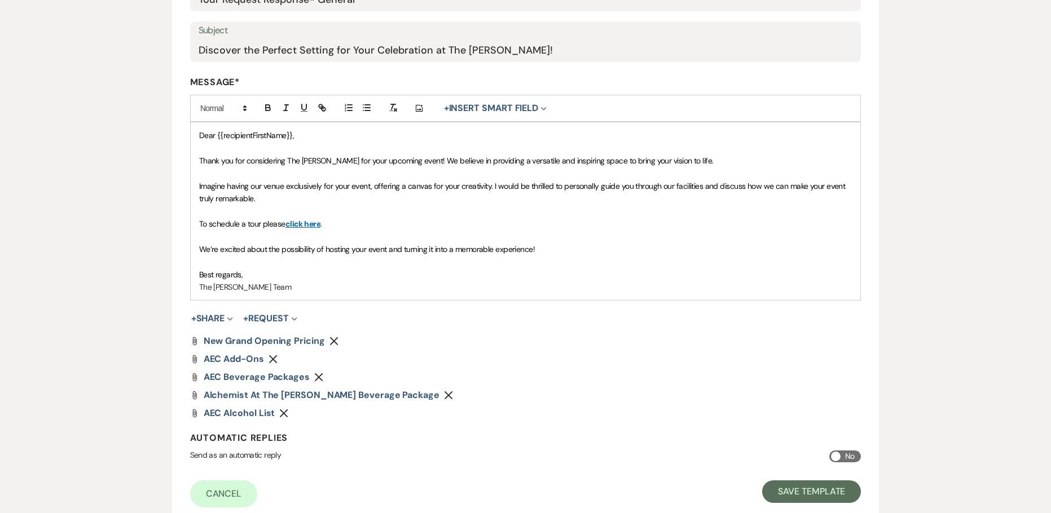
scroll to position [311, 0]
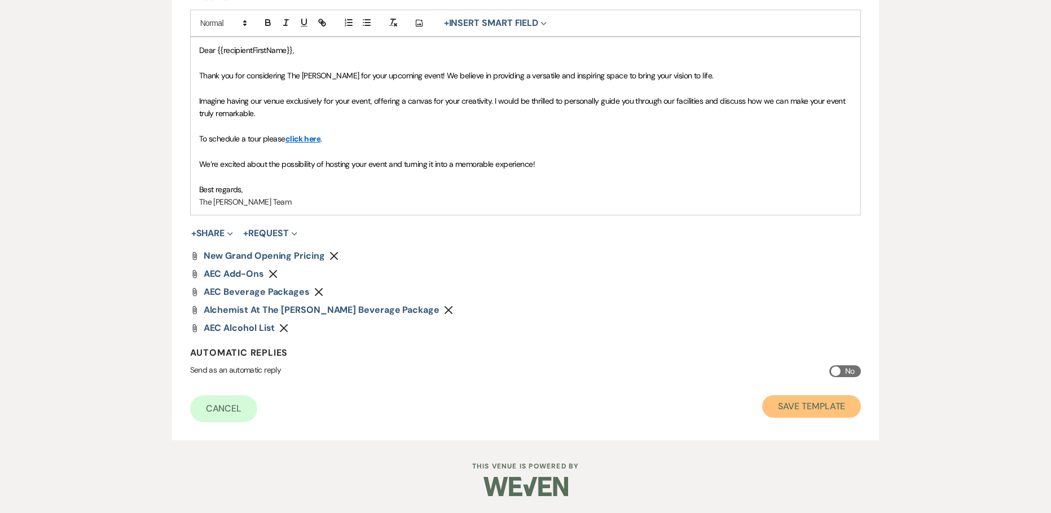
click at [808, 402] on button "Save Template" at bounding box center [811, 406] width 99 height 23
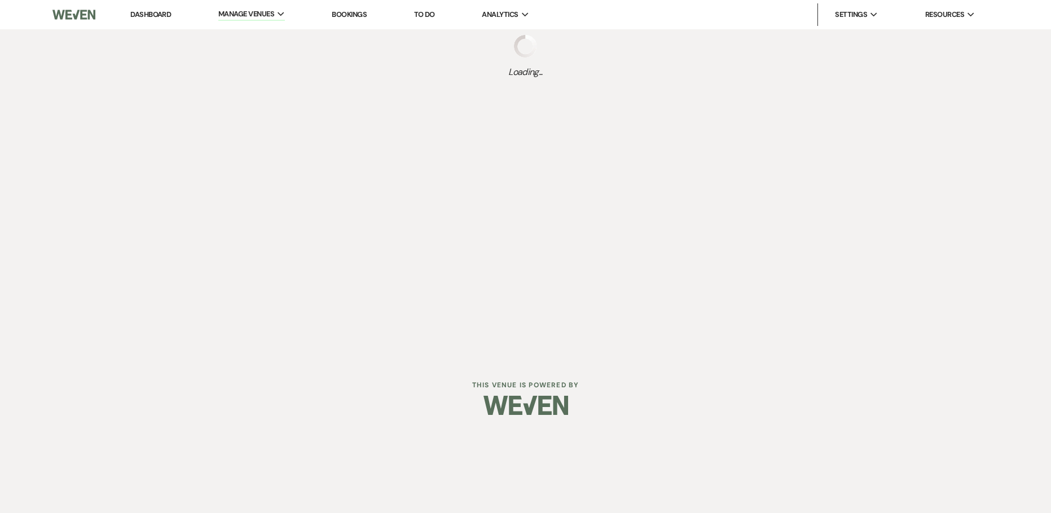
select select "Message Templates"
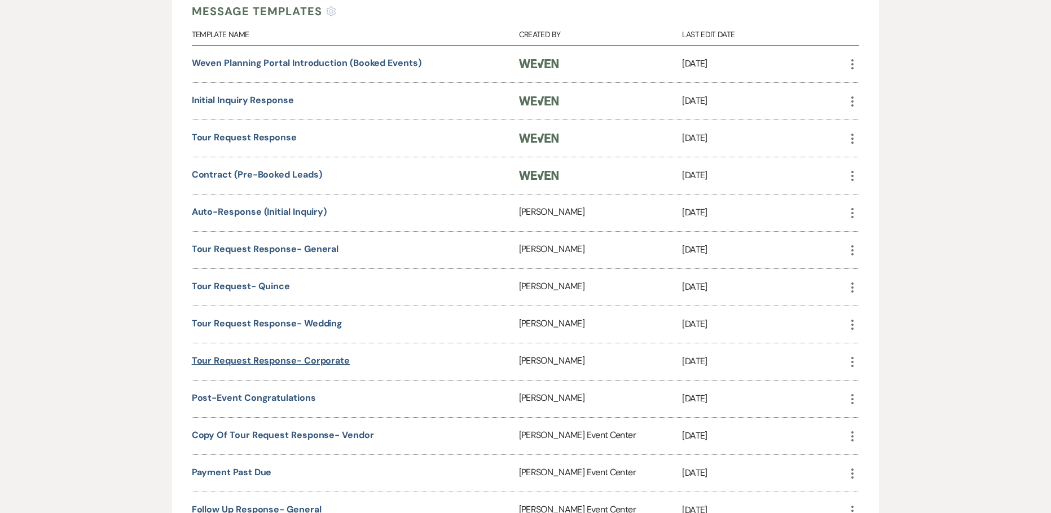
scroll to position [395, 0]
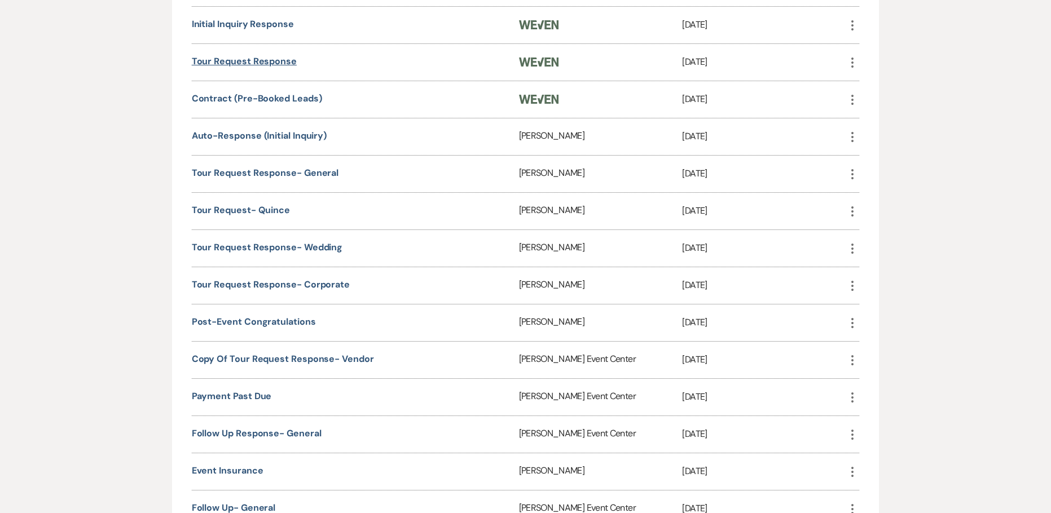
click at [266, 62] on link "Tour Request Response" at bounding box center [244, 61] width 105 height 12
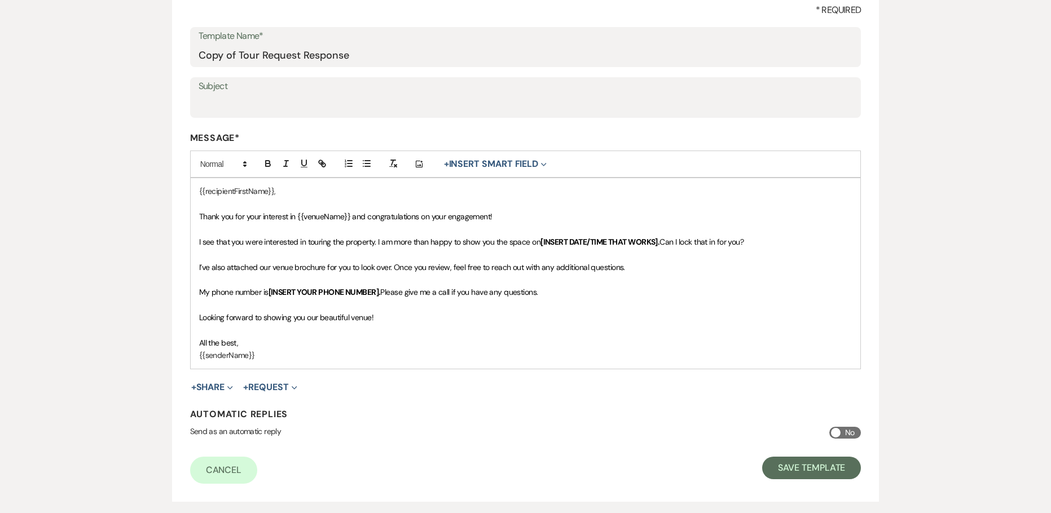
scroll to position [226, 0]
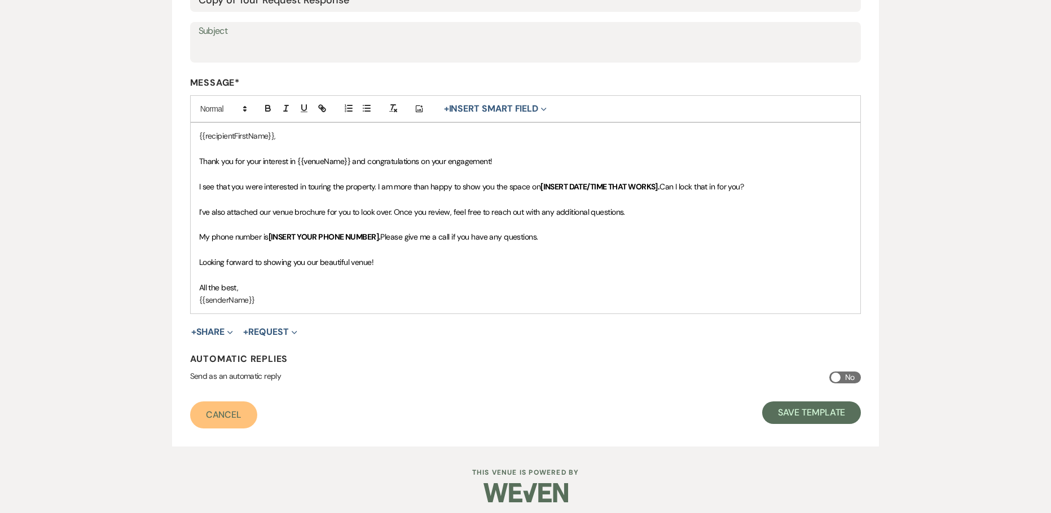
click at [216, 415] on link "Cancel" at bounding box center [224, 415] width 68 height 27
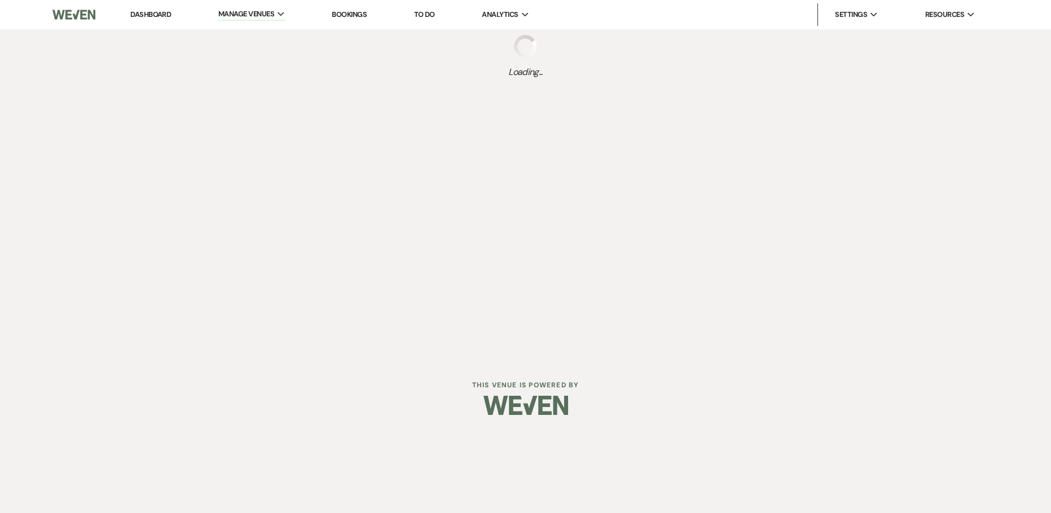
select select "Message Templates"
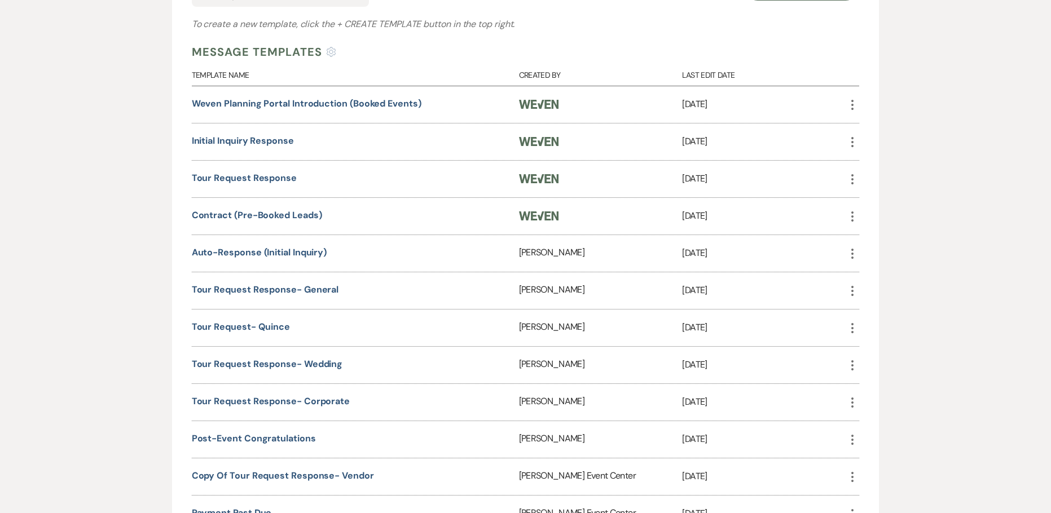
scroll to position [451, 0]
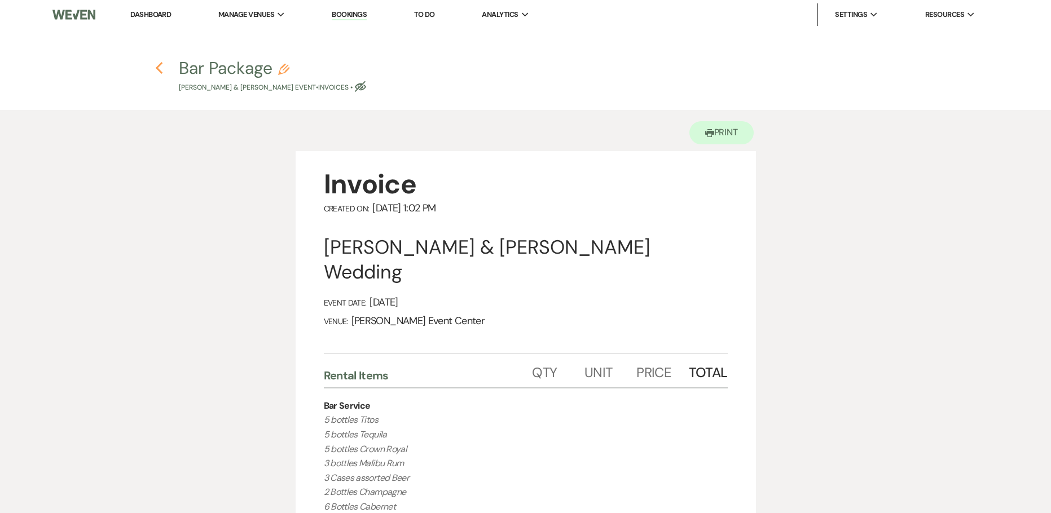
click at [160, 65] on use "button" at bounding box center [158, 68] width 7 height 12
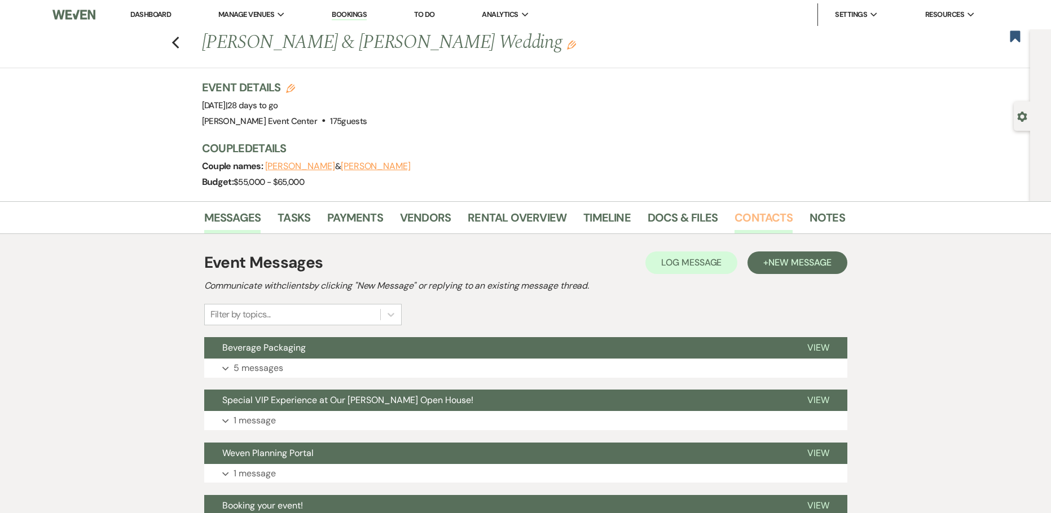
click at [767, 221] on link "Contacts" at bounding box center [764, 221] width 58 height 25
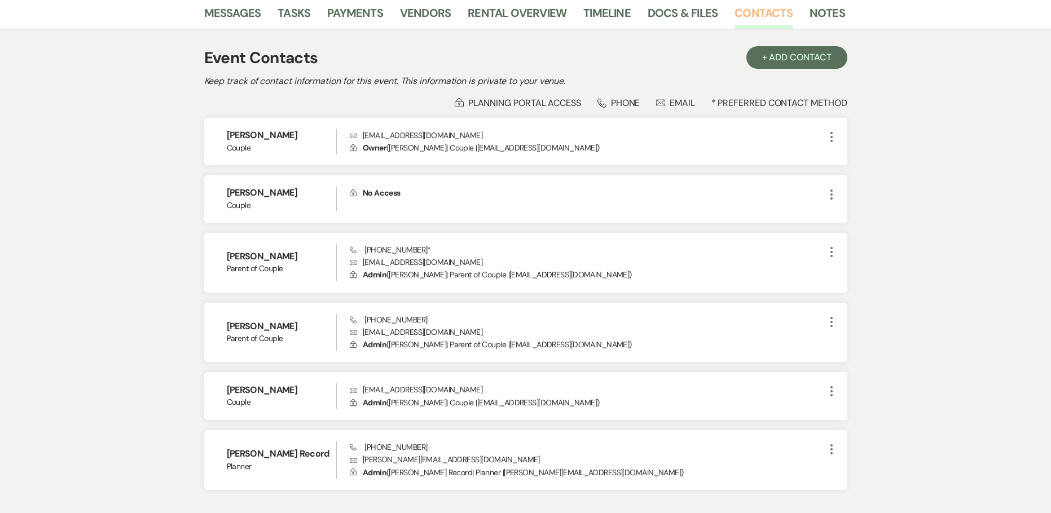
scroll to position [225, 0]
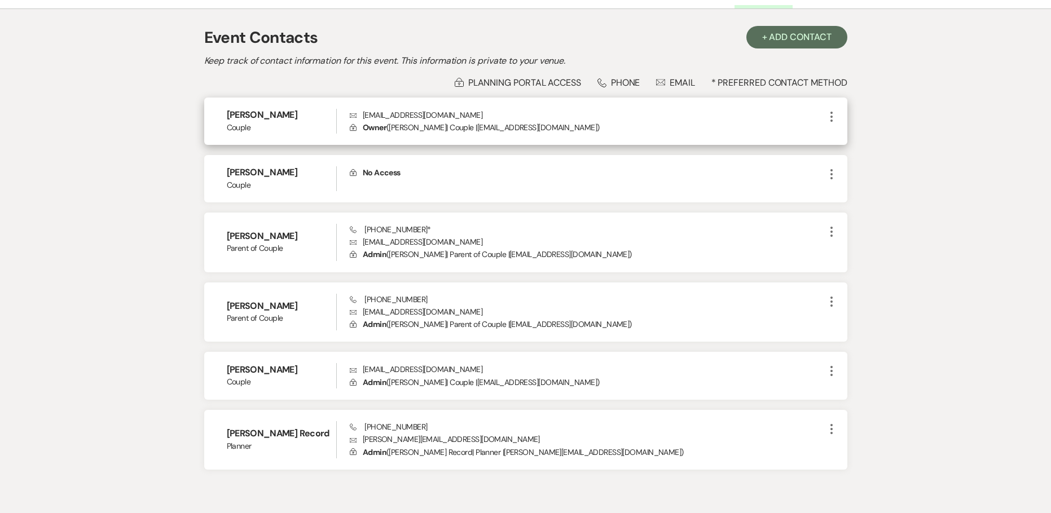
click at [835, 120] on icon "More" at bounding box center [832, 117] width 14 height 14
click at [851, 133] on button "Pencil Edit" at bounding box center [858, 138] width 67 height 19
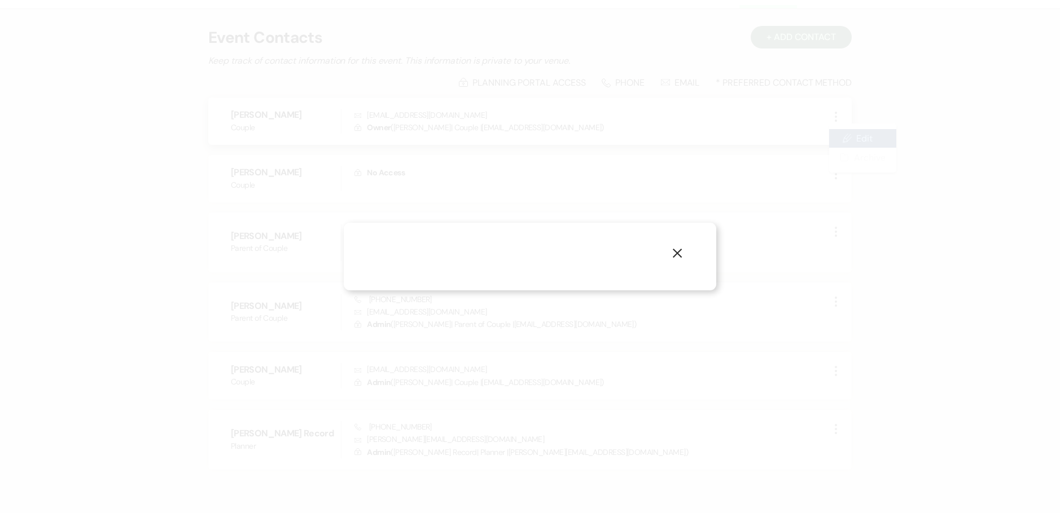
select select "1"
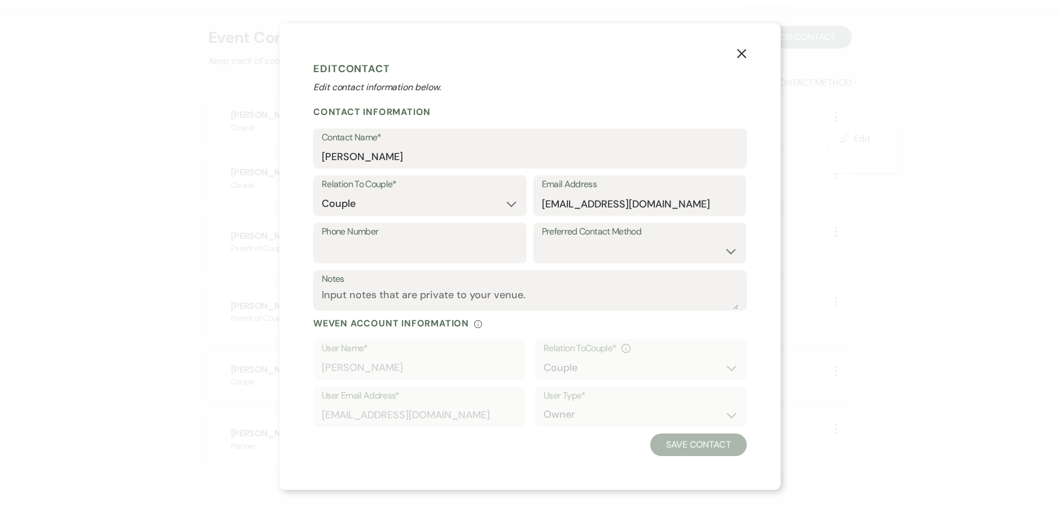
click at [741, 53] on use "button" at bounding box center [741, 53] width 9 height 9
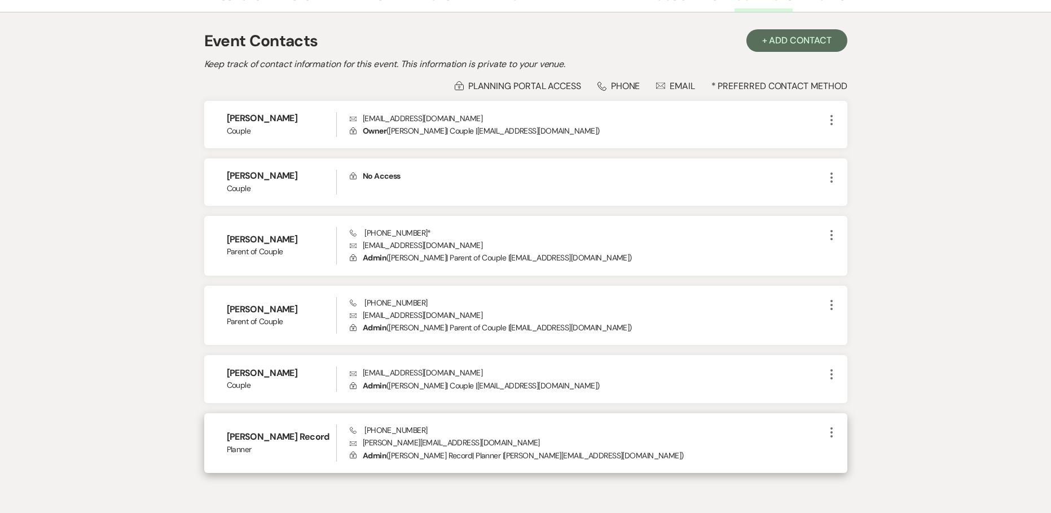
scroll to position [282, 0]
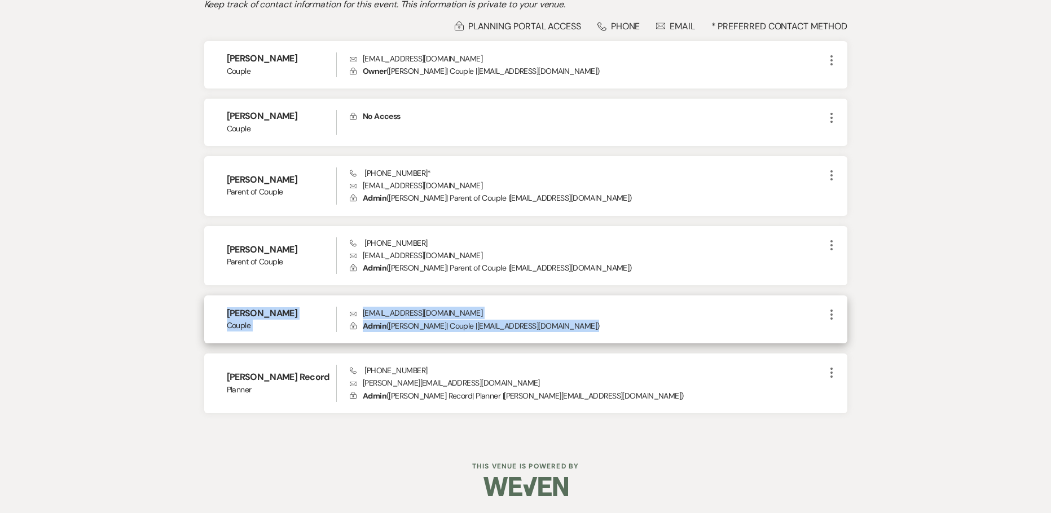
drag, startPoint x: 631, startPoint y: 321, endPoint x: 213, endPoint y: 306, distance: 418.3
click at [213, 306] on div "Christopher Polk Couple Envelope chris_polk18@yahoo.com Lock Admin ( Christophe…" at bounding box center [525, 320] width 643 height 48
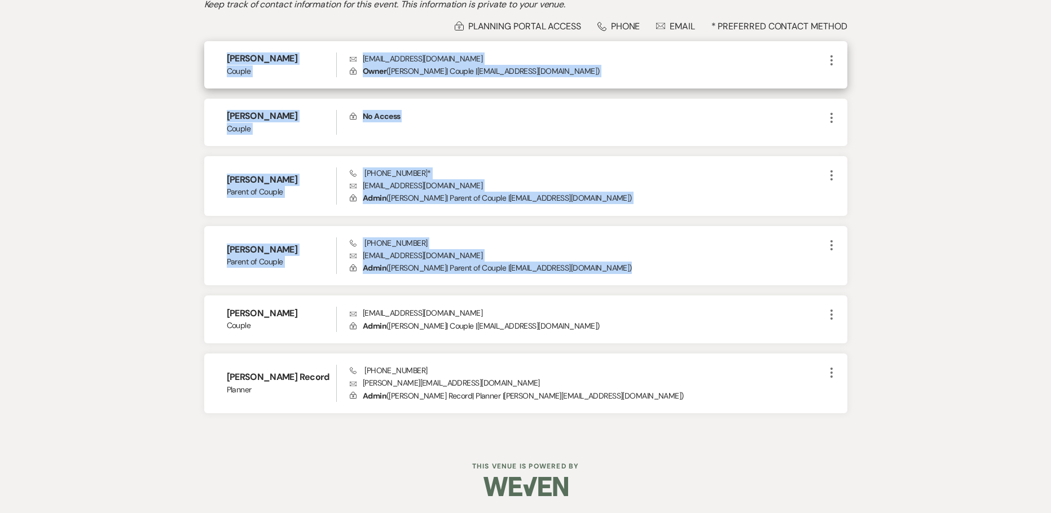
drag, startPoint x: 704, startPoint y: 262, endPoint x: 208, endPoint y: 52, distance: 538.3
click at [208, 52] on div "Ashley Williams Couple Envelope ashleyvwilliams91@gmail.com Lock Owner ( Ashley…" at bounding box center [525, 227] width 643 height 372
click at [265, 72] on span "Couple" at bounding box center [282, 71] width 110 height 12
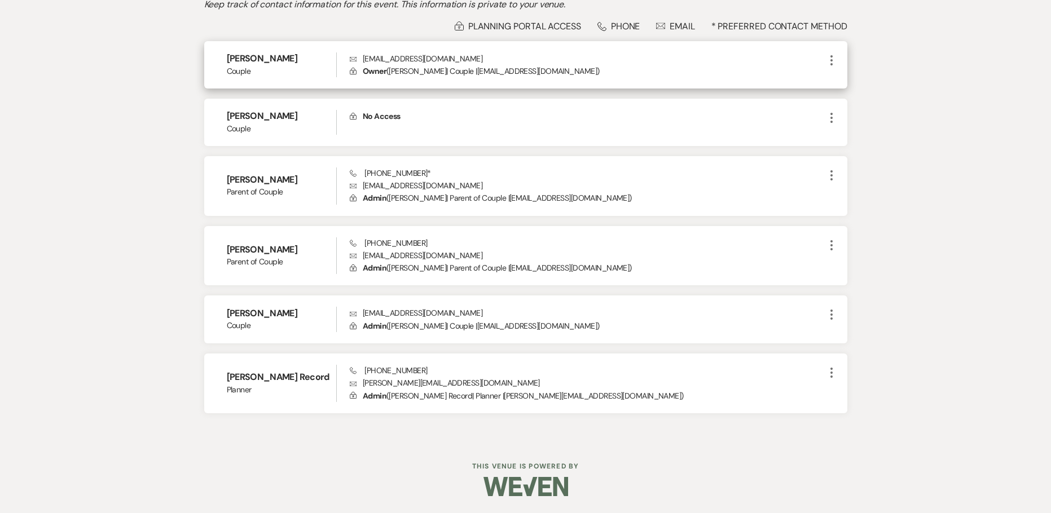
click at [624, 67] on p "Lock Owner ( Ashley Williams | Couple | ashleyvwilliams91@gmail.com )" at bounding box center [587, 71] width 474 height 12
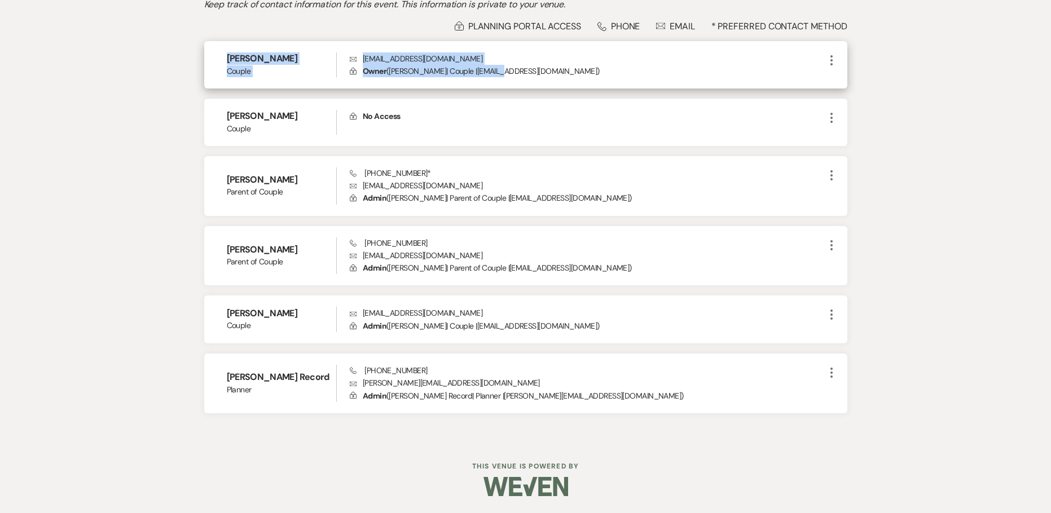
drag, startPoint x: 213, startPoint y: 51, endPoint x: 426, endPoint y: 85, distance: 215.4
click at [493, 81] on div "Ashley Williams Couple Envelope ashleyvwilliams91@gmail.com Lock Owner ( Ashley…" at bounding box center [525, 65] width 643 height 48
click at [378, 75] on span "Owner" at bounding box center [375, 71] width 24 height 10
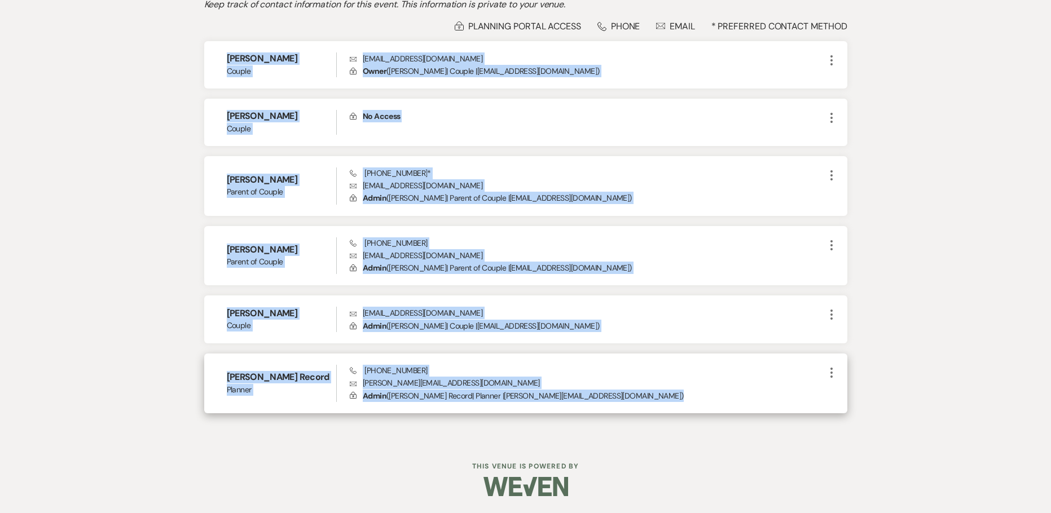
drag, startPoint x: 223, startPoint y: 56, endPoint x: 635, endPoint y: 398, distance: 534.8
click at [635, 398] on div "Ashley Williams Couple Envelope ashleyvwilliams91@gmail.com Lock Owner ( Ashley…" at bounding box center [525, 227] width 643 height 372
click at [894, 142] on div "Messages Tasks Payments Vendors Rental Overview Timeline Docs & Files Contacts …" at bounding box center [525, 180] width 1051 height 521
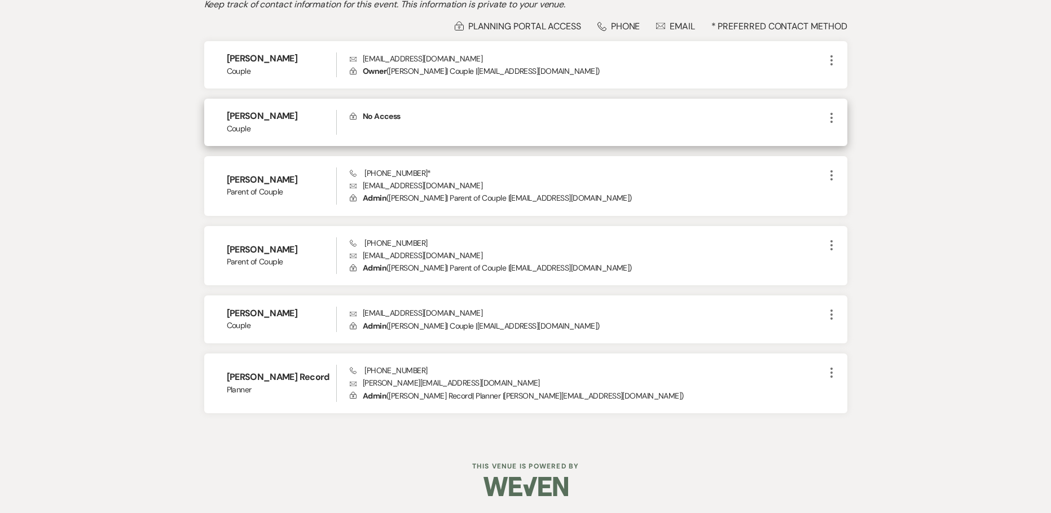
click at [828, 116] on icon "More" at bounding box center [832, 118] width 14 height 14
click at [867, 143] on button "Pencil Edit" at bounding box center [858, 139] width 67 height 19
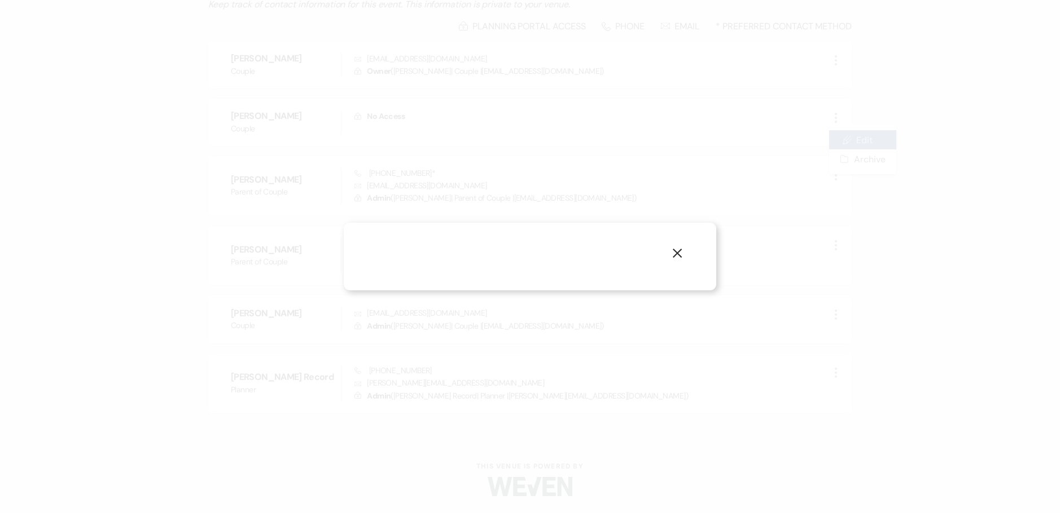
select select "1"
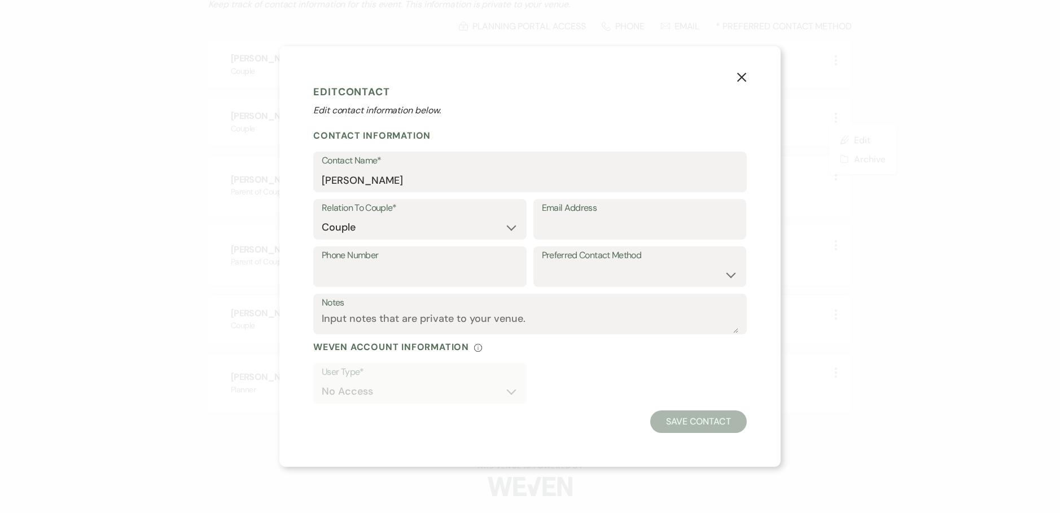
click at [741, 74] on icon "X" at bounding box center [741, 77] width 10 height 10
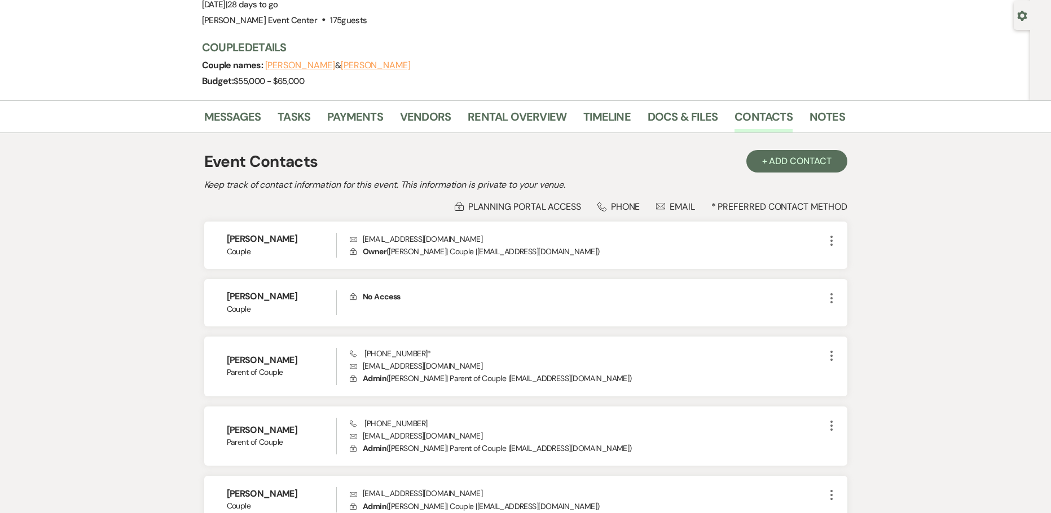
scroll to position [0, 0]
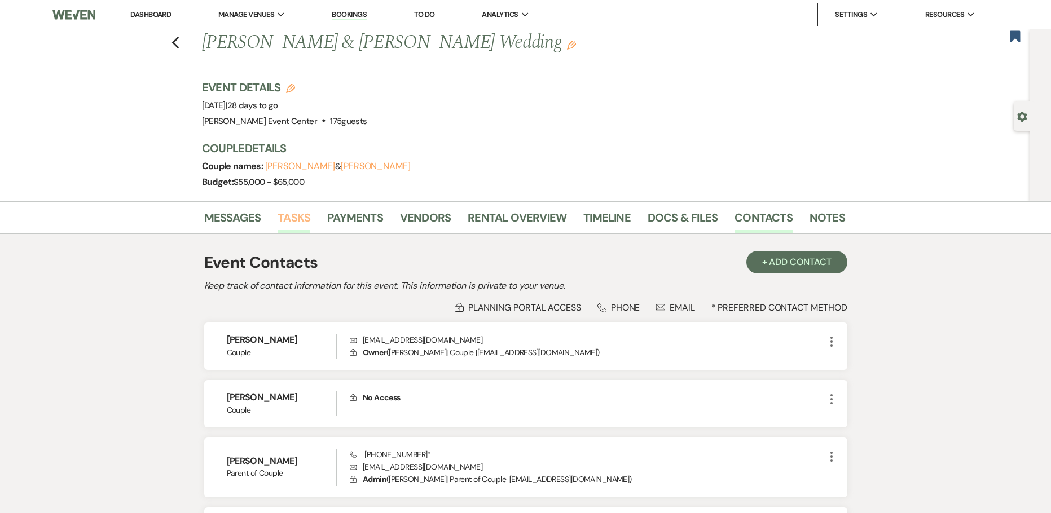
click at [289, 227] on link "Tasks" at bounding box center [294, 221] width 33 height 25
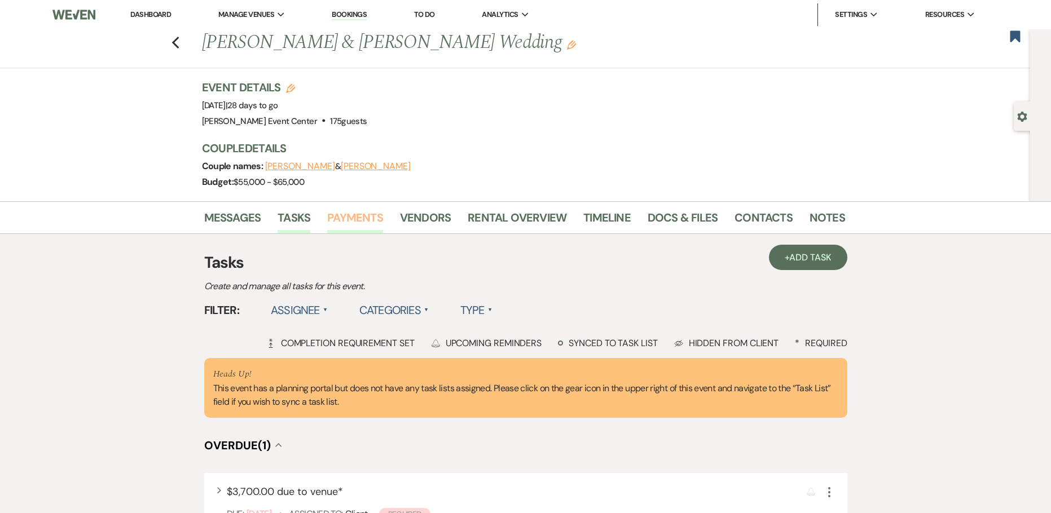
click at [373, 223] on link "Payments" at bounding box center [355, 221] width 56 height 25
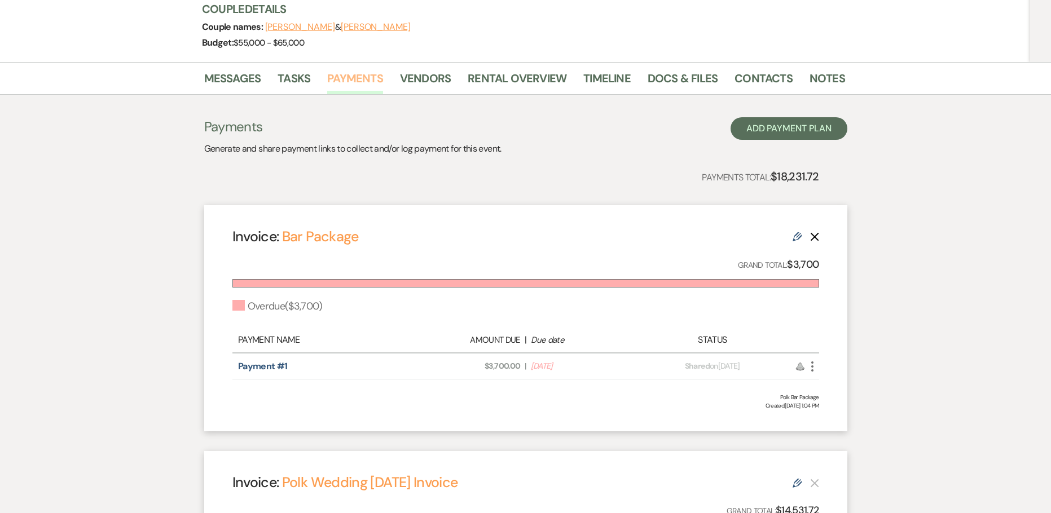
scroll to position [113, 0]
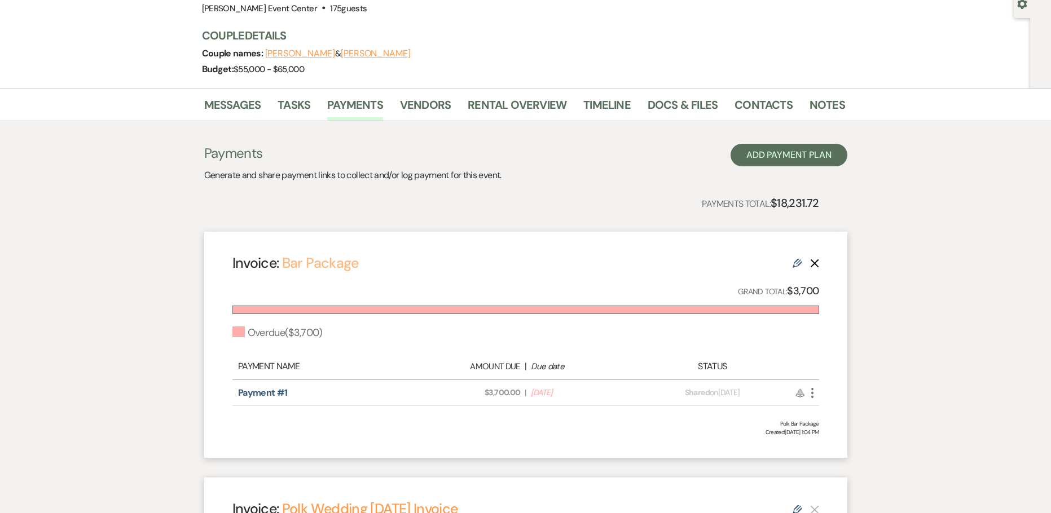
click at [298, 259] on link "Bar Package" at bounding box center [320, 263] width 77 height 19
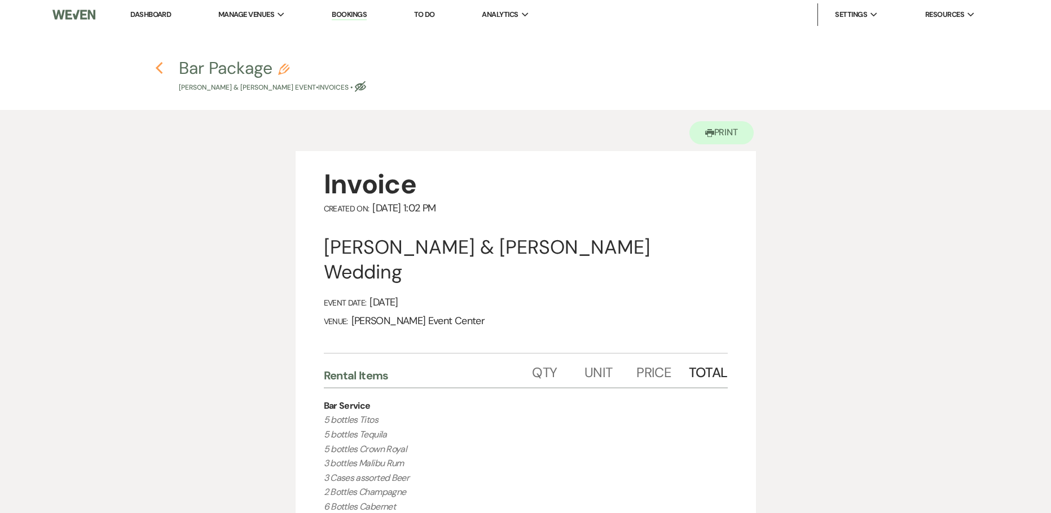
click at [162, 64] on use "button" at bounding box center [158, 68] width 7 height 12
click at [162, 67] on icon "Previous" at bounding box center [159, 68] width 8 height 14
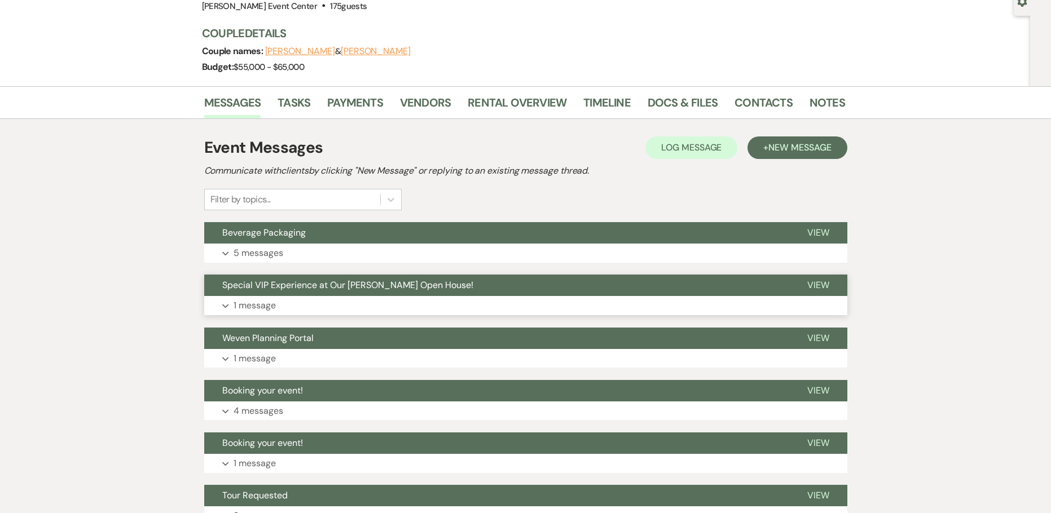
scroll to position [217, 0]
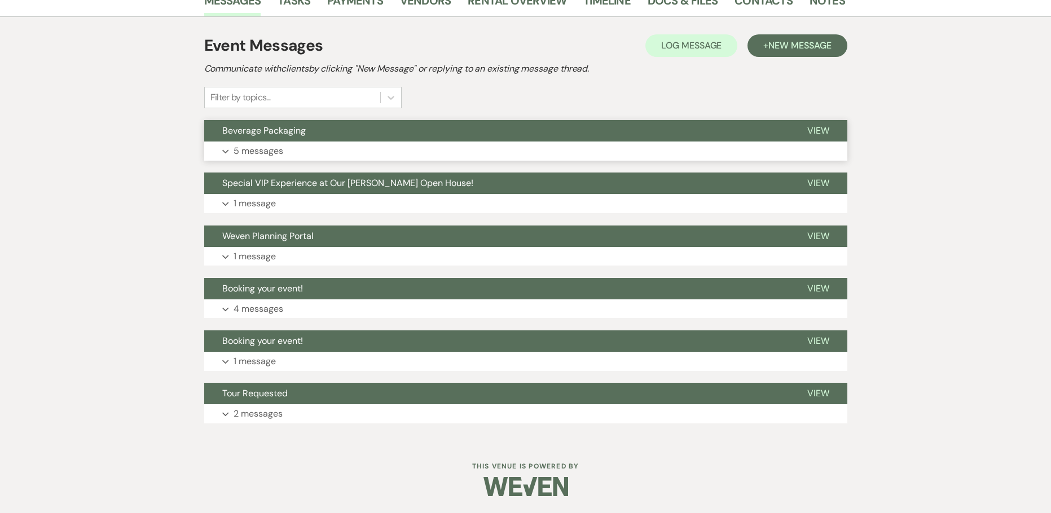
click at [244, 144] on p "5 messages" at bounding box center [259, 151] width 50 height 15
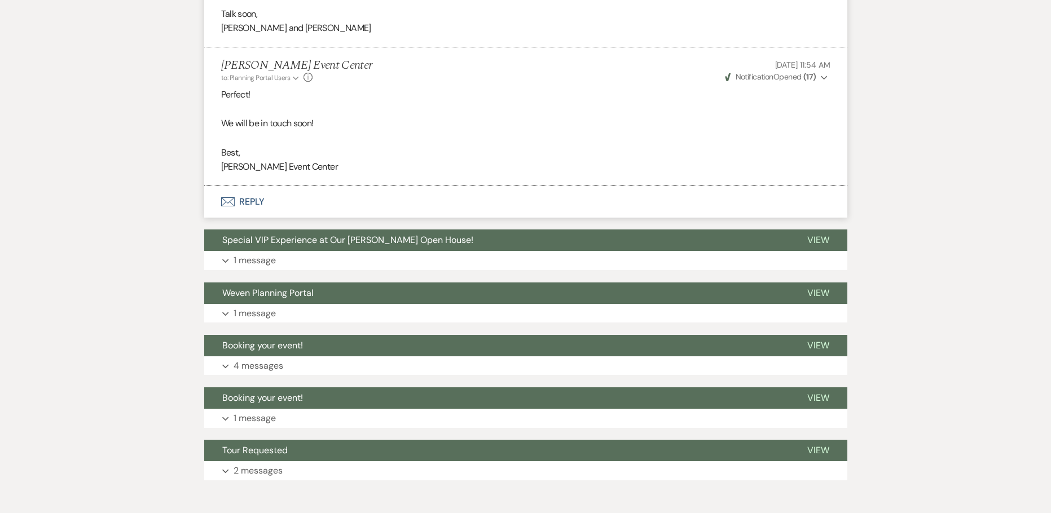
click at [241, 198] on button "Envelope Reply" at bounding box center [525, 202] width 643 height 32
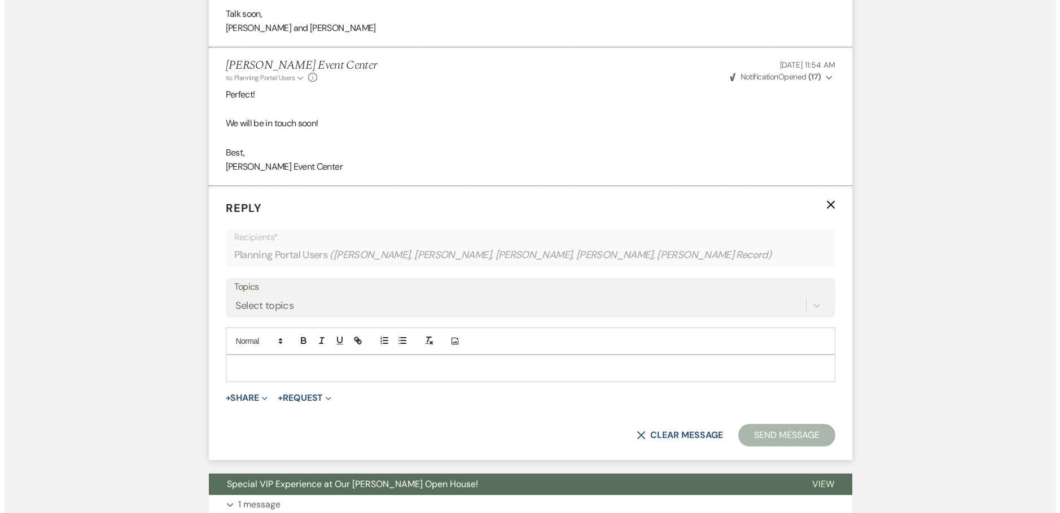
scroll to position [1073, 0]
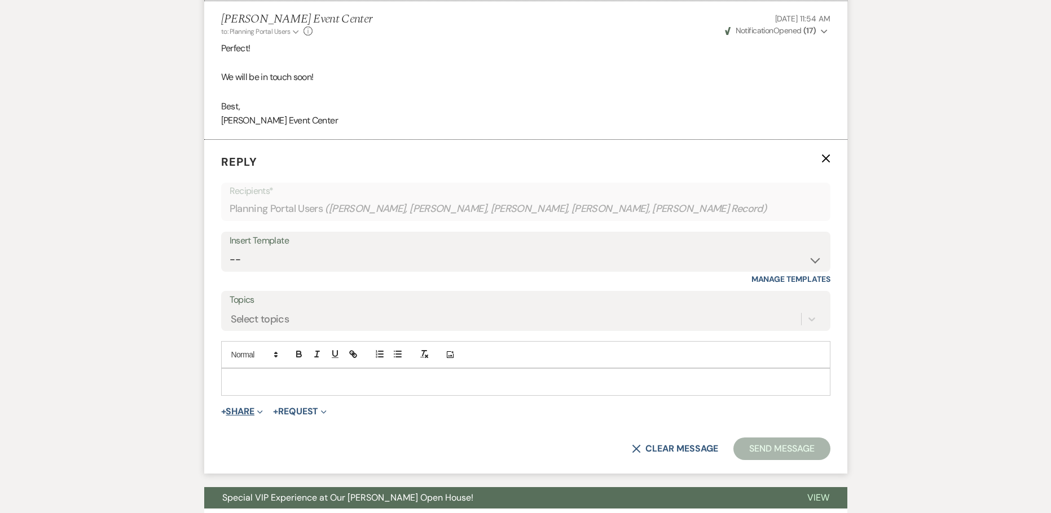
click at [240, 410] on button "+ Share Expand" at bounding box center [242, 411] width 42 height 9
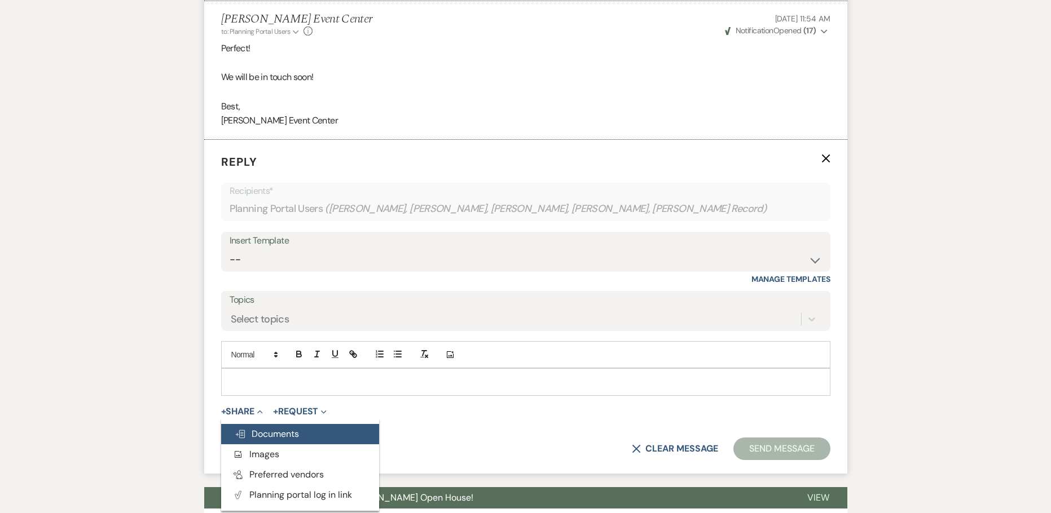
click at [270, 428] on span "Doc Upload Documents" at bounding box center [267, 434] width 64 height 12
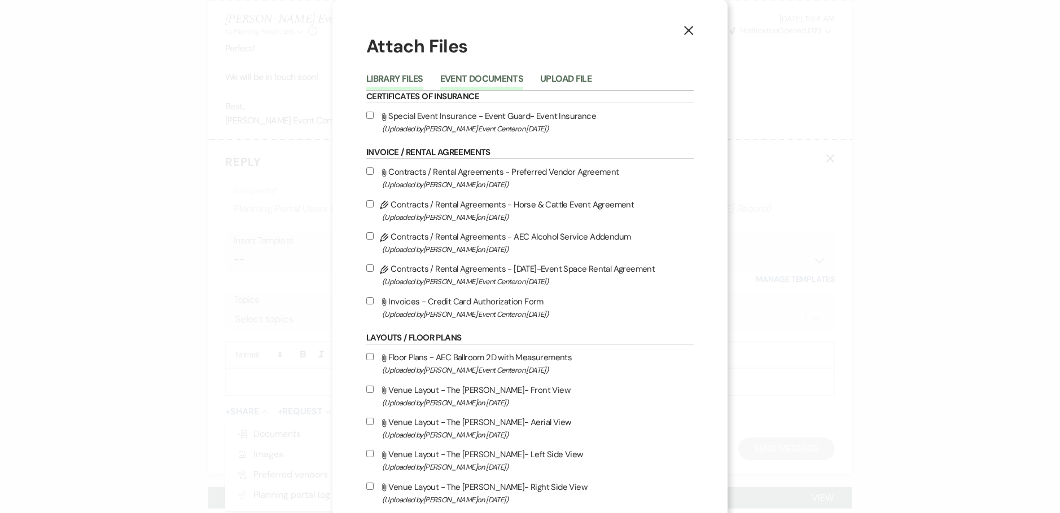
click at [469, 74] on button "Event Documents" at bounding box center [481, 82] width 83 height 16
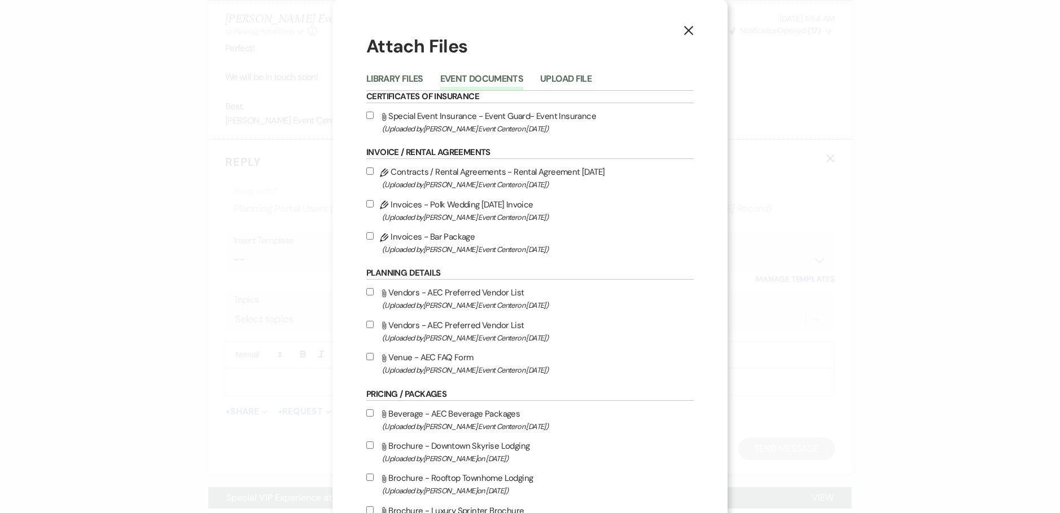
click at [366, 238] on input "Pencil Invoices - Bar Package (Uploaded by Artis Event Center on Aug 15th, 2025…" at bounding box center [369, 235] width 7 height 7
checkbox input "true"
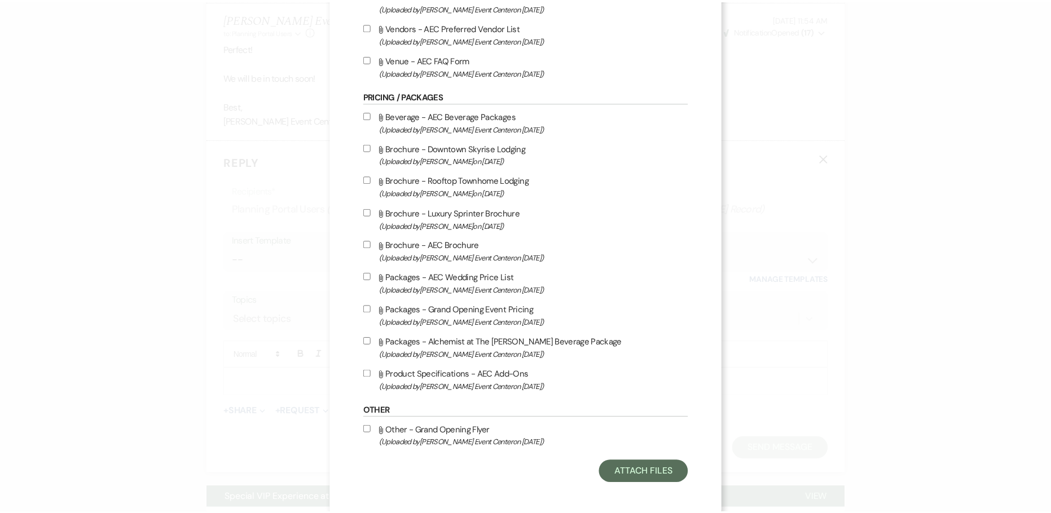
scroll to position [302, 0]
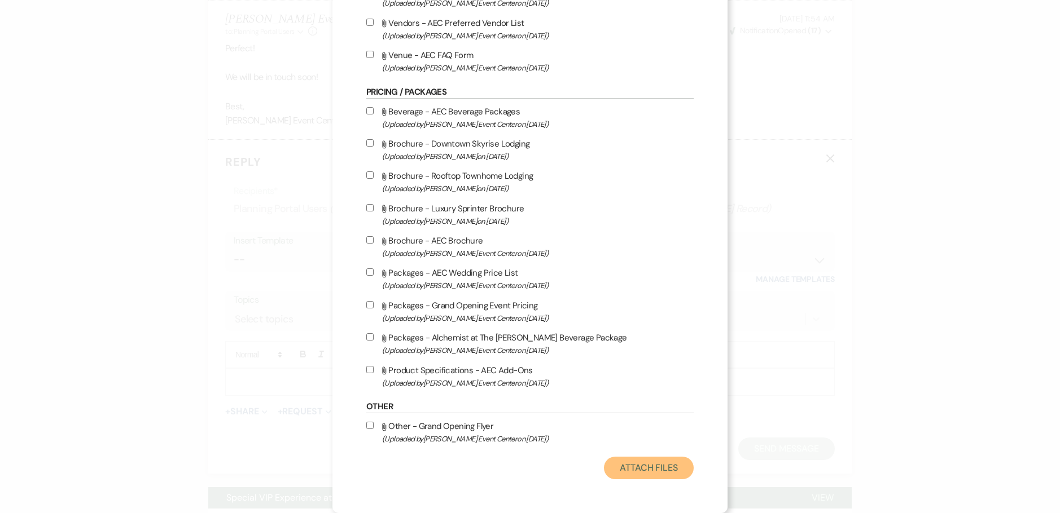
click at [667, 460] on button "Attach Files" at bounding box center [649, 468] width 90 height 23
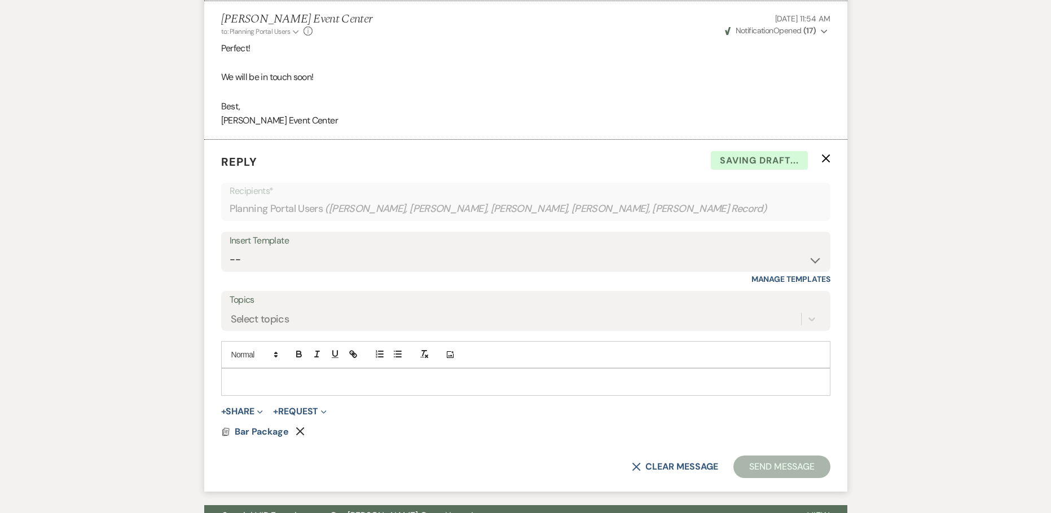
click at [230, 385] on p at bounding box center [525, 382] width 591 height 12
click at [770, 471] on button "Send Message" at bounding box center [781, 467] width 96 height 23
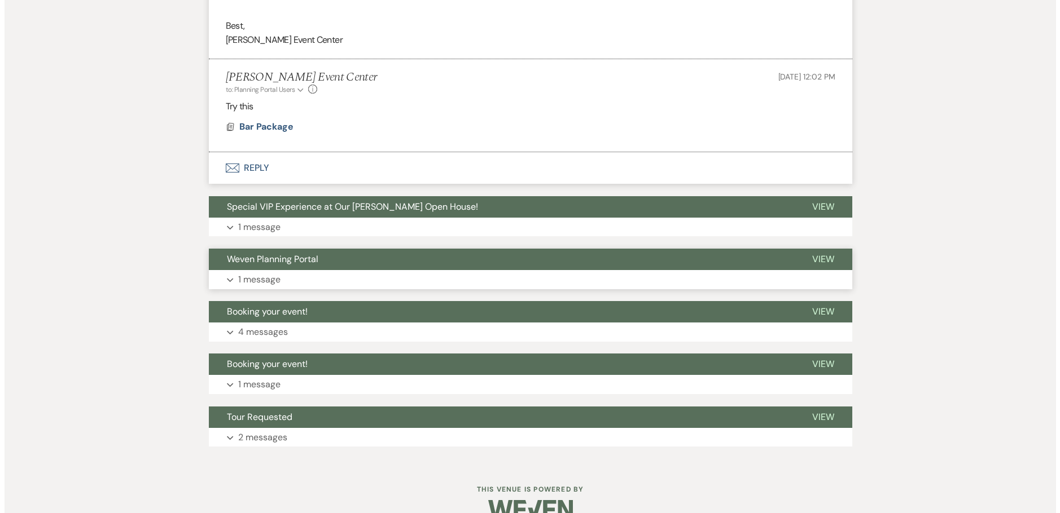
scroll to position [1177, 0]
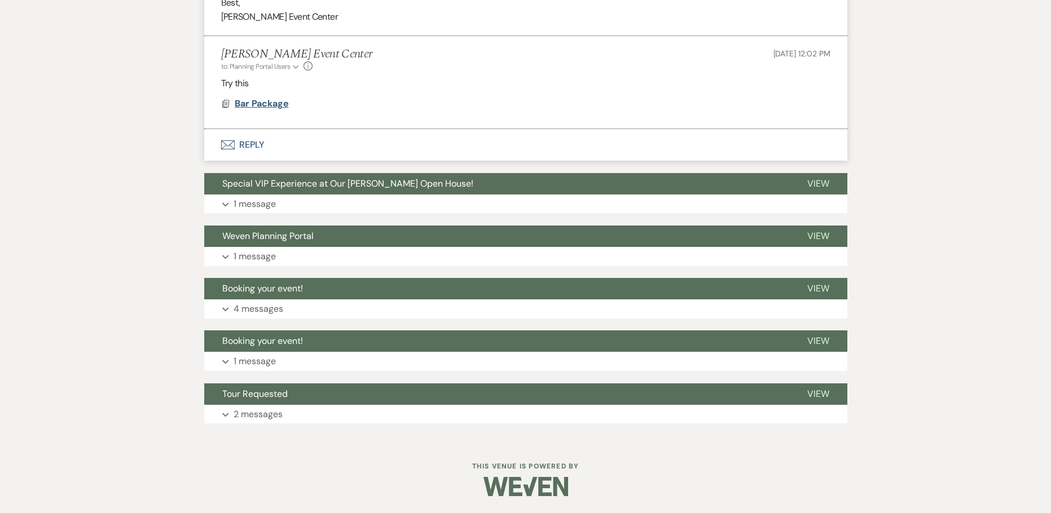
click at [276, 103] on span "Bar Package" at bounding box center [262, 104] width 54 height 12
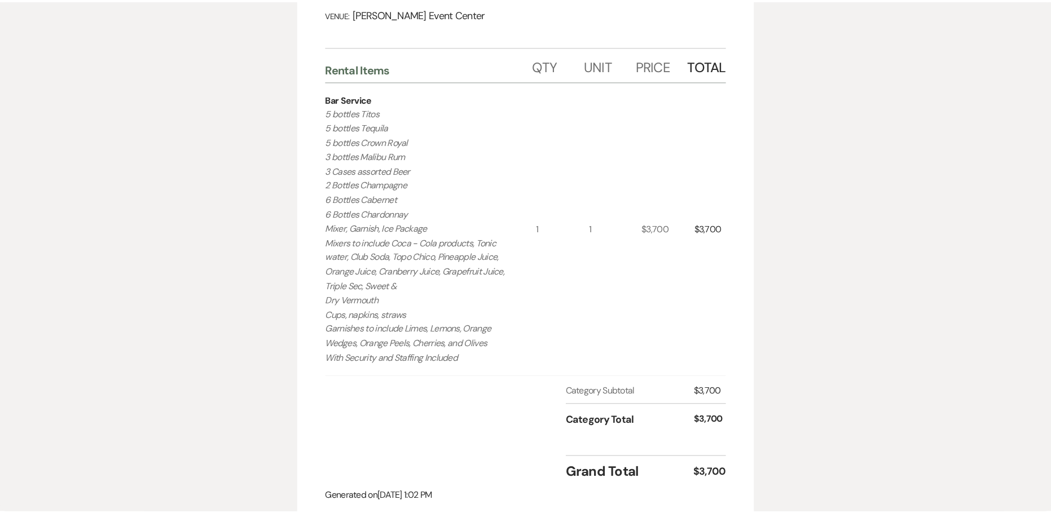
scroll to position [0, 0]
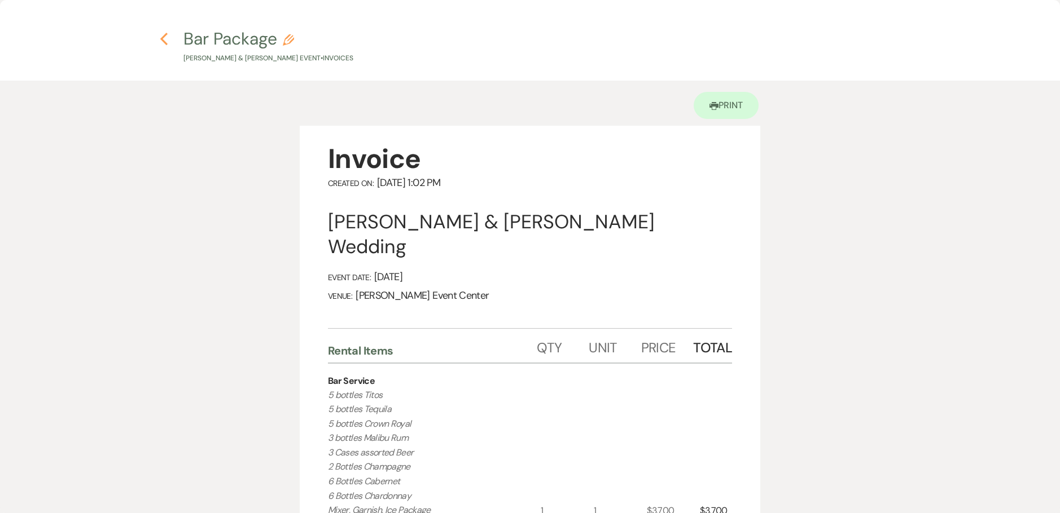
click at [165, 37] on icon "Previous" at bounding box center [164, 39] width 8 height 14
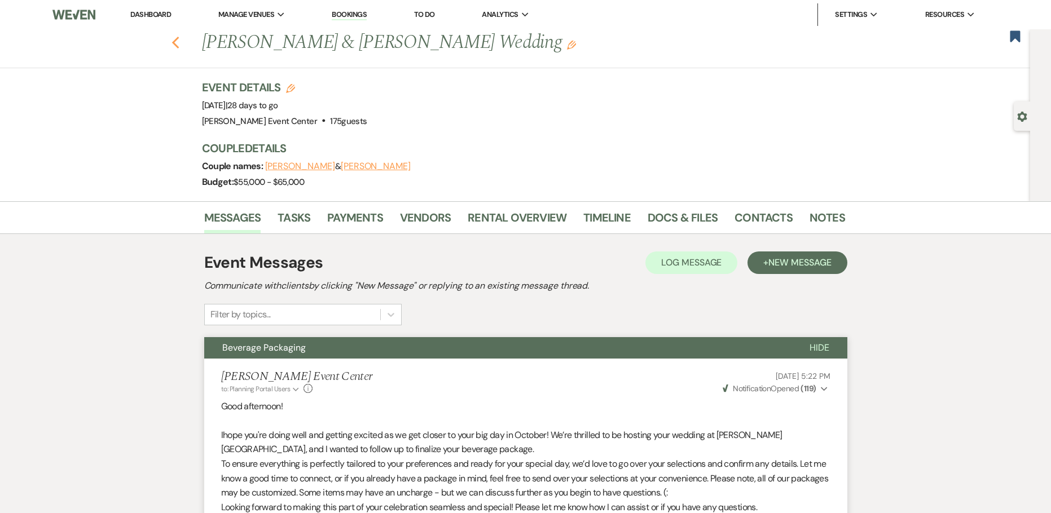
click at [179, 47] on use "button" at bounding box center [175, 43] width 7 height 12
